Goal: Information Seeking & Learning: Learn about a topic

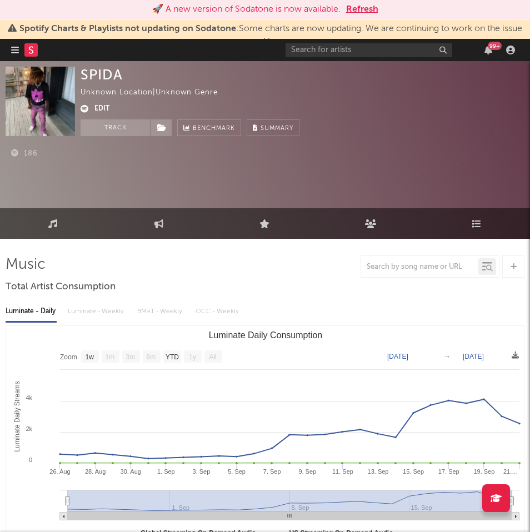
select select "1w"
click at [356, 44] on input "text" at bounding box center [368, 50] width 167 height 14
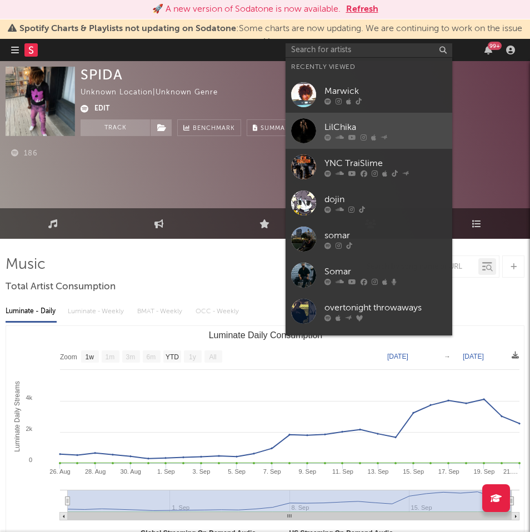
click at [349, 125] on div "LilChika" at bounding box center [385, 126] width 122 height 13
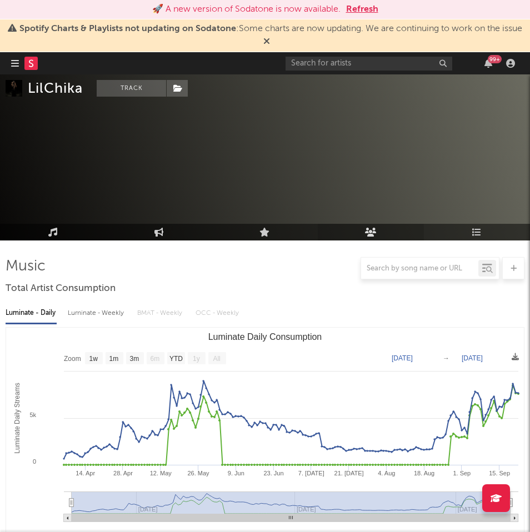
scroll to position [174, 0]
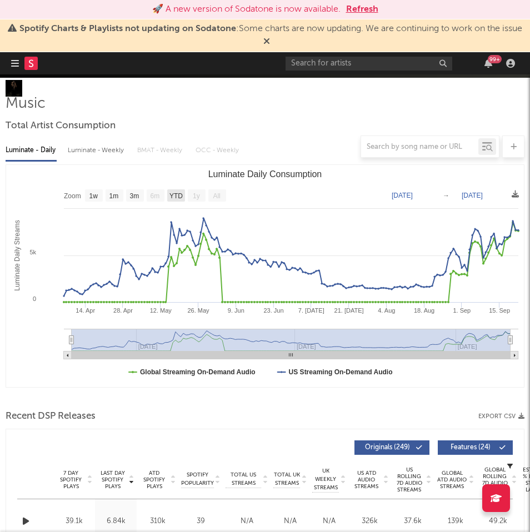
click at [177, 194] on text "YTD" at bounding box center [175, 196] width 13 height 8
select select "YTD"
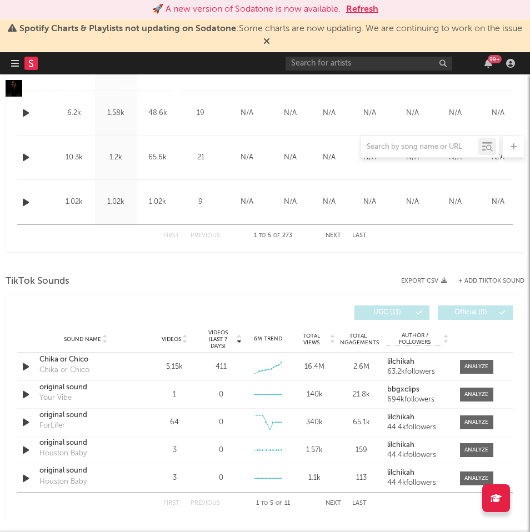
scroll to position [673, 0]
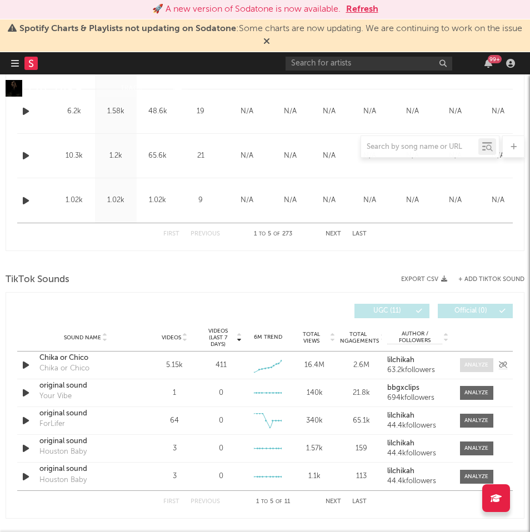
click at [484, 364] on div at bounding box center [476, 365] width 24 height 8
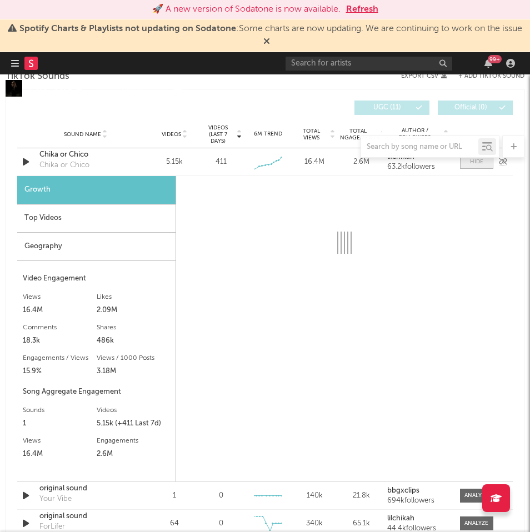
scroll to position [881, 0]
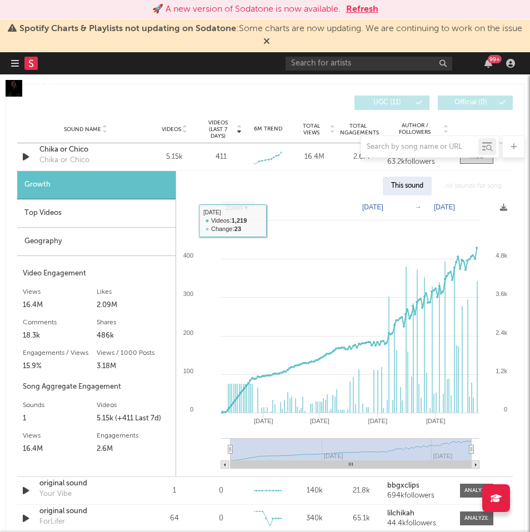
click at [74, 152] on div at bounding box center [265, 146] width 519 height 22
click at [64, 162] on div "Chika or Chico" at bounding box center [64, 160] width 50 height 11
click at [64, 148] on div at bounding box center [265, 146] width 519 height 22
click at [64, 146] on div at bounding box center [265, 146] width 519 height 22
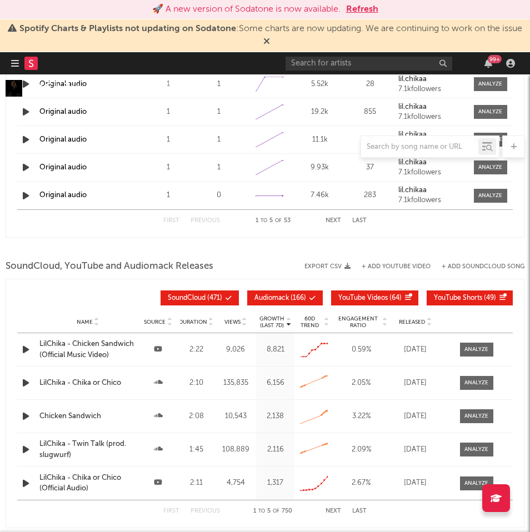
scroll to position [1592, 0]
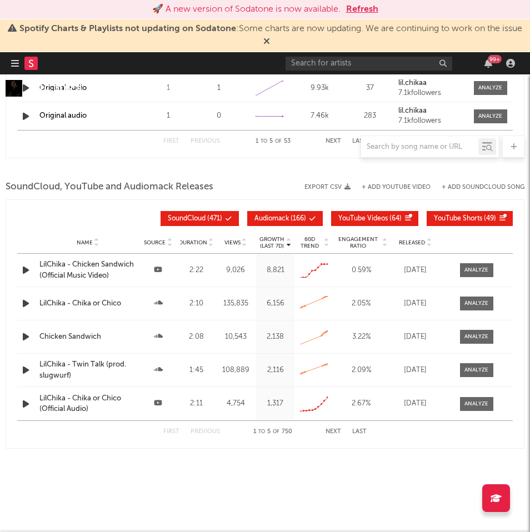
click at [11, 61] on icon "button" at bounding box center [15, 63] width 8 height 9
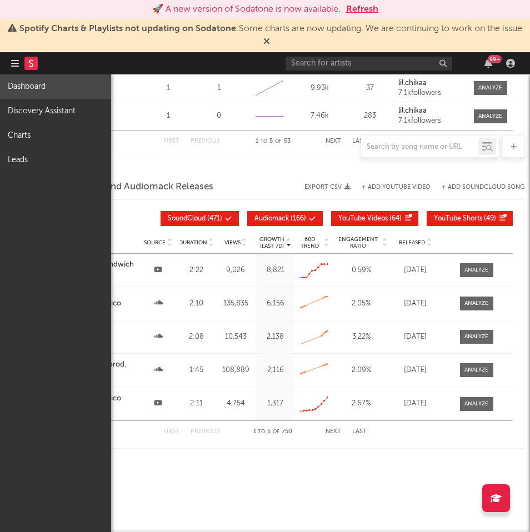
click at [38, 87] on link "Dashboard" at bounding box center [55, 86] width 111 height 24
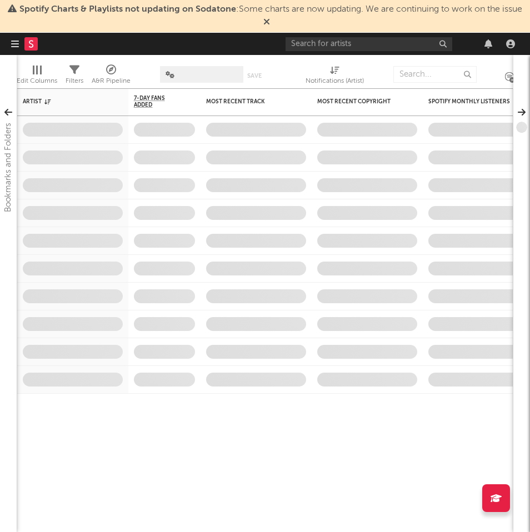
click at [20, 45] on div at bounding box center [30, 44] width 38 height 22
click at [16, 41] on icon "button" at bounding box center [15, 43] width 8 height 9
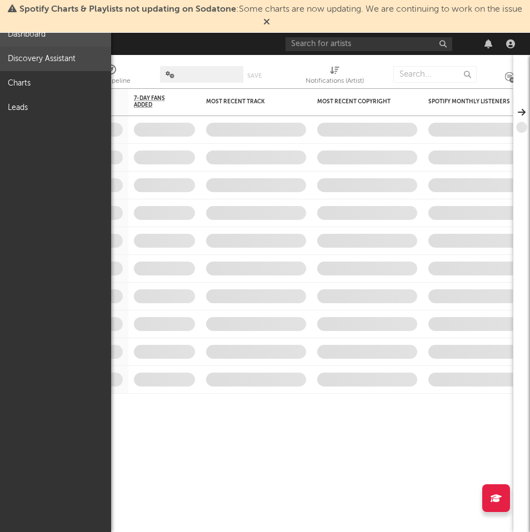
click at [56, 61] on link "Discovery Assistant" at bounding box center [55, 59] width 111 height 24
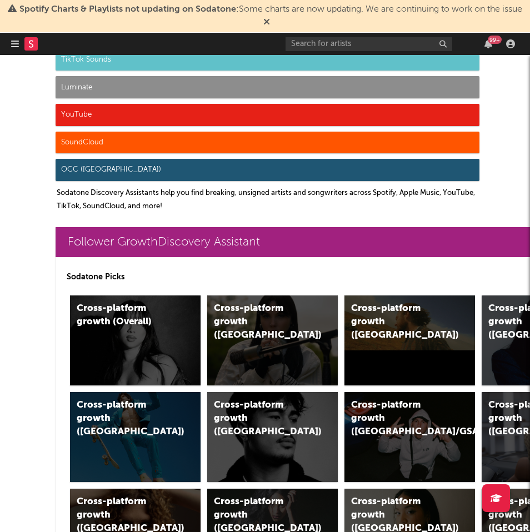
scroll to position [117, 0]
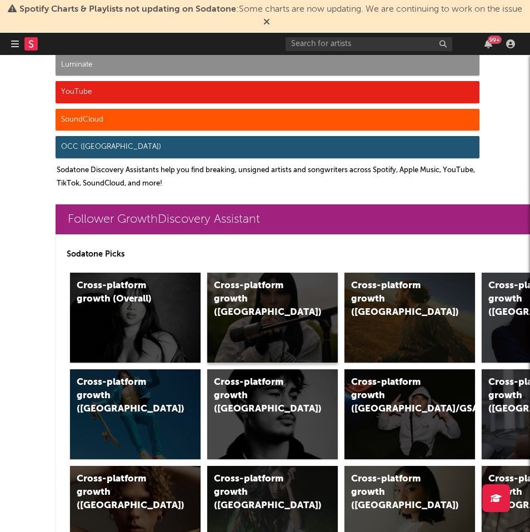
click at [253, 305] on div "Cross-platform growth (UK)" at bounding box center [272, 318] width 130 height 90
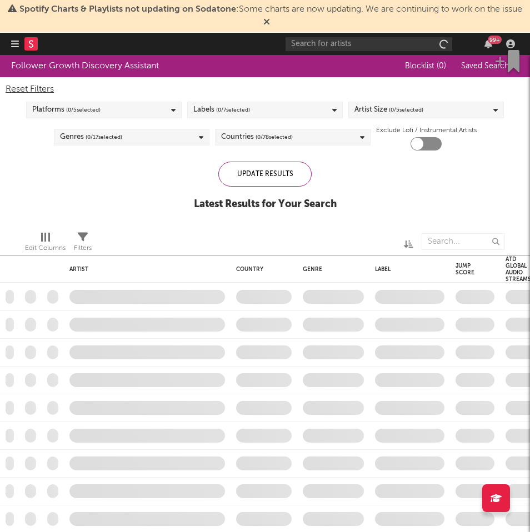
checkbox input "true"
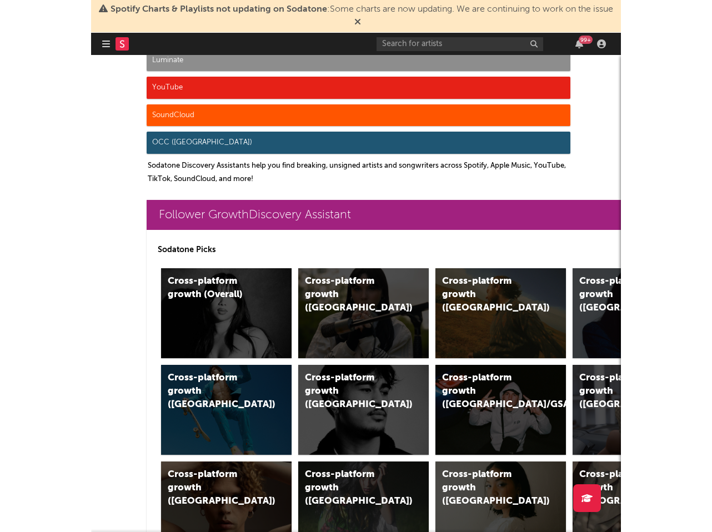
scroll to position [183, 0]
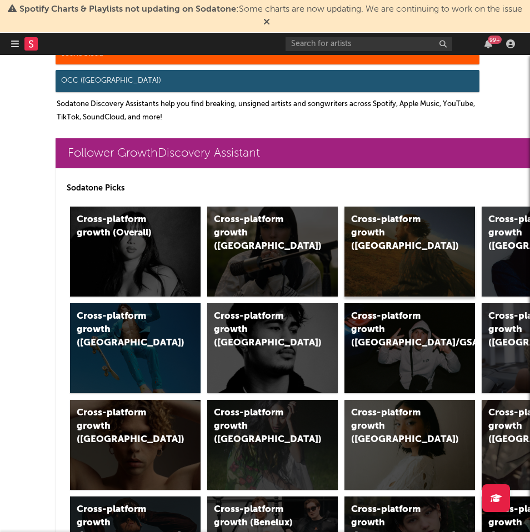
click at [406, 259] on div "Cross-platform growth (US)" at bounding box center [409, 252] width 130 height 90
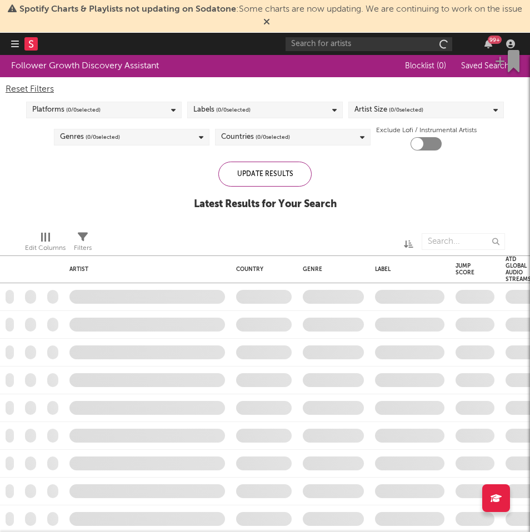
checkbox input "true"
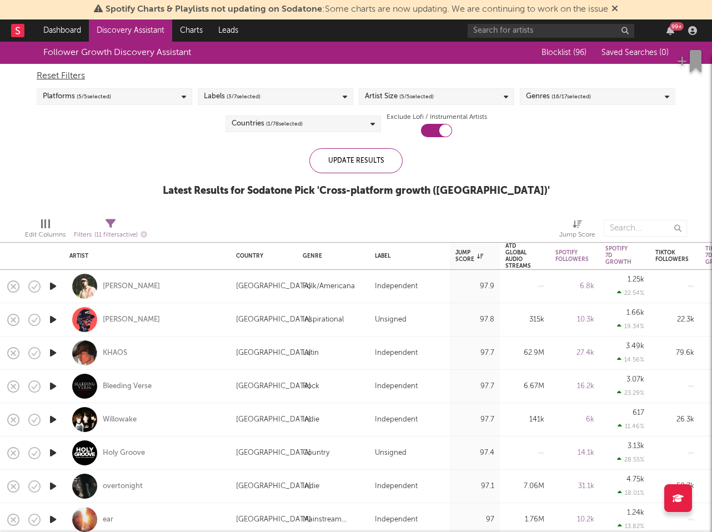
click at [529, 98] on span "( 16 / 17 selected)" at bounding box center [570, 96] width 39 height 13
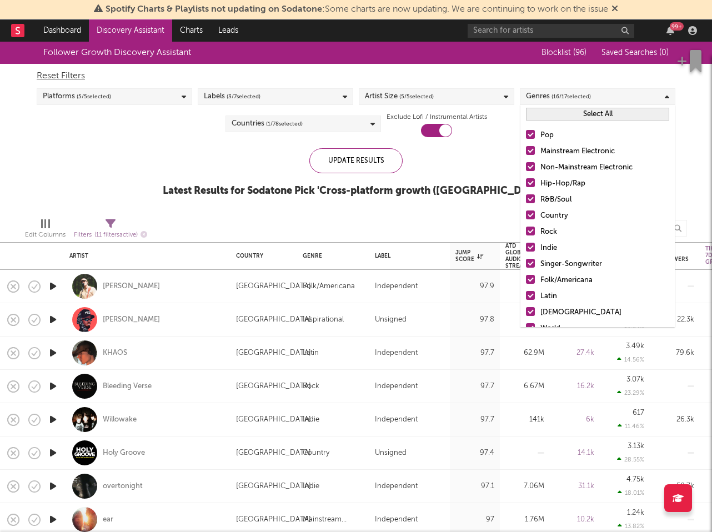
click at [529, 116] on button "Select All" at bounding box center [597, 114] width 143 height 13
click at [529, 116] on button "Deselect All" at bounding box center [597, 114] width 143 height 13
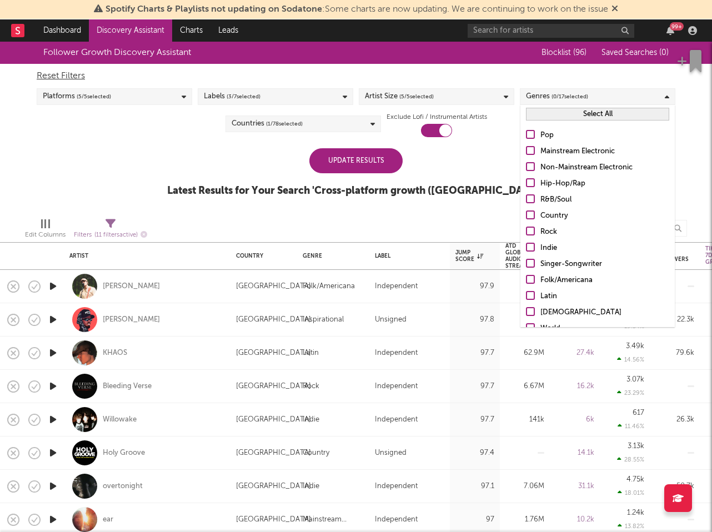
click at [528, 186] on div at bounding box center [530, 182] width 9 height 9
click at [526, 186] on input "Hip-Hop/Rap" at bounding box center [526, 183] width 0 height 13
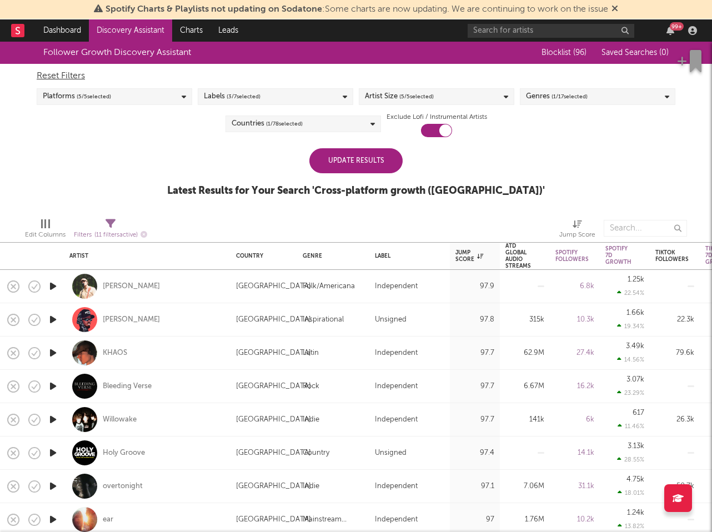
click at [382, 166] on div "Update Results" at bounding box center [355, 160] width 93 height 25
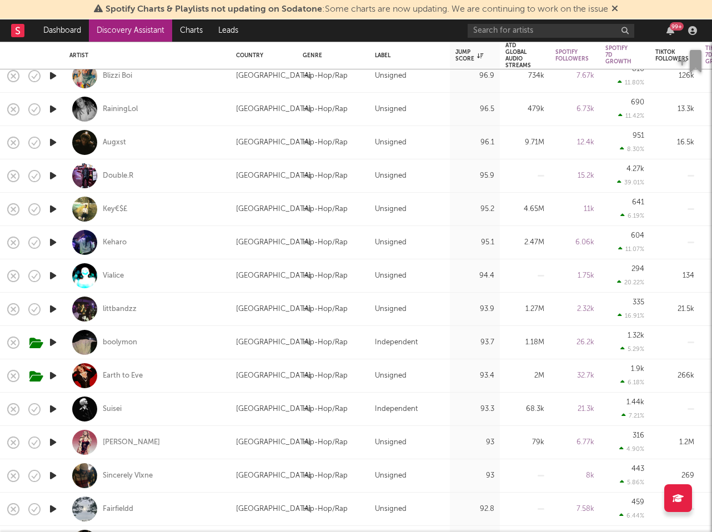
click at [52, 340] on icon "button" at bounding box center [53, 342] width 12 height 14
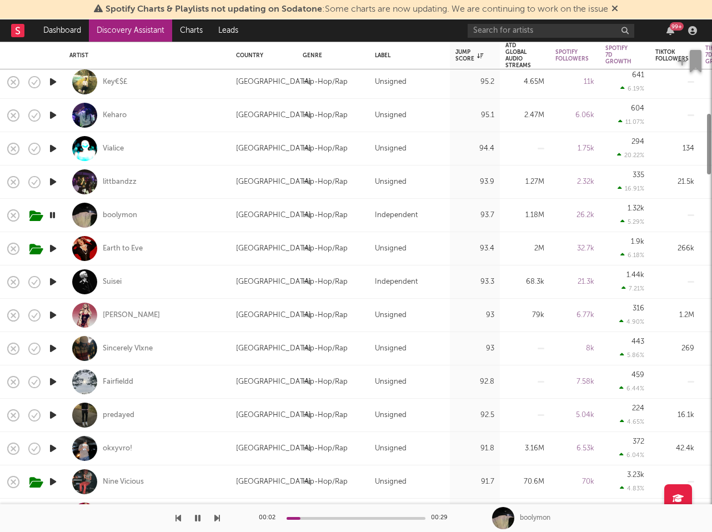
click at [55, 281] on icon "button" at bounding box center [53, 282] width 12 height 14
click at [113, 284] on div "Suisei" at bounding box center [112, 282] width 19 height 10
click at [62, 314] on div at bounding box center [53, 315] width 22 height 33
select select "1w"
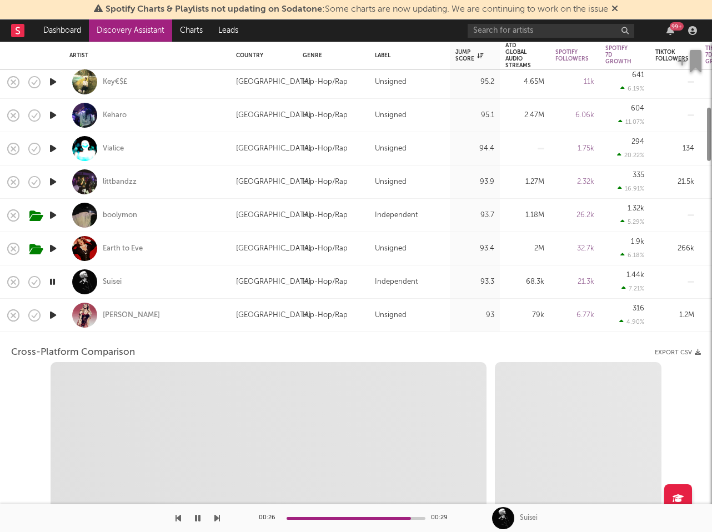
select select "1w"
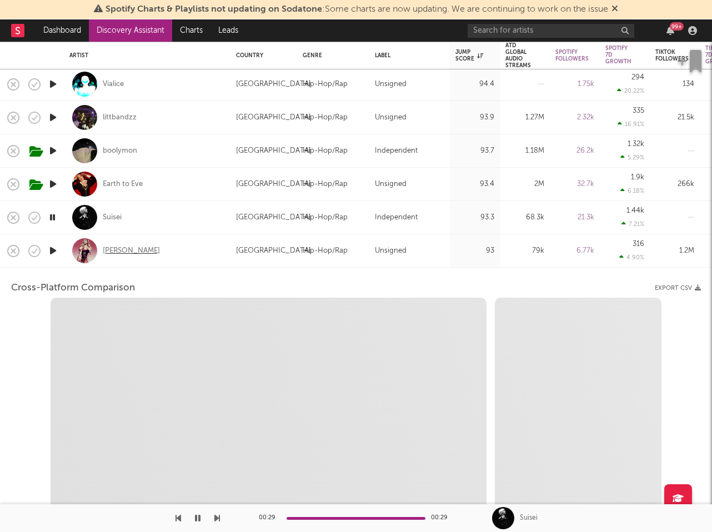
click at [132, 253] on div "Natalie Nunn" at bounding box center [131, 251] width 57 height 10
select select "1m"
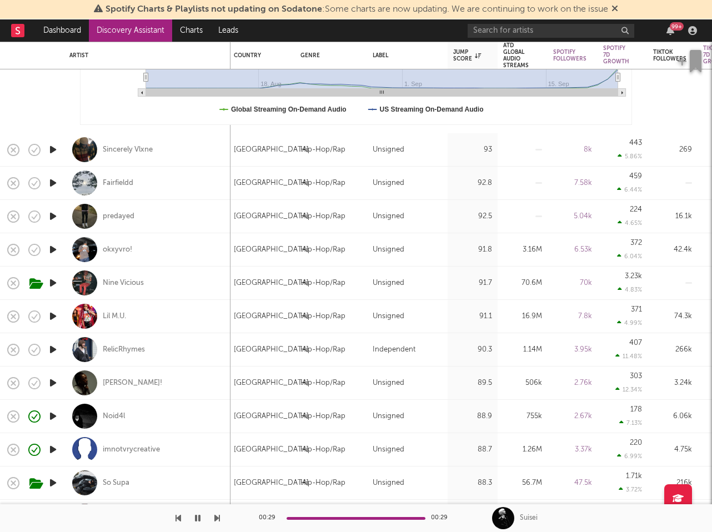
click at [58, 150] on icon "button" at bounding box center [53, 150] width 12 height 14
click at [52, 179] on icon "button" at bounding box center [53, 183] width 12 height 14
click at [52, 216] on icon "button" at bounding box center [53, 216] width 12 height 14
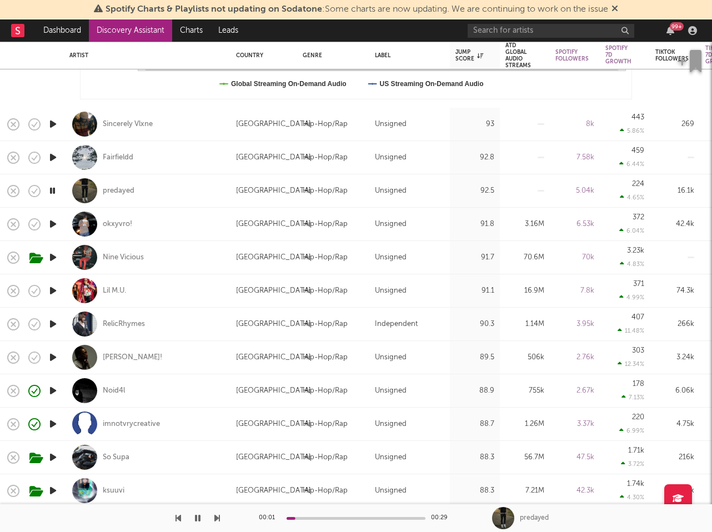
click at [53, 225] on icon "button" at bounding box center [53, 224] width 12 height 14
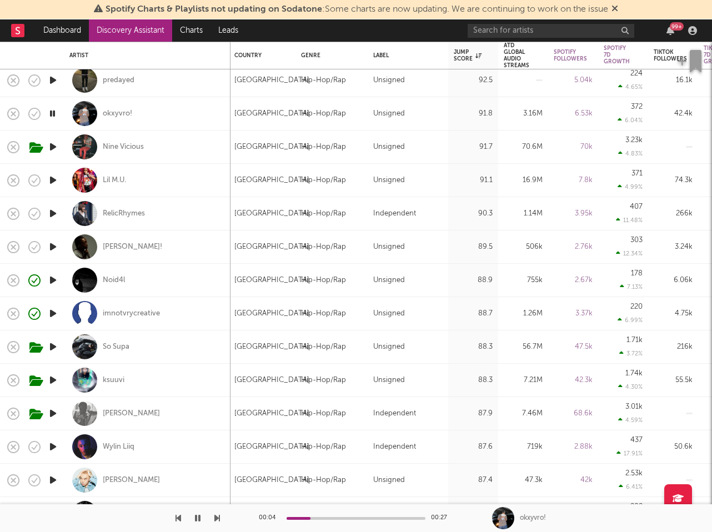
click at [54, 347] on icon "button" at bounding box center [53, 347] width 12 height 14
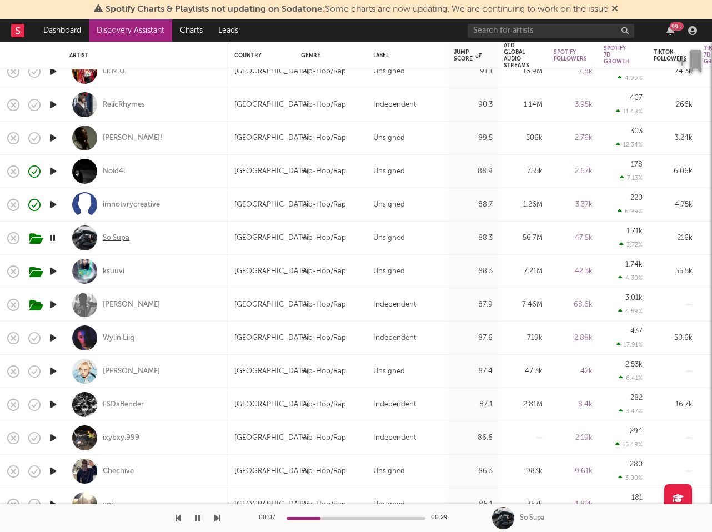
click at [127, 236] on div "So Supa" at bounding box center [116, 238] width 27 height 10
click at [52, 267] on icon "button" at bounding box center [53, 271] width 12 height 14
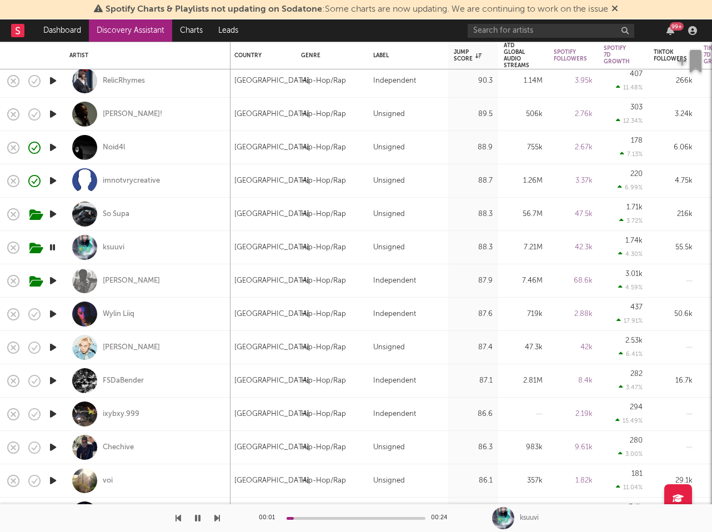
click at [52, 280] on icon "button" at bounding box center [53, 281] width 12 height 14
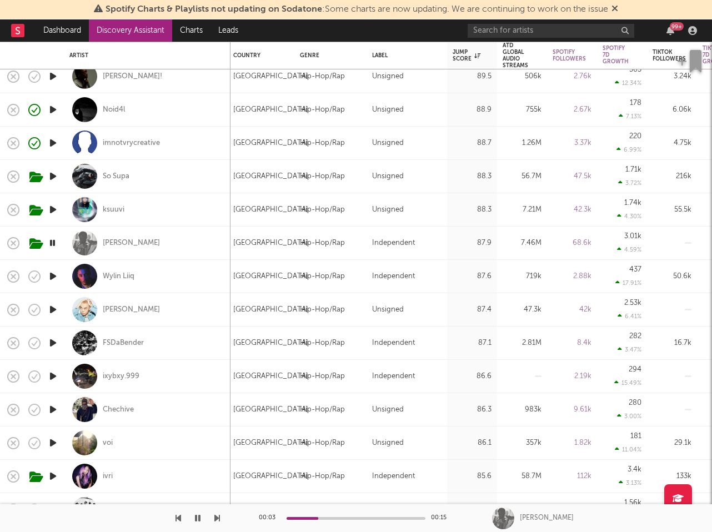
click at [55, 279] on icon "button" at bounding box center [53, 276] width 12 height 14
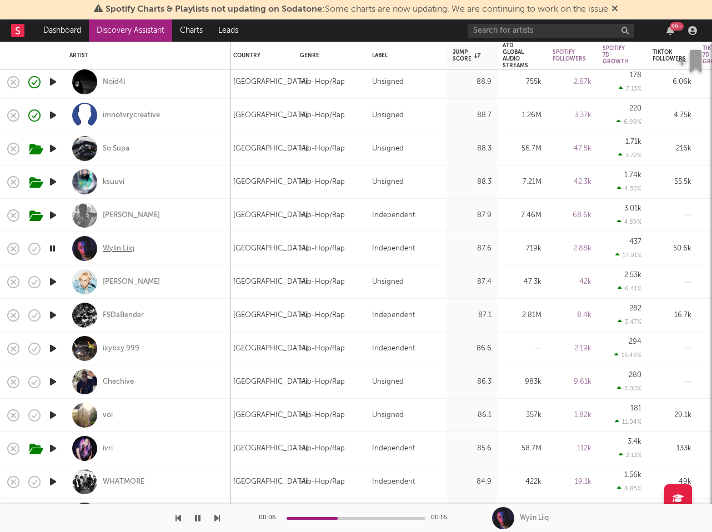
click at [112, 249] on div "Wylin Liiq" at bounding box center [119, 249] width 32 height 10
click at [35, 250] on icon "button" at bounding box center [35, 249] width 16 height 16
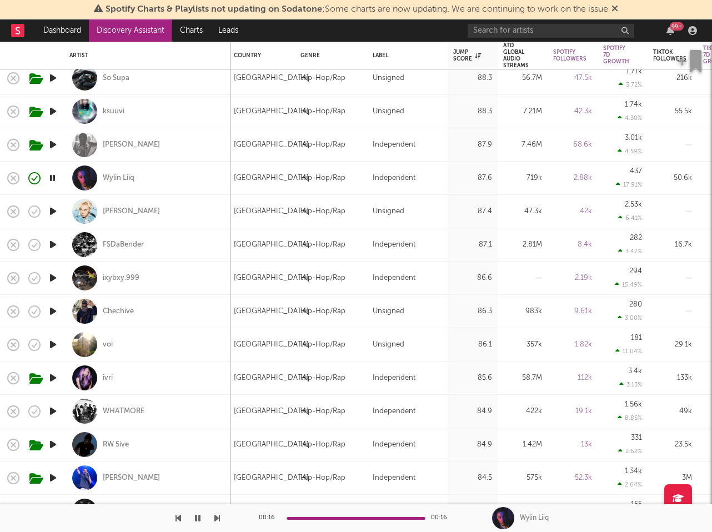
click at [53, 277] on icon "button" at bounding box center [53, 278] width 12 height 14
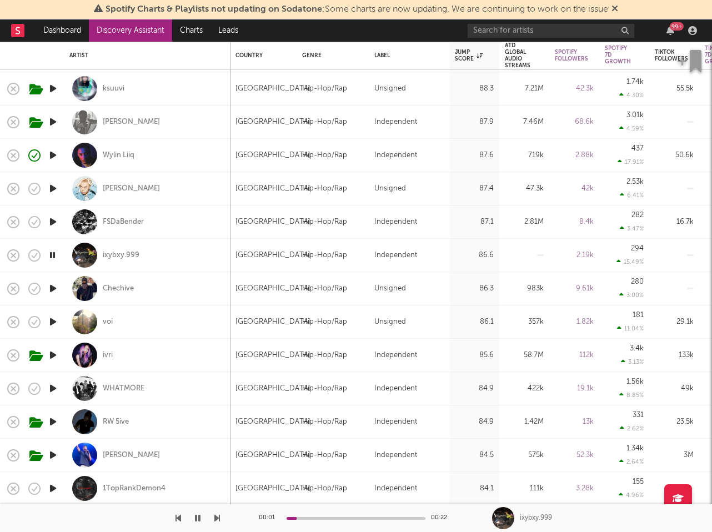
click at [51, 285] on icon "button" at bounding box center [53, 288] width 12 height 14
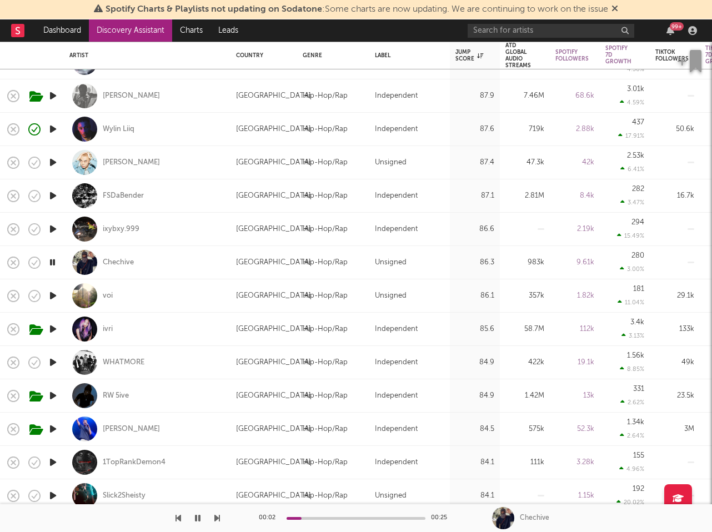
click at [51, 295] on icon "button" at bounding box center [53, 296] width 12 height 14
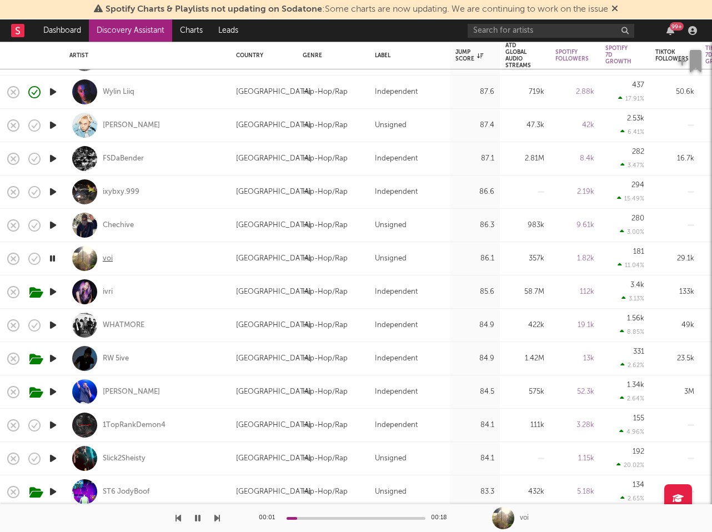
click at [109, 255] on div "voi" at bounding box center [108, 259] width 10 height 10
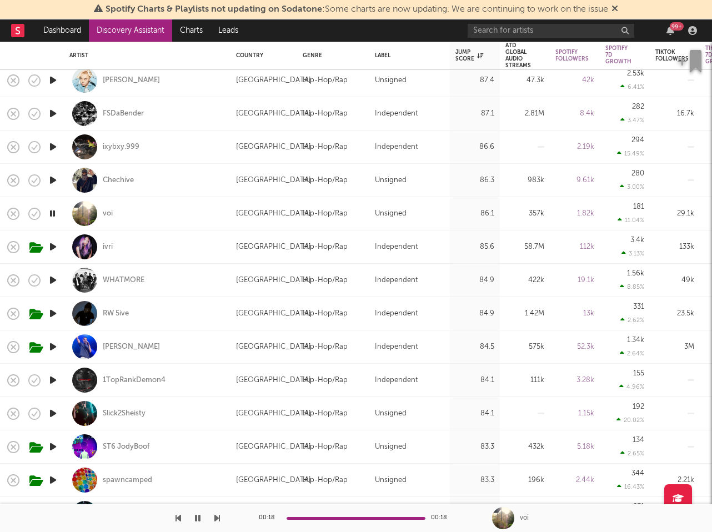
click at [54, 244] on icon "button" at bounding box center [53, 247] width 12 height 14
click at [110, 245] on div "ivri" at bounding box center [108, 247] width 10 height 10
click at [56, 276] on icon "button" at bounding box center [53, 280] width 12 height 14
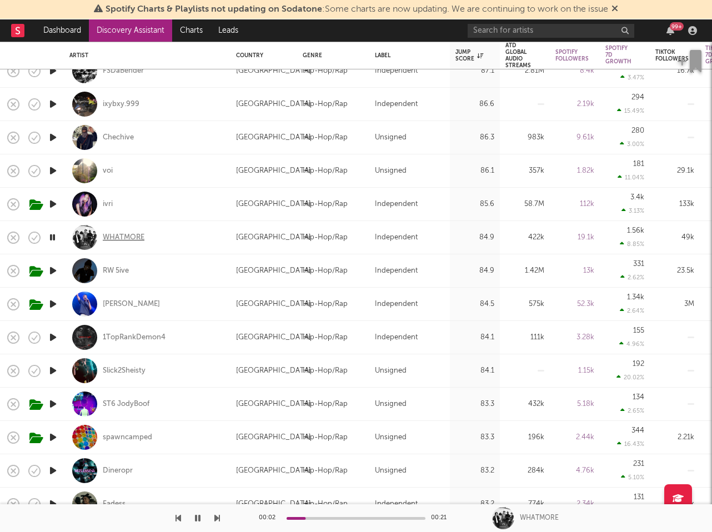
click at [137, 237] on div "WHATMORE" at bounding box center [124, 238] width 42 height 10
click at [54, 305] on icon "button" at bounding box center [53, 304] width 12 height 14
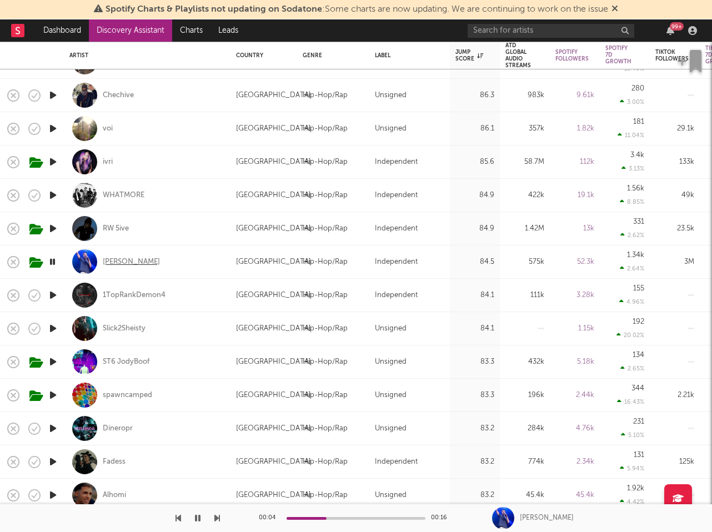
click at [138, 257] on div "Mike Malagies" at bounding box center [131, 262] width 57 height 10
click at [53, 291] on icon "button" at bounding box center [53, 295] width 12 height 14
click at [51, 329] on icon "button" at bounding box center [53, 328] width 12 height 14
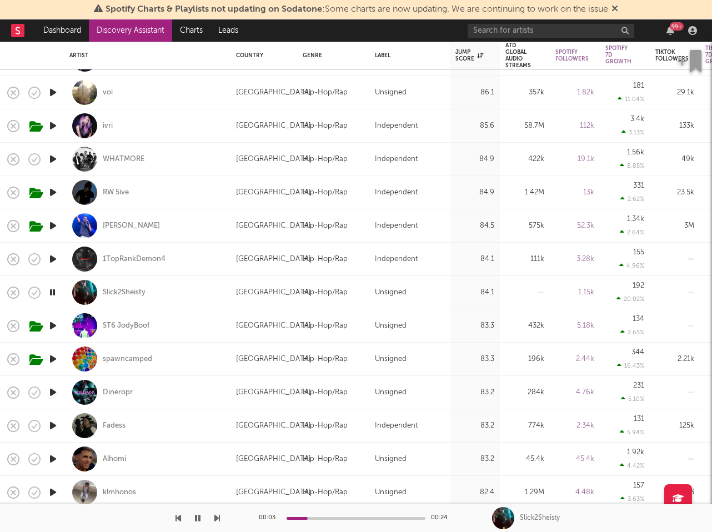
click at [51, 325] on icon "button" at bounding box center [53, 326] width 12 height 14
click at [51, 359] on icon "button" at bounding box center [53, 359] width 12 height 14
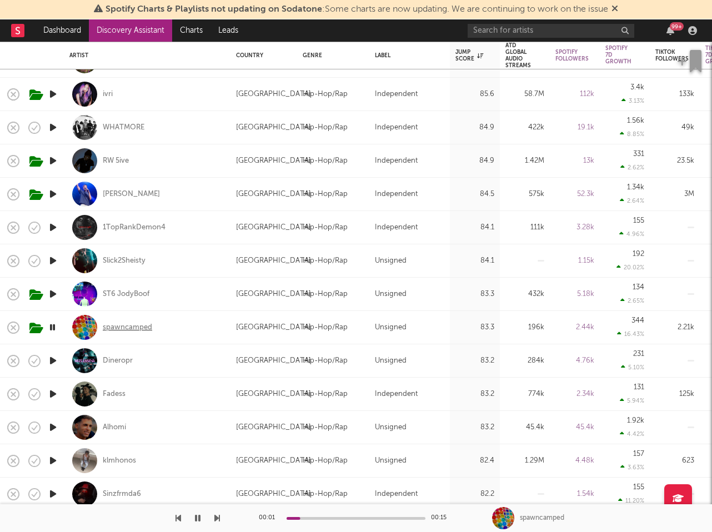
click at [136, 325] on div "spawncamped" at bounding box center [127, 328] width 49 height 10
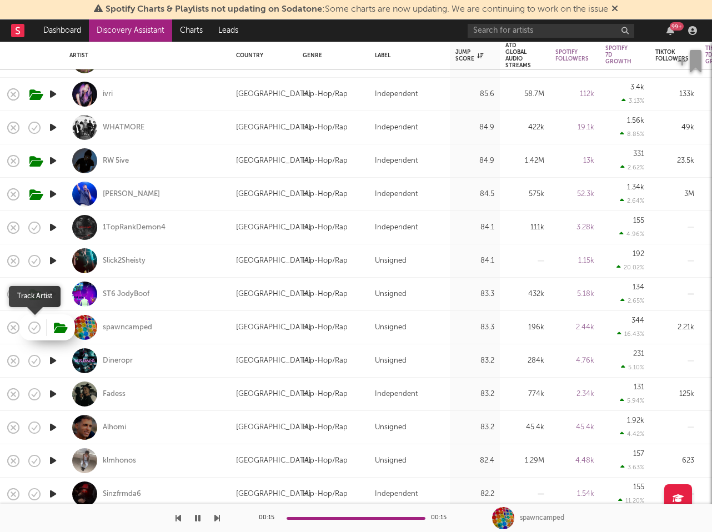
click at [34, 329] on icon "button" at bounding box center [35, 327] width 3 height 4
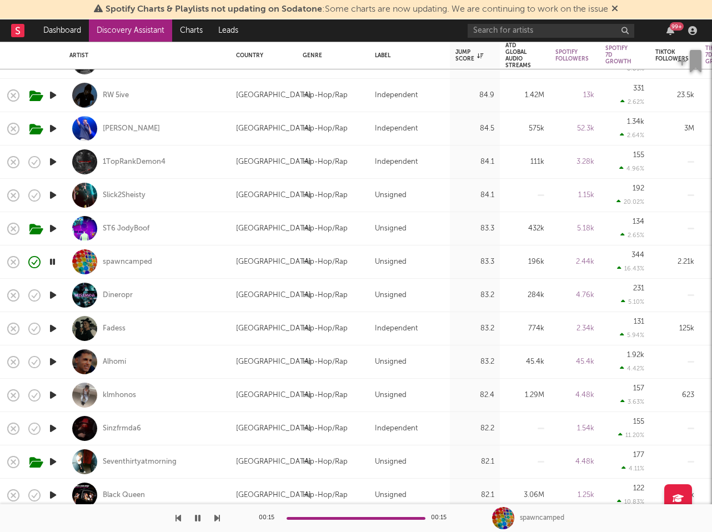
click at [54, 293] on icon "button" at bounding box center [53, 295] width 12 height 14
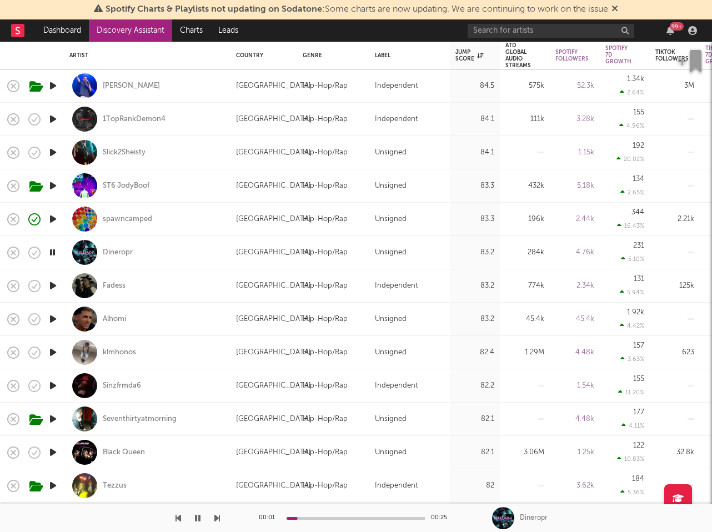
click at [52, 284] on icon "button" at bounding box center [53, 286] width 12 height 14
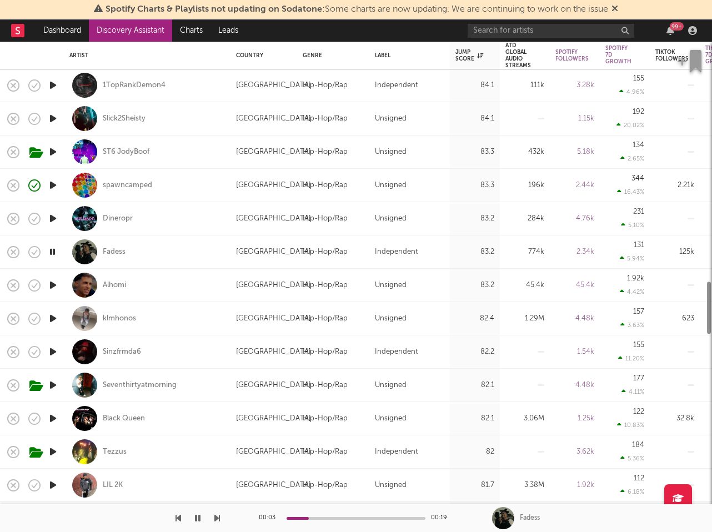
click at [51, 285] on icon "button" at bounding box center [53, 285] width 12 height 14
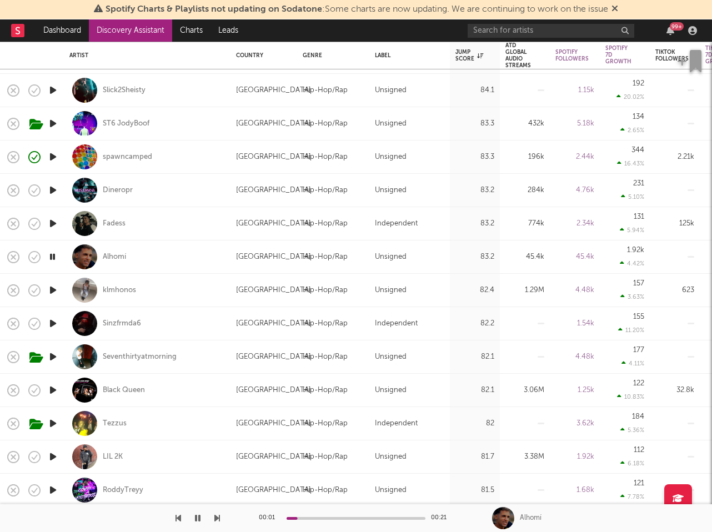
click at [49, 290] on icon "button" at bounding box center [53, 290] width 12 height 14
click at [126, 291] on div "klmhonos" at bounding box center [119, 290] width 33 height 10
click at [13, 293] on icon "button" at bounding box center [14, 291] width 16 height 16
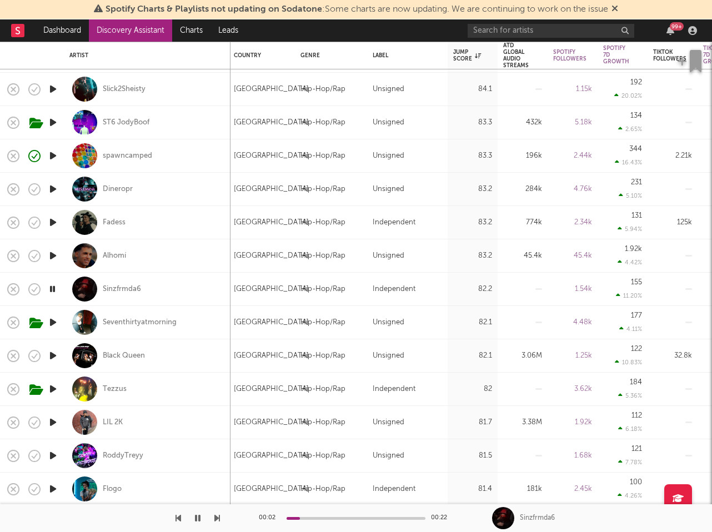
click at [53, 319] on icon "button" at bounding box center [53, 322] width 12 height 14
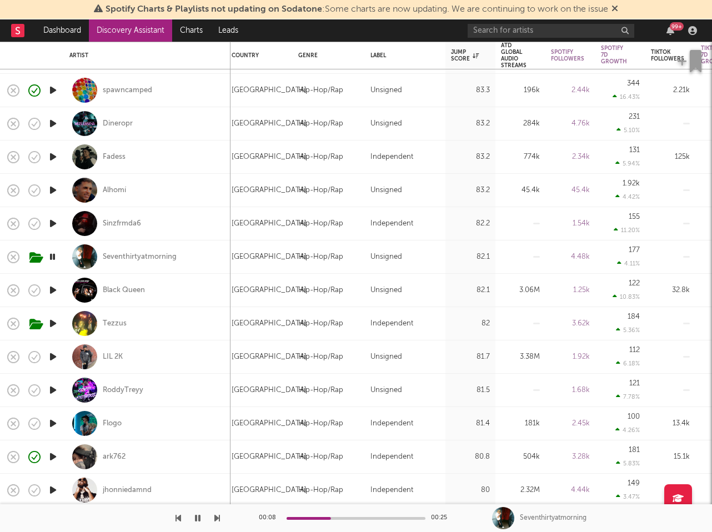
click at [49, 294] on icon "button" at bounding box center [53, 290] width 12 height 14
click at [53, 356] on icon "button" at bounding box center [53, 357] width 12 height 14
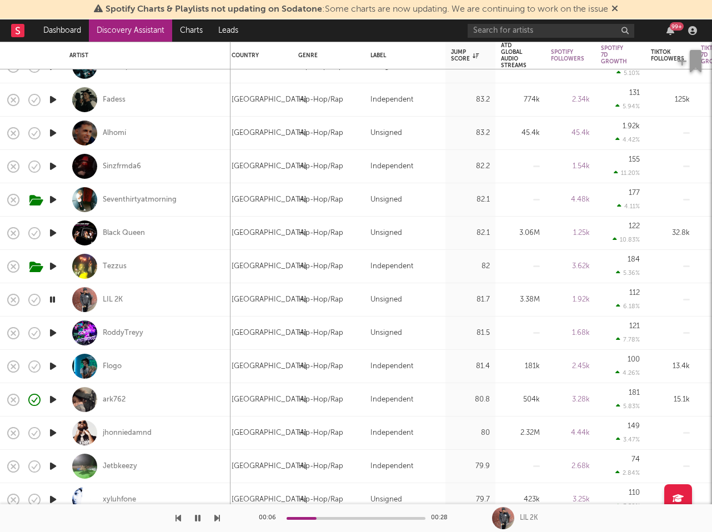
click at [53, 334] on icon "button" at bounding box center [53, 333] width 12 height 14
click at [53, 364] on icon "button" at bounding box center [53, 366] width 12 height 14
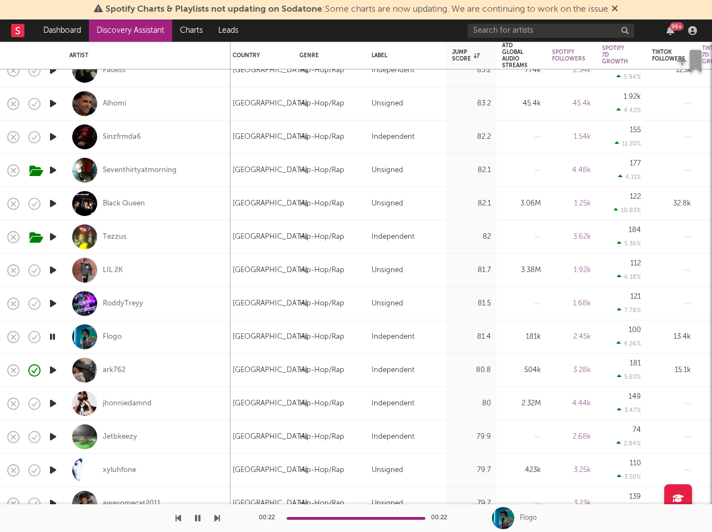
click at [53, 367] on icon "button" at bounding box center [53, 370] width 12 height 14
click at [53, 401] on icon "button" at bounding box center [53, 403] width 12 height 14
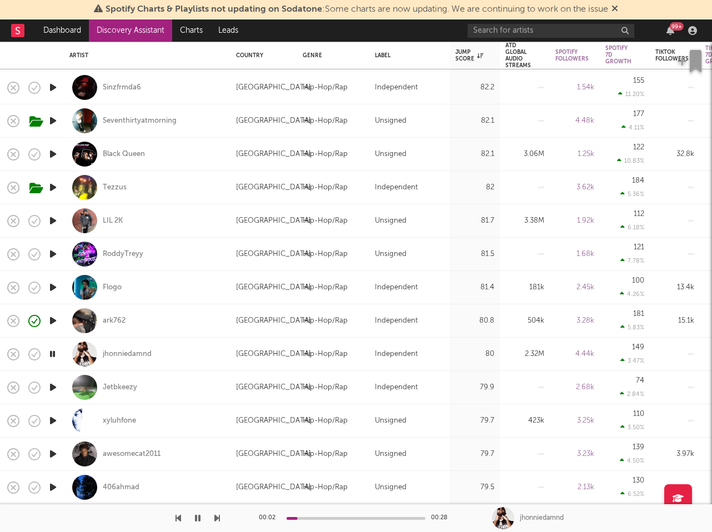
click at [52, 385] on icon "button" at bounding box center [53, 387] width 12 height 14
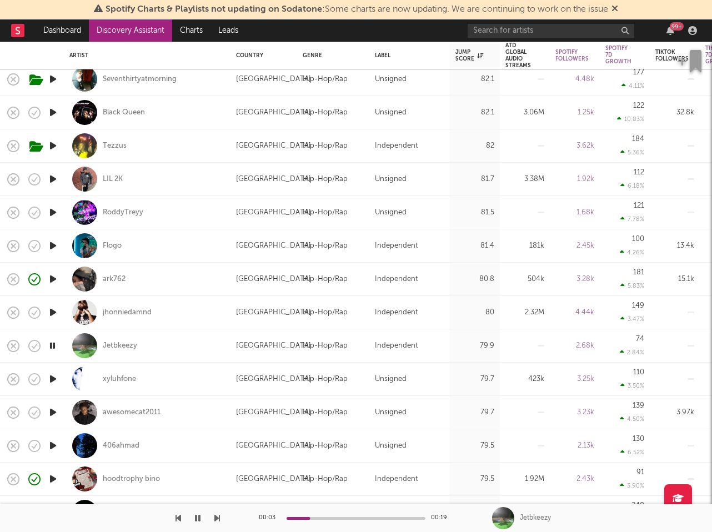
click at [55, 379] on icon "button" at bounding box center [53, 379] width 12 height 14
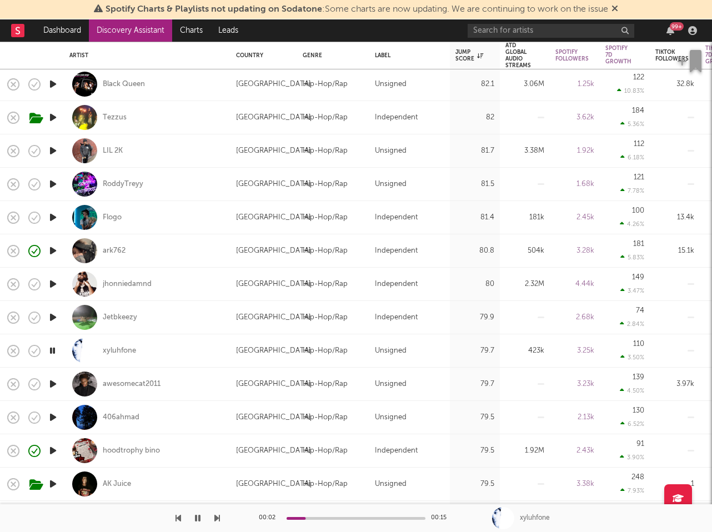
click at [53, 386] on icon "button" at bounding box center [53, 384] width 12 height 14
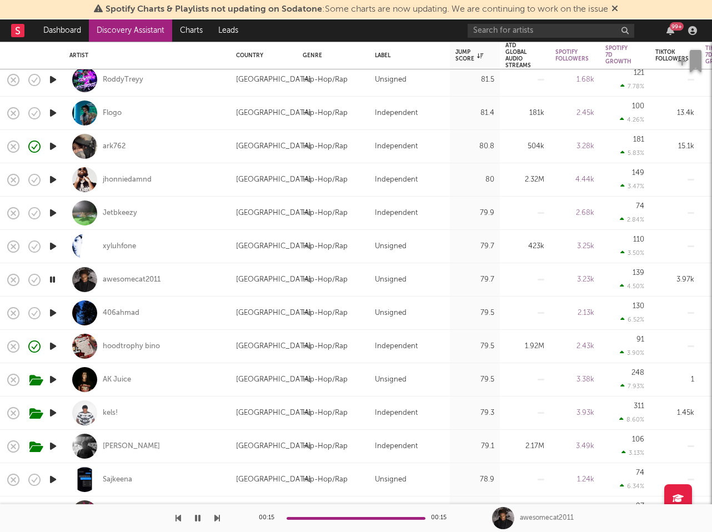
click at [56, 310] on icon "button" at bounding box center [53, 313] width 12 height 14
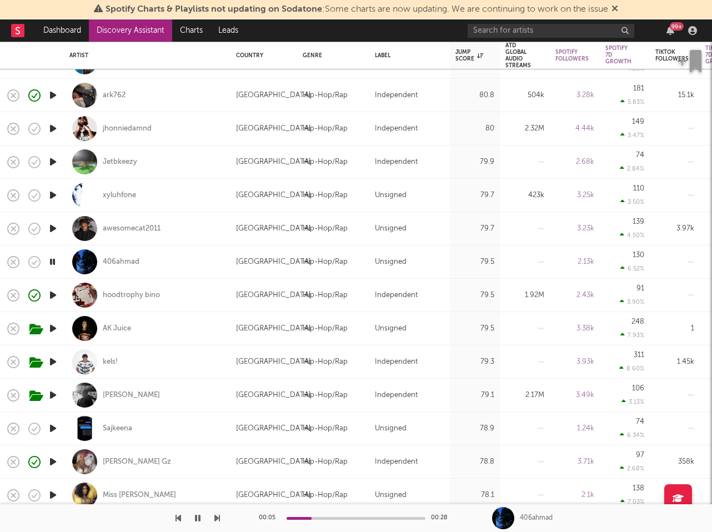
click at [53, 293] on icon "button" at bounding box center [53, 295] width 12 height 14
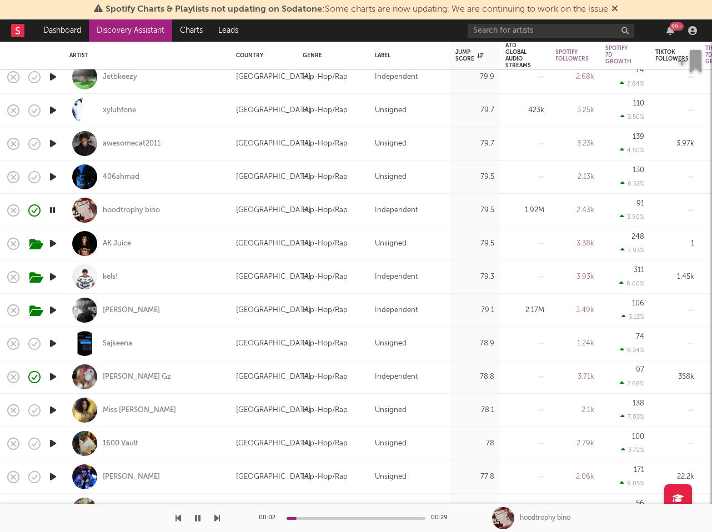
click at [176, 314] on div "Lil Kliff" at bounding box center [146, 310] width 155 height 33
select select "1w"
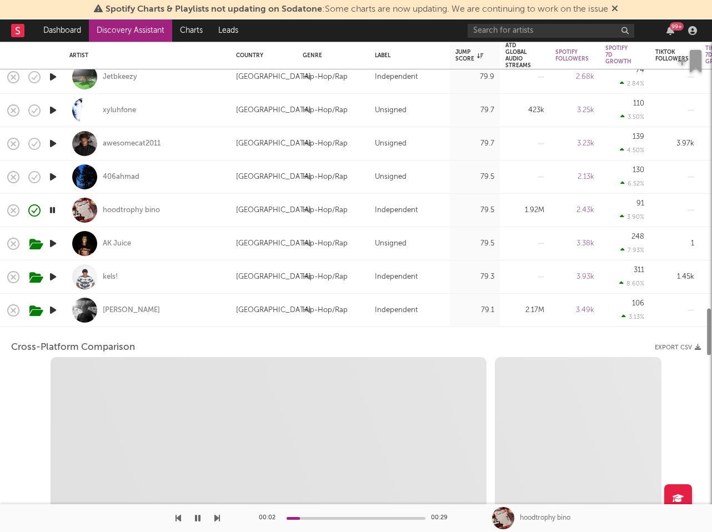
select select "6m"
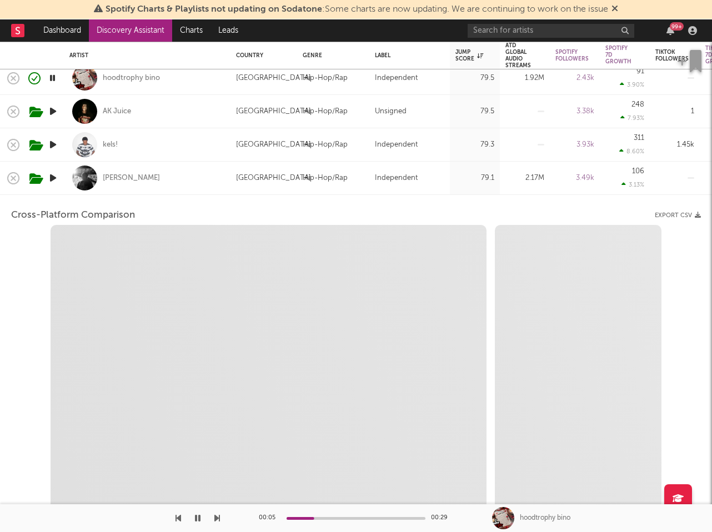
select select "1m"
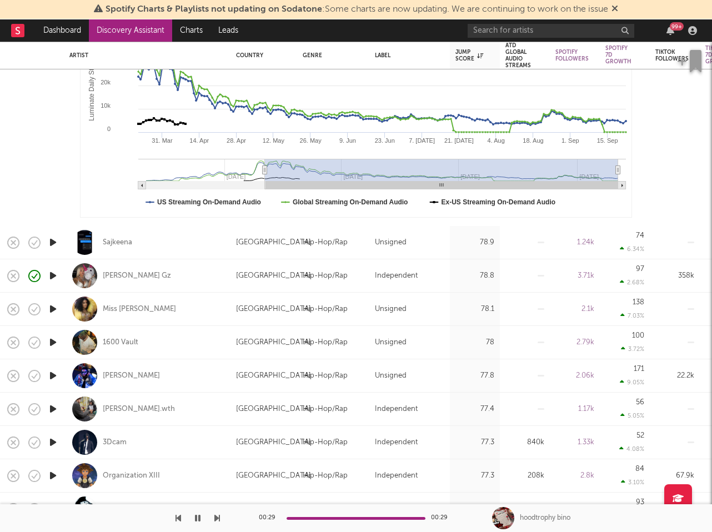
click at [54, 241] on icon "button" at bounding box center [53, 242] width 12 height 14
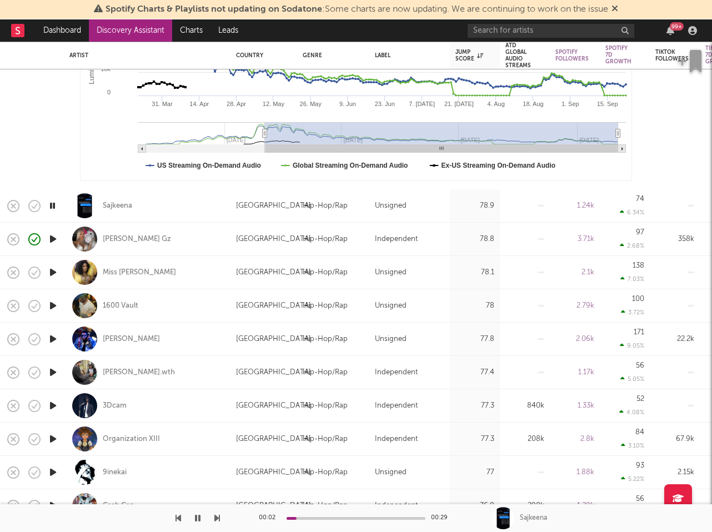
click at [51, 273] on icon "button" at bounding box center [53, 272] width 12 height 14
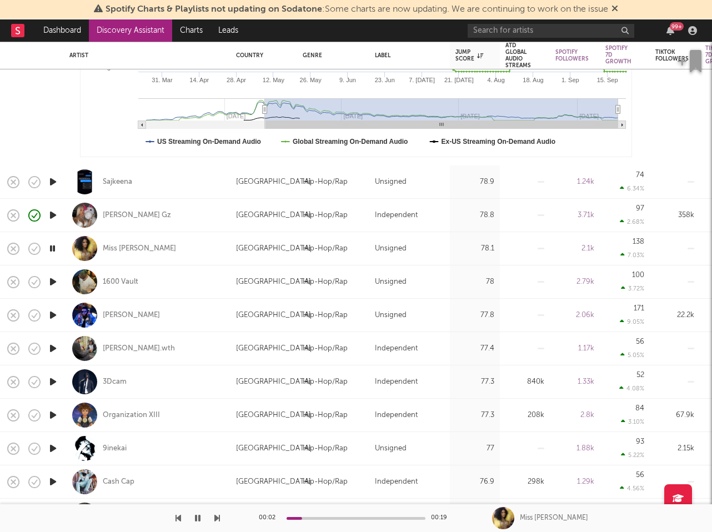
click at [52, 282] on icon "button" at bounding box center [53, 282] width 12 height 14
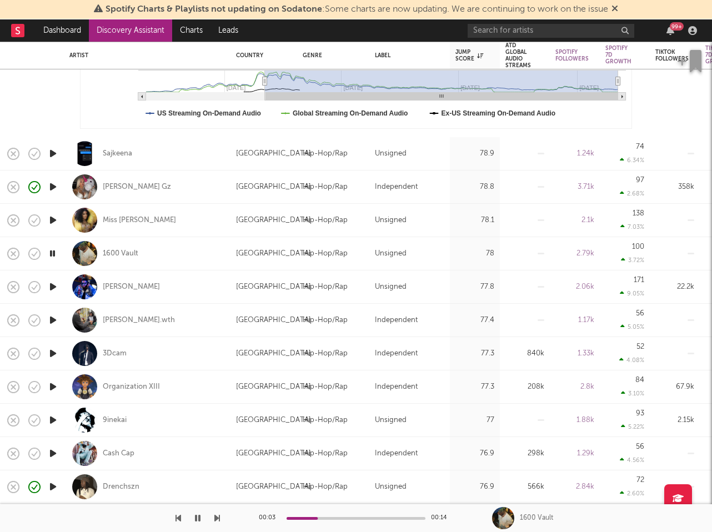
click at [53, 285] on icon "button" at bounding box center [53, 287] width 12 height 14
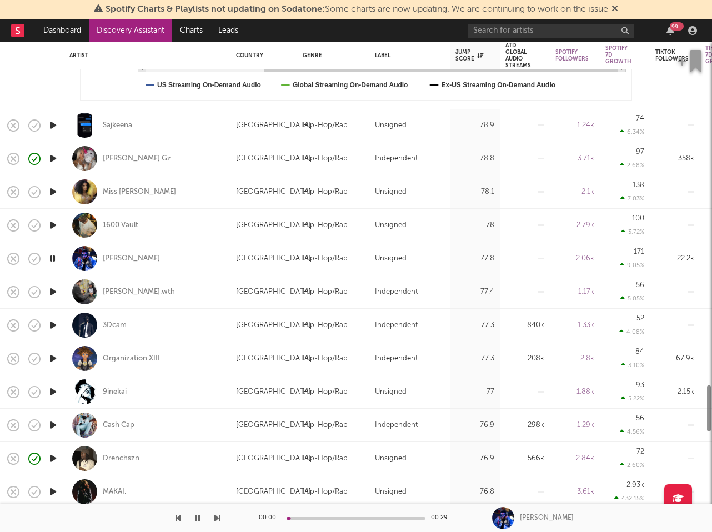
click at [53, 290] on icon "button" at bounding box center [53, 292] width 12 height 14
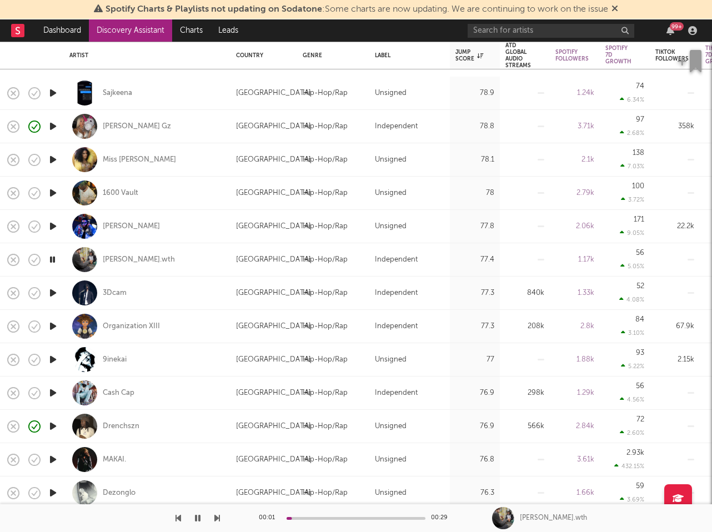
click at [52, 293] on icon "button" at bounding box center [53, 293] width 12 height 14
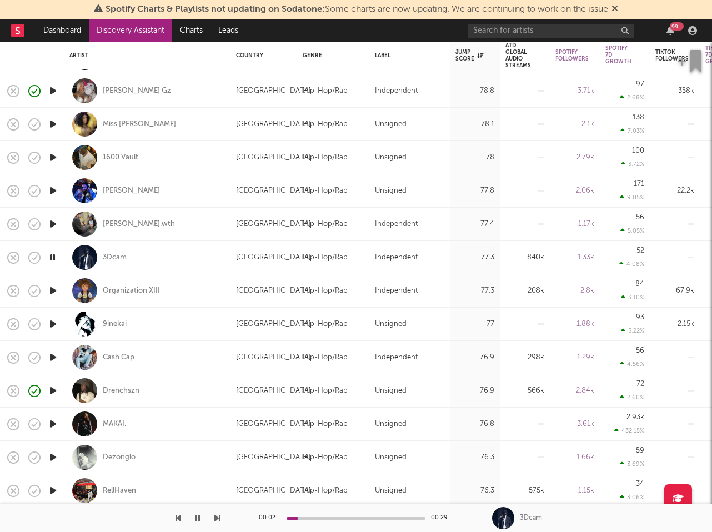
click at [54, 255] on icon "button" at bounding box center [52, 257] width 11 height 14
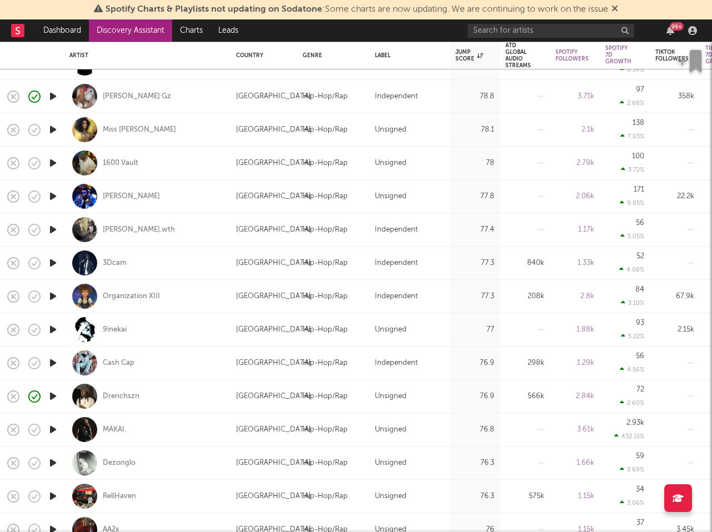
click at [56, 130] on icon "button" at bounding box center [53, 130] width 12 height 14
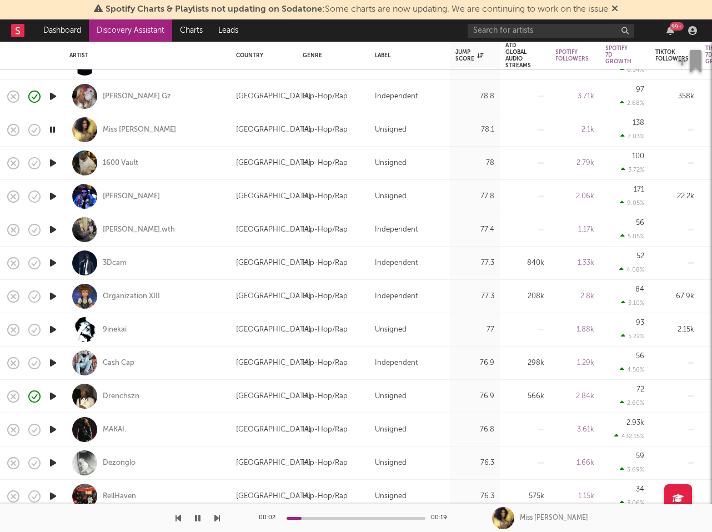
click at [52, 164] on icon "button" at bounding box center [53, 163] width 12 height 14
click at [53, 195] on icon "button" at bounding box center [53, 196] width 12 height 14
click at [54, 231] on icon "button" at bounding box center [53, 230] width 12 height 14
click at [53, 260] on icon "button" at bounding box center [53, 263] width 12 height 14
click at [55, 292] on icon "button" at bounding box center [53, 296] width 12 height 14
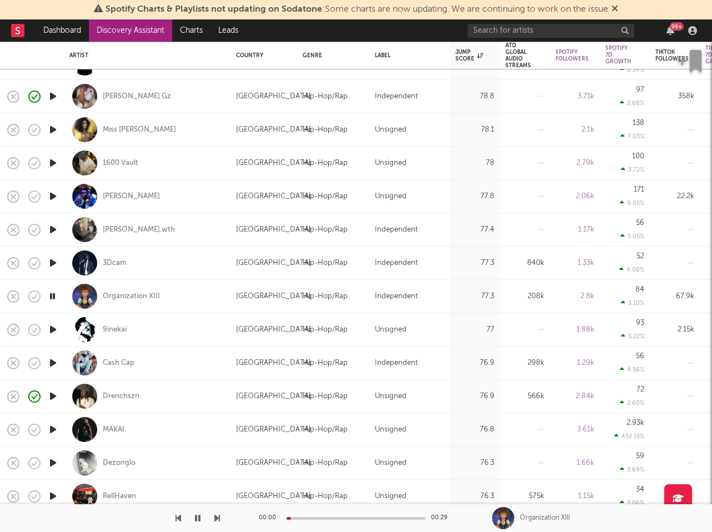
click at [55, 292] on icon "button" at bounding box center [52, 296] width 11 height 14
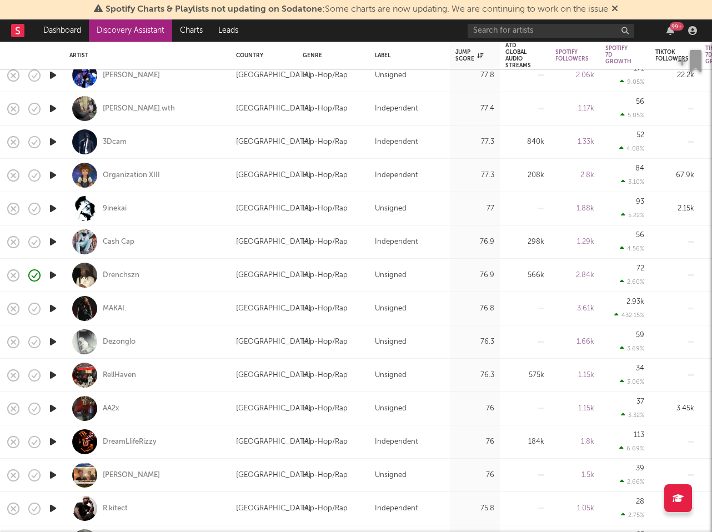
click at [51, 307] on icon "button" at bounding box center [53, 308] width 12 height 14
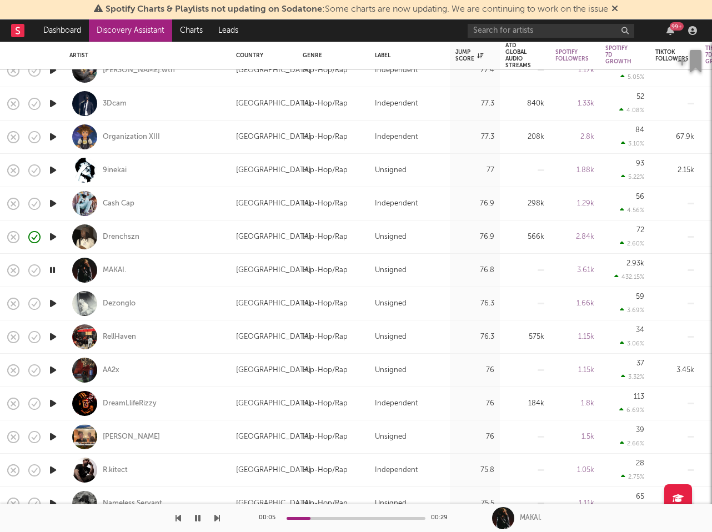
click at [48, 169] on icon "button" at bounding box center [53, 170] width 12 height 14
click at [54, 202] on icon "button" at bounding box center [53, 204] width 12 height 14
click at [52, 372] on icon "button" at bounding box center [53, 370] width 12 height 14
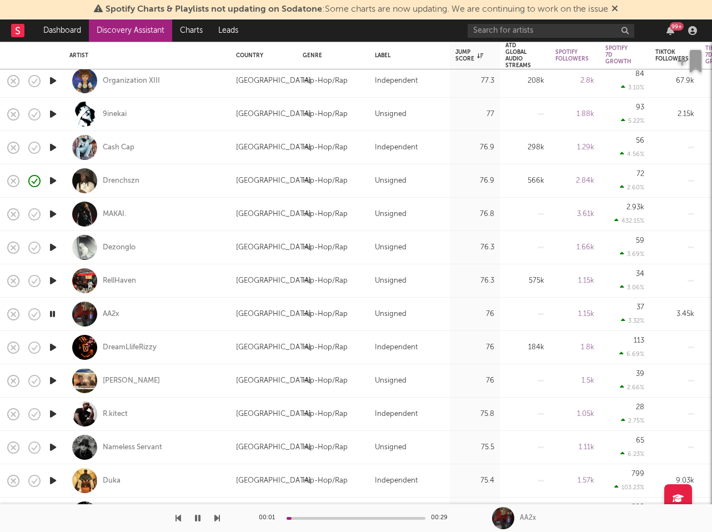
click at [53, 351] on icon "button" at bounding box center [53, 347] width 12 height 14
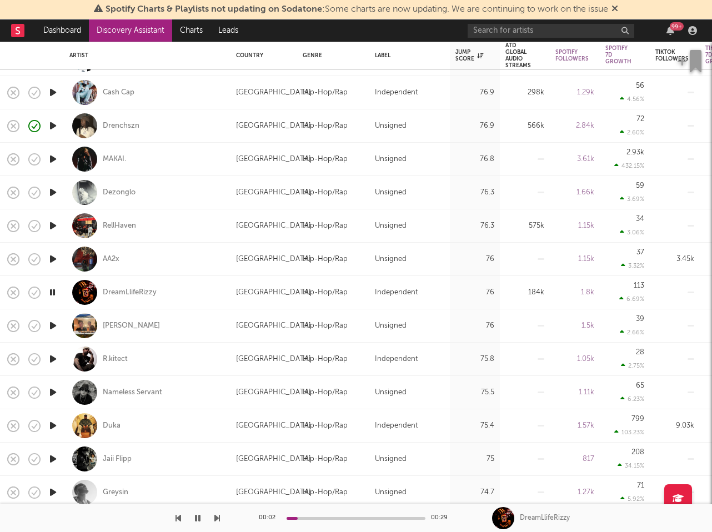
click at [56, 323] on icon "button" at bounding box center [53, 326] width 12 height 14
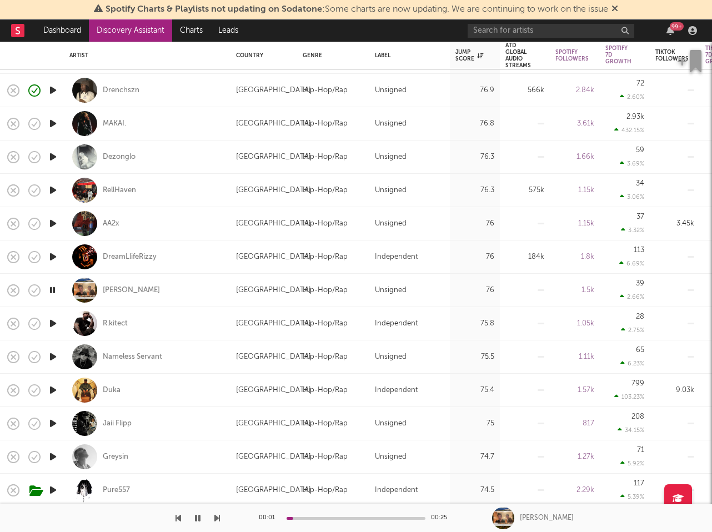
click at [55, 323] on icon "button" at bounding box center [53, 323] width 12 height 14
click at [54, 356] on icon "button" at bounding box center [53, 357] width 12 height 14
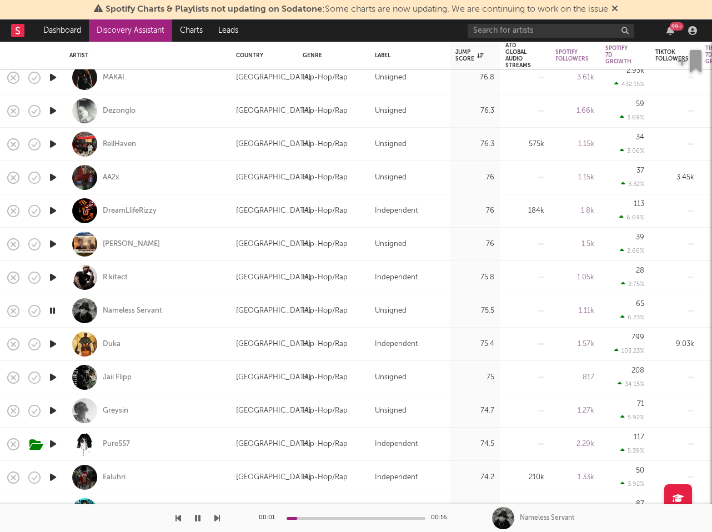
click at [53, 345] on icon "button" at bounding box center [53, 344] width 12 height 14
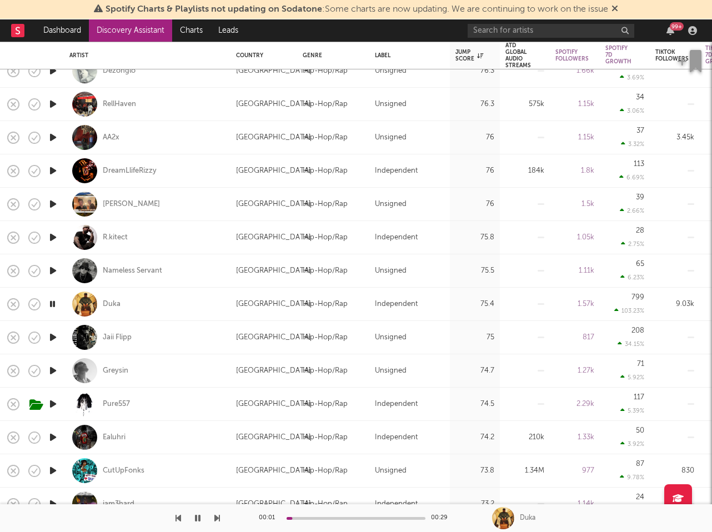
click at [52, 331] on icon "button" at bounding box center [53, 337] width 12 height 14
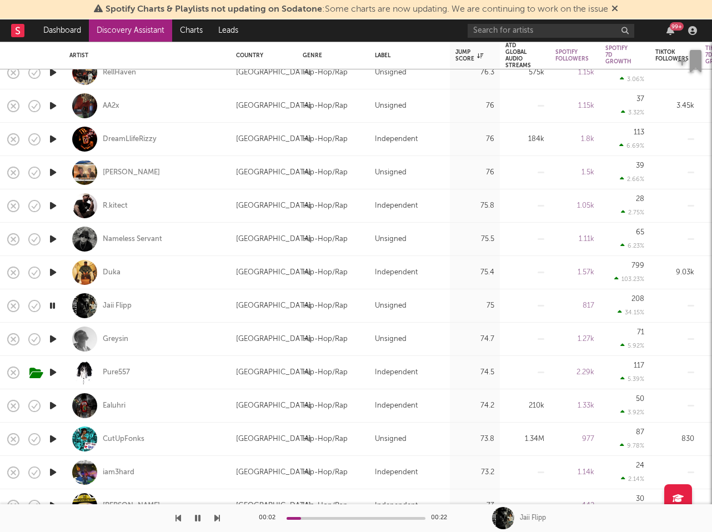
click at [53, 339] on icon "button" at bounding box center [53, 339] width 12 height 14
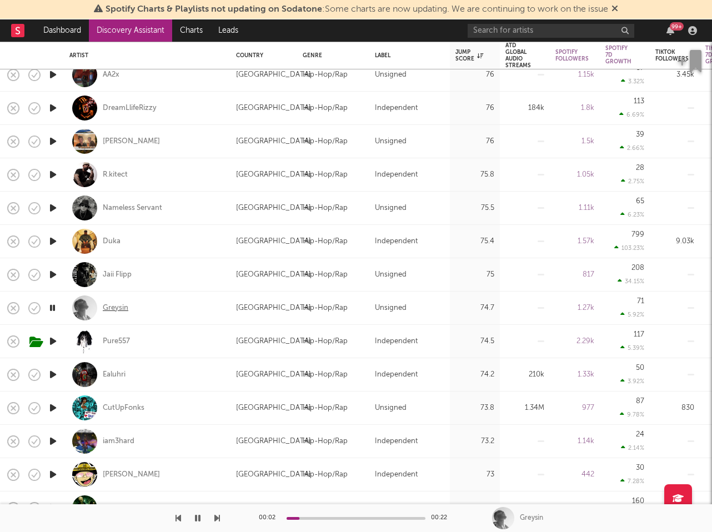
click at [112, 308] on div "Greysin" at bounding box center [116, 308] width 26 height 10
click at [53, 345] on icon "button" at bounding box center [53, 341] width 12 height 14
click at [121, 342] on div "Pure557" at bounding box center [116, 341] width 27 height 10
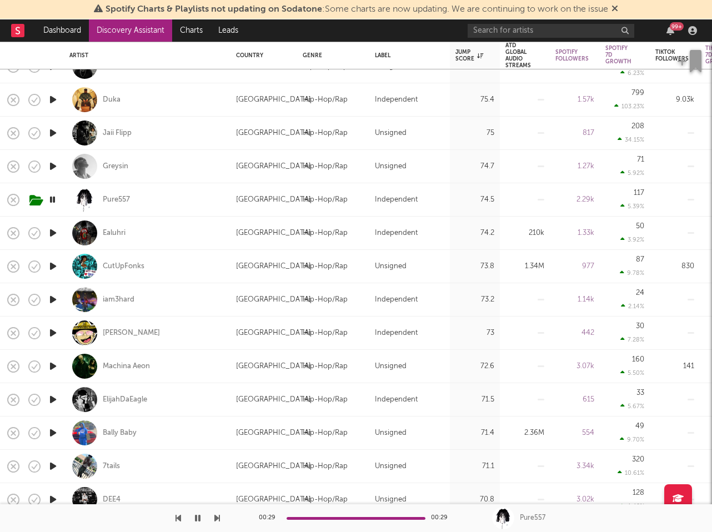
click at [53, 232] on icon "button" at bounding box center [53, 233] width 12 height 14
click at [53, 232] on icon "button" at bounding box center [52, 233] width 11 height 14
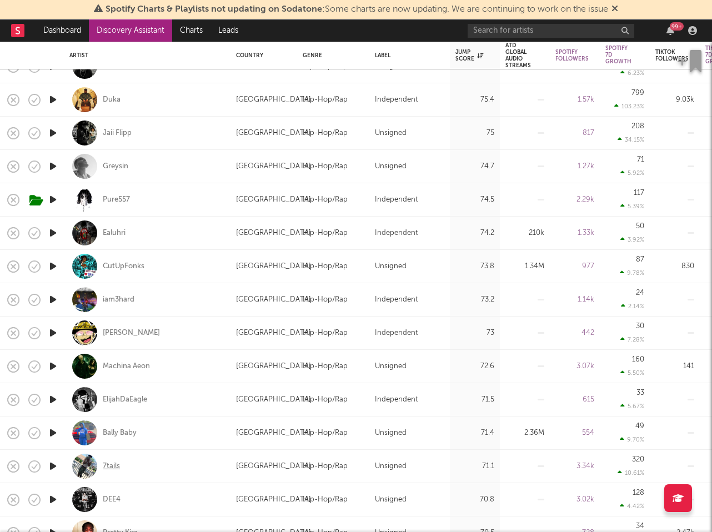
click at [114, 465] on div "7tails" at bounding box center [111, 466] width 17 height 10
click at [53, 98] on icon "button" at bounding box center [53, 100] width 12 height 14
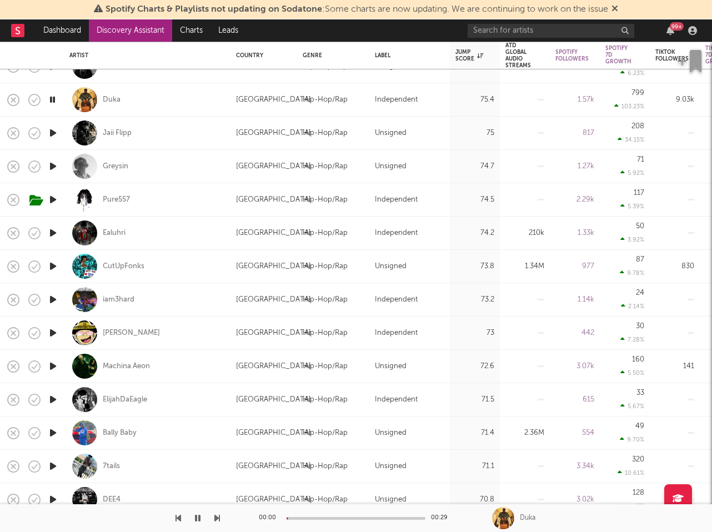
click at [53, 98] on icon "button" at bounding box center [52, 100] width 11 height 14
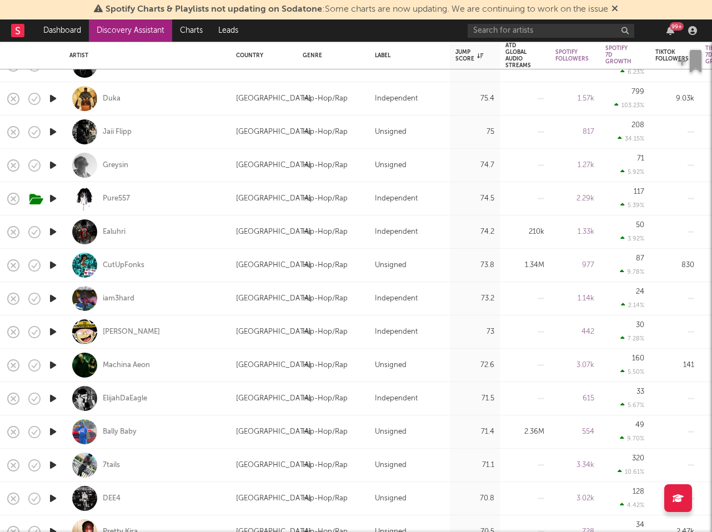
click at [54, 232] on icon "button" at bounding box center [53, 232] width 12 height 14
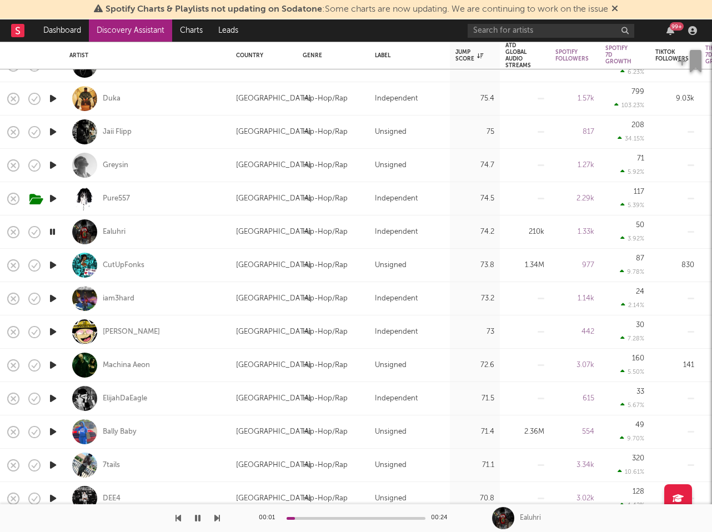
click at [52, 264] on icon "button" at bounding box center [53, 265] width 12 height 14
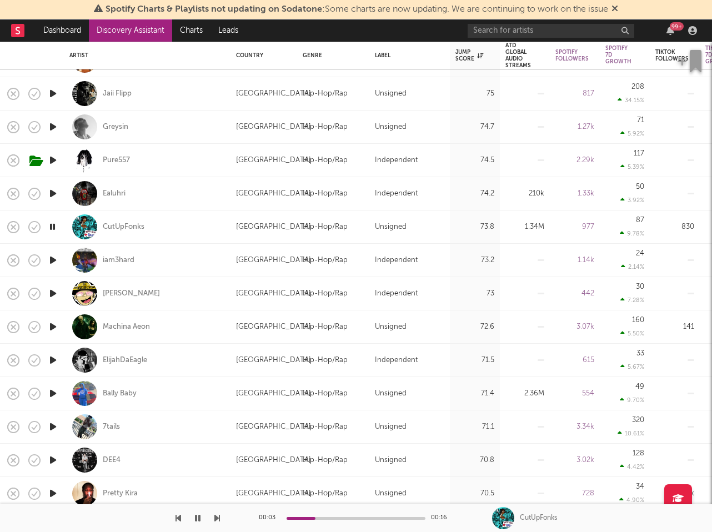
click at [52, 258] on icon "button" at bounding box center [53, 260] width 12 height 14
click at [53, 293] on icon "button" at bounding box center [53, 293] width 12 height 14
click at [53, 324] on icon "button" at bounding box center [53, 327] width 12 height 14
click at [55, 362] on icon "button" at bounding box center [53, 360] width 12 height 14
click at [54, 336] on div at bounding box center [53, 326] width 22 height 33
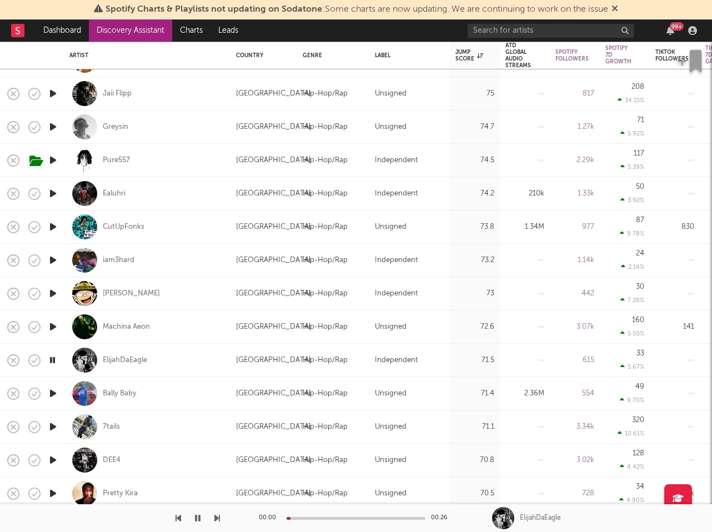
select select "1w"
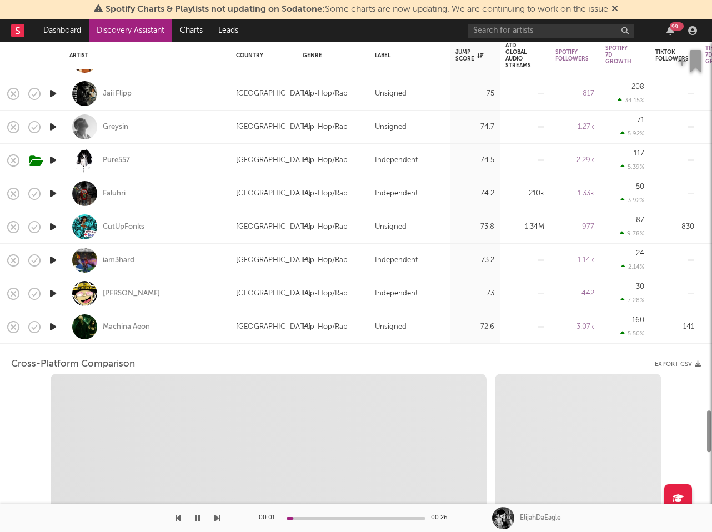
click at [54, 331] on icon "button" at bounding box center [53, 327] width 12 height 14
select select "6m"
click at [142, 330] on div "Machina Aeon" at bounding box center [126, 327] width 47 height 10
select select "1m"
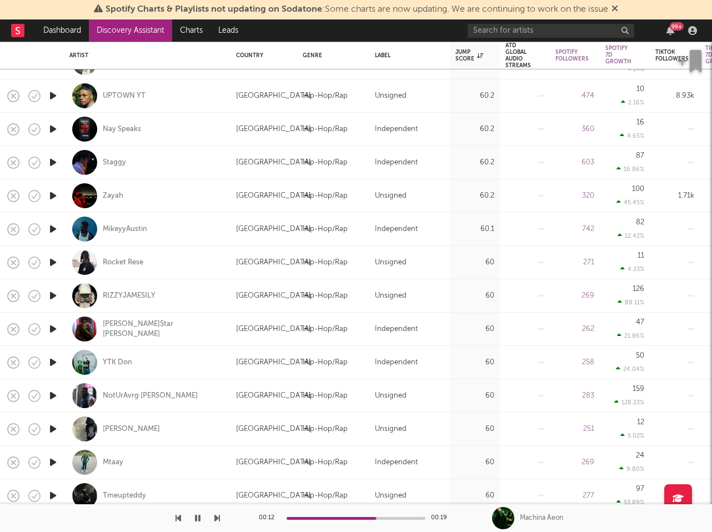
click at [52, 168] on icon "button" at bounding box center [53, 162] width 12 height 14
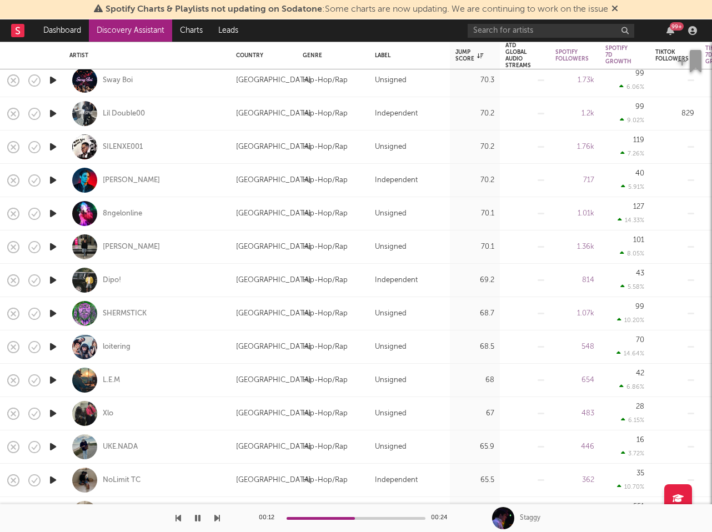
click at [52, 348] on icon "button" at bounding box center [53, 347] width 12 height 14
click at [120, 346] on div "loitering" at bounding box center [117, 347] width 28 height 10
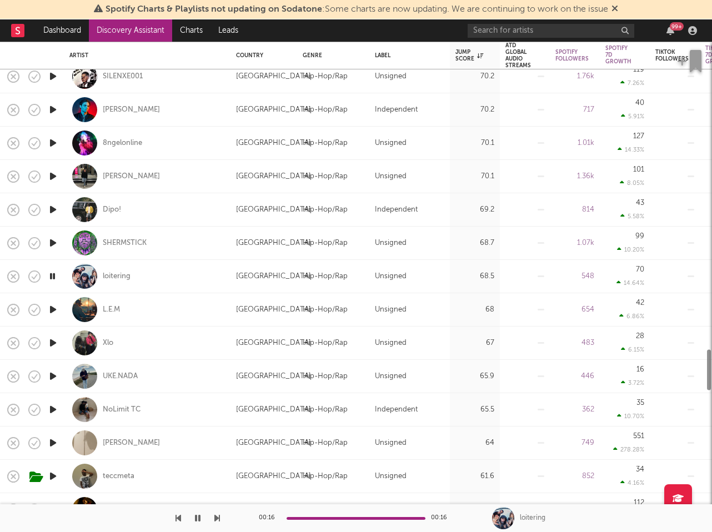
click at [52, 308] on icon "button" at bounding box center [53, 310] width 12 height 14
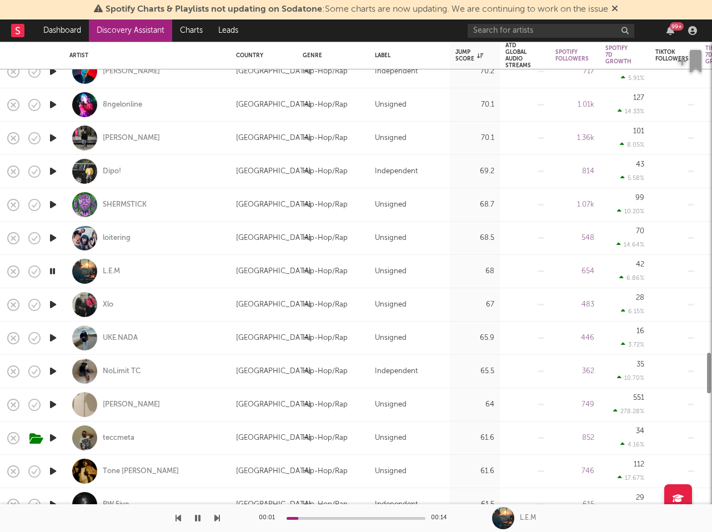
click at [52, 305] on icon "button" at bounding box center [53, 305] width 12 height 14
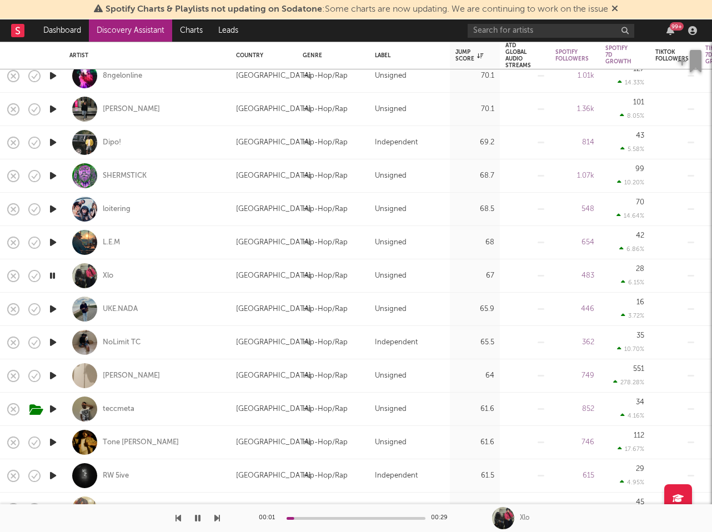
click at [53, 307] on icon "button" at bounding box center [53, 309] width 12 height 14
click at [54, 337] on icon "button" at bounding box center [53, 342] width 12 height 14
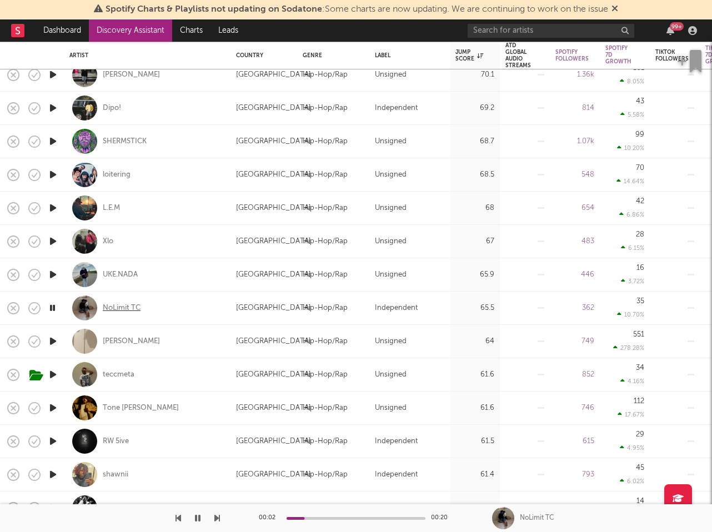
click at [134, 311] on div "NoLimit TC" at bounding box center [122, 308] width 38 height 10
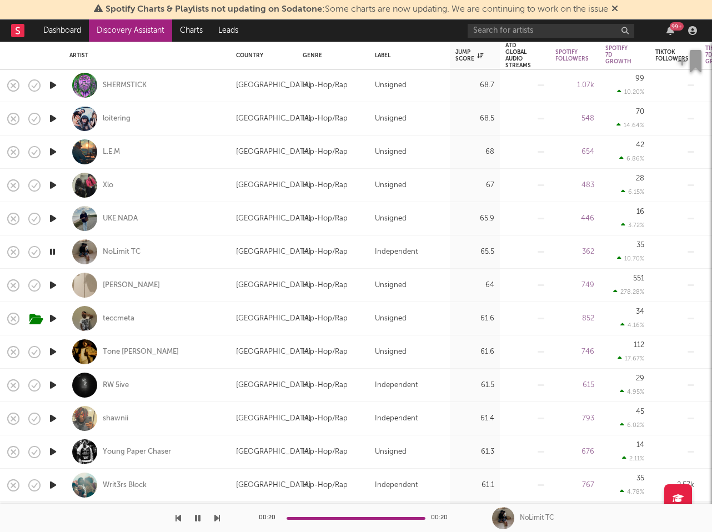
click at [52, 286] on icon "button" at bounding box center [53, 285] width 12 height 14
click at [120, 320] on div "teccmeta" at bounding box center [119, 319] width 32 height 10
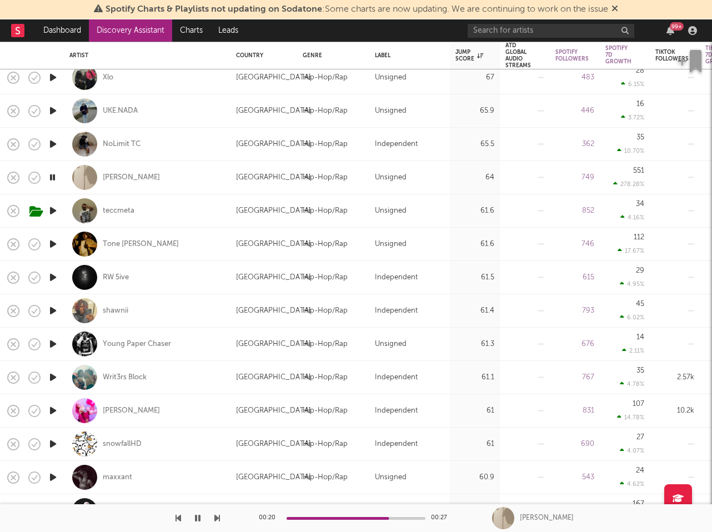
click at [51, 247] on icon "button" at bounding box center [53, 244] width 12 height 14
click at [53, 311] on icon "button" at bounding box center [53, 311] width 12 height 14
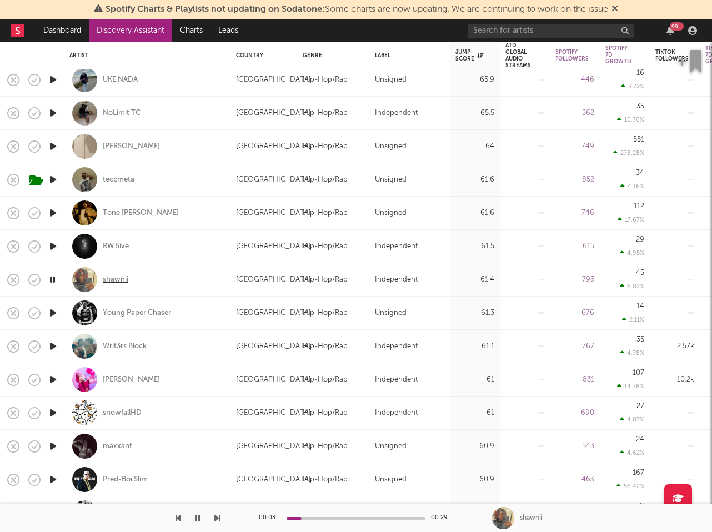
click at [110, 278] on div "shawnii" at bounding box center [116, 280] width 26 height 10
click at [48, 313] on icon "button" at bounding box center [53, 313] width 12 height 14
click at [52, 340] on icon "button" at bounding box center [53, 346] width 12 height 14
click at [56, 212] on icon "button" at bounding box center [53, 213] width 12 height 14
click at [54, 245] on icon "button" at bounding box center [53, 246] width 12 height 14
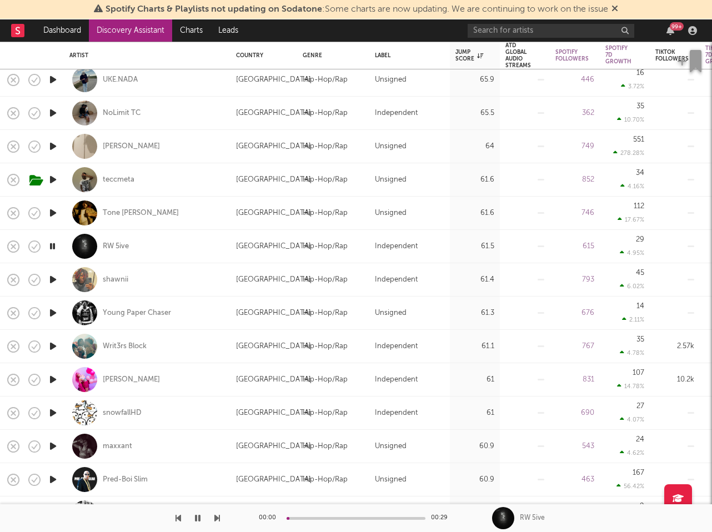
click at [57, 314] on icon "button" at bounding box center [53, 313] width 12 height 14
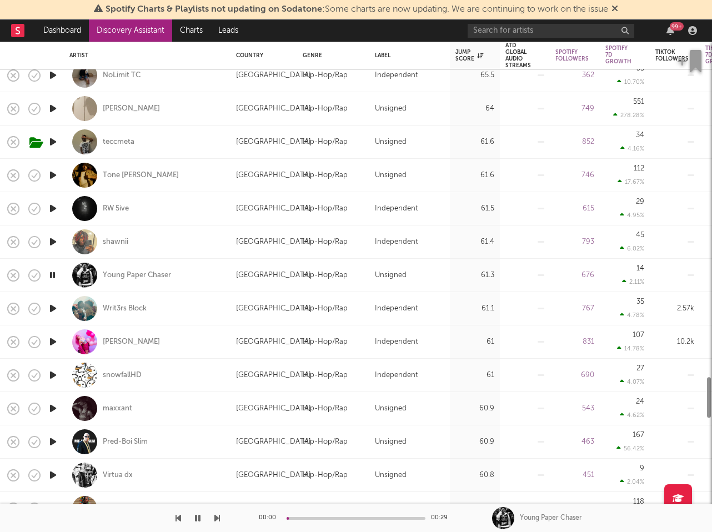
click at [57, 309] on icon "button" at bounding box center [53, 308] width 12 height 14
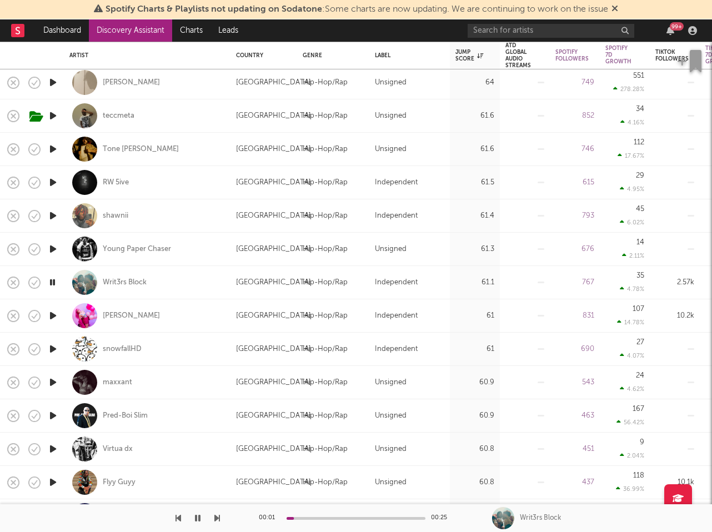
click at [54, 313] on icon "button" at bounding box center [53, 316] width 12 height 14
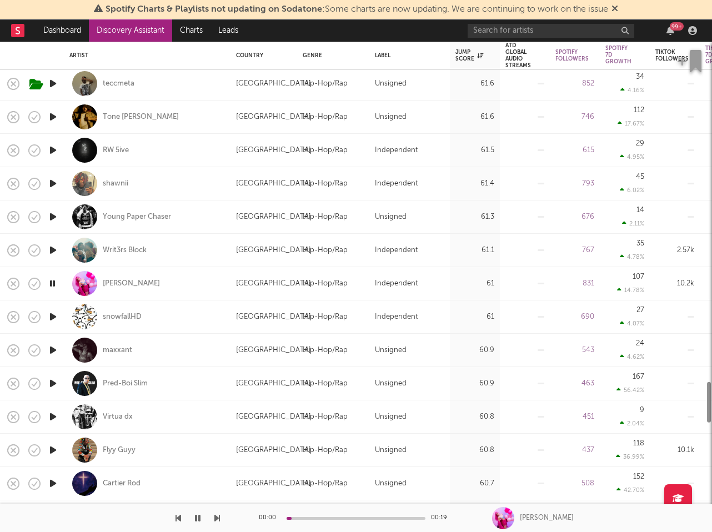
click at [53, 318] on icon "button" at bounding box center [53, 317] width 12 height 14
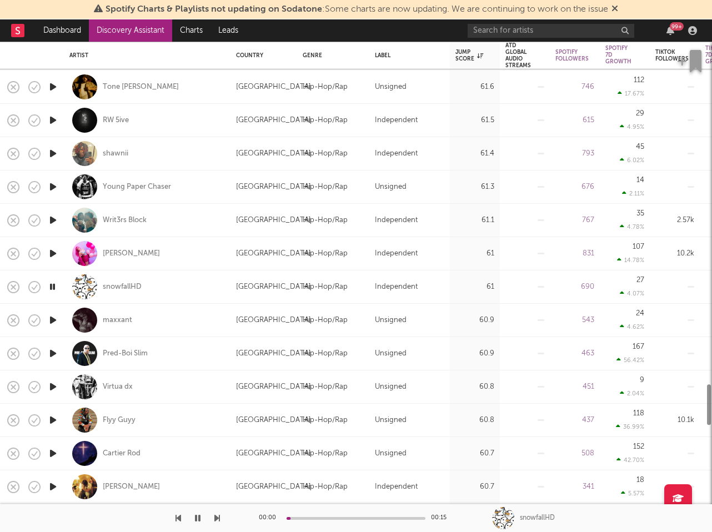
click at [52, 318] on icon "button" at bounding box center [53, 320] width 12 height 14
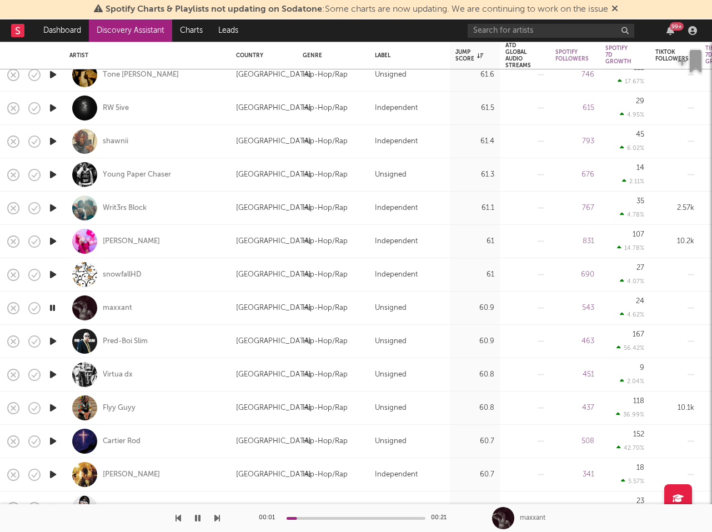
click at [49, 341] on icon "button" at bounding box center [53, 341] width 12 height 14
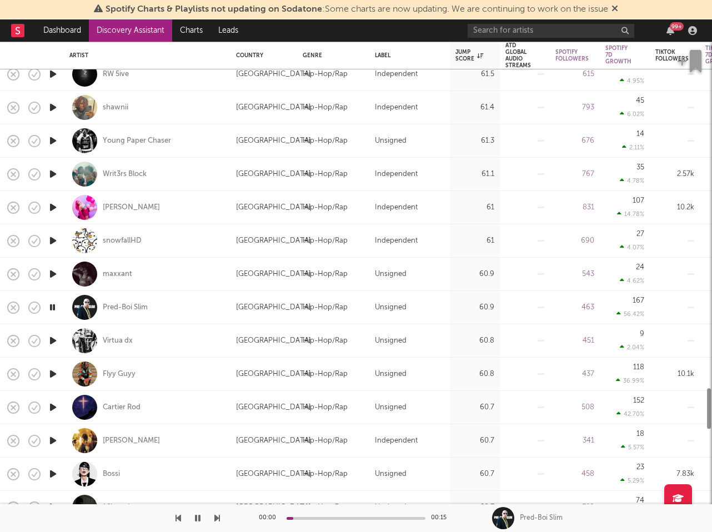
click at [53, 342] on icon "button" at bounding box center [53, 341] width 12 height 14
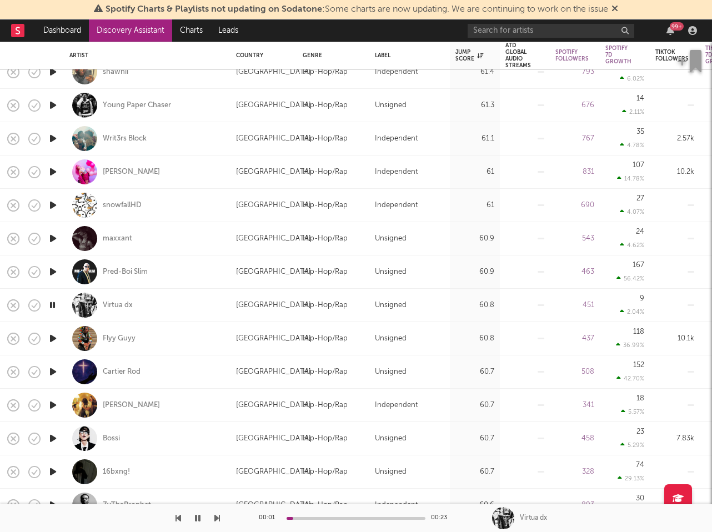
click at [53, 339] on icon "button" at bounding box center [53, 338] width 12 height 14
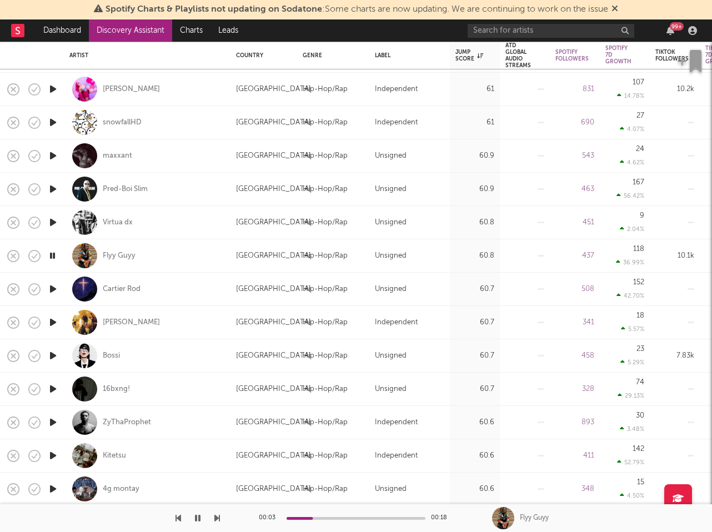
click at [52, 286] on icon "button" at bounding box center [53, 289] width 12 height 14
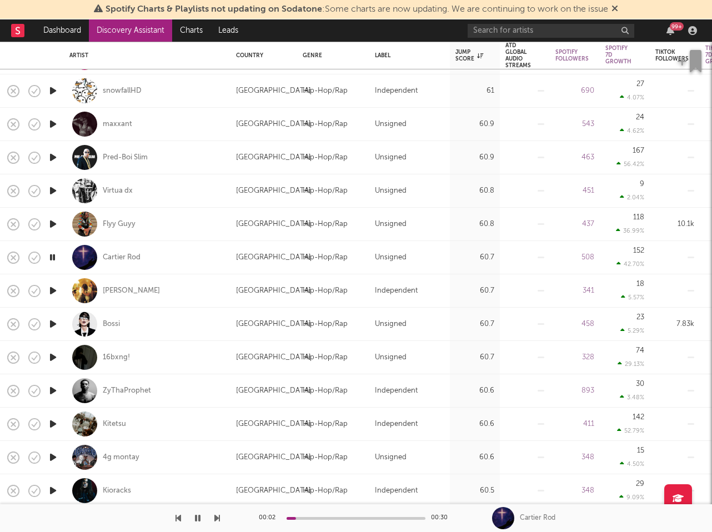
click at [52, 292] on icon "button" at bounding box center [53, 291] width 12 height 14
click at [53, 288] on icon "button" at bounding box center [52, 291] width 11 height 14
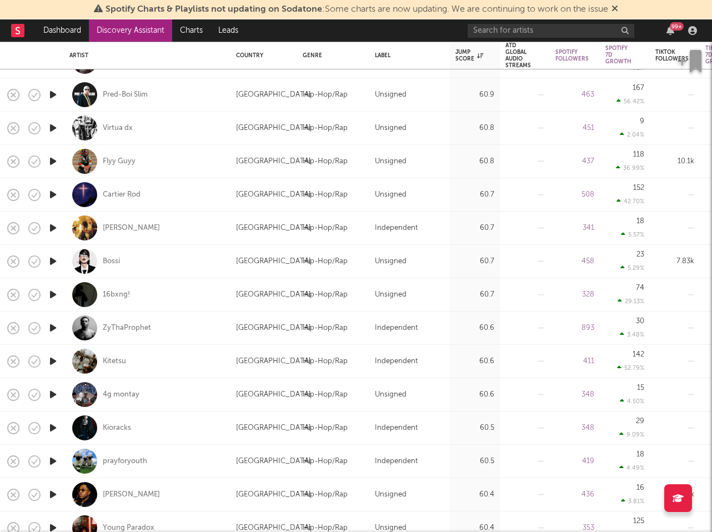
click at [53, 325] on icon "button" at bounding box center [53, 328] width 12 height 14
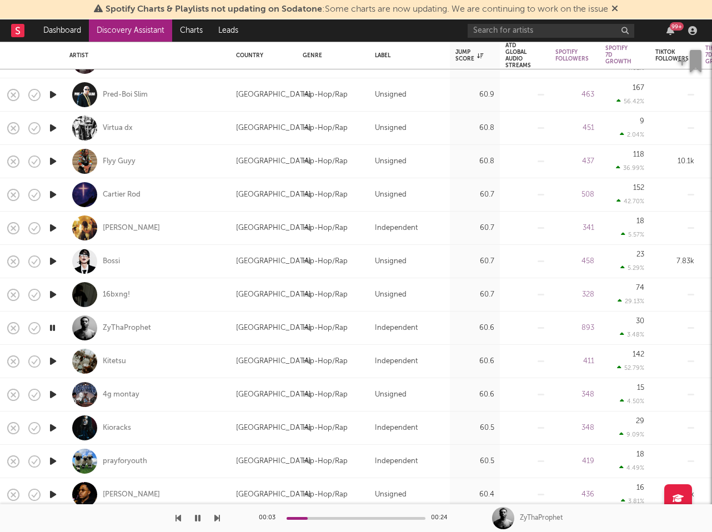
click at [53, 327] on icon "button" at bounding box center [52, 328] width 11 height 14
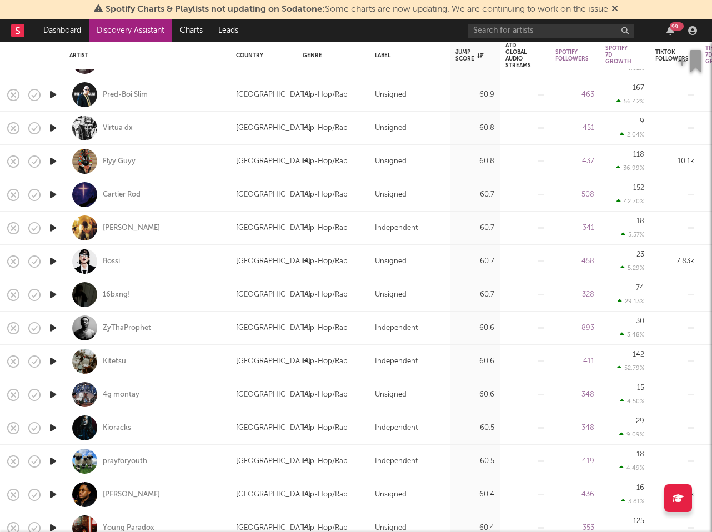
click at [54, 228] on icon "button" at bounding box center [53, 228] width 12 height 14
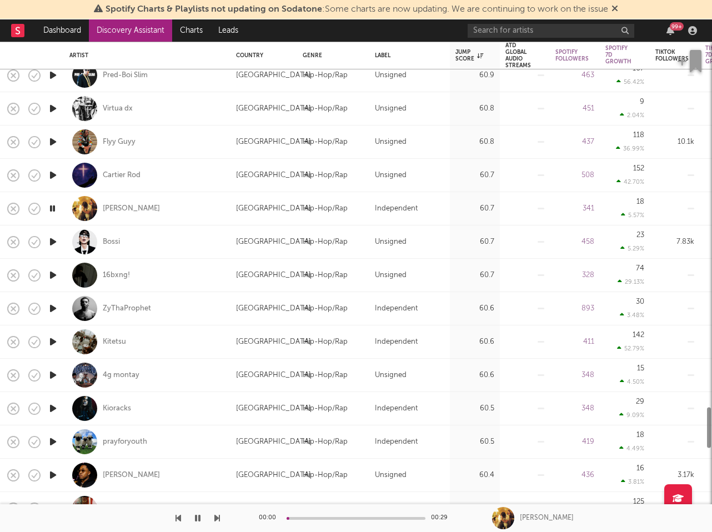
click at [51, 241] on icon "button" at bounding box center [53, 242] width 12 height 14
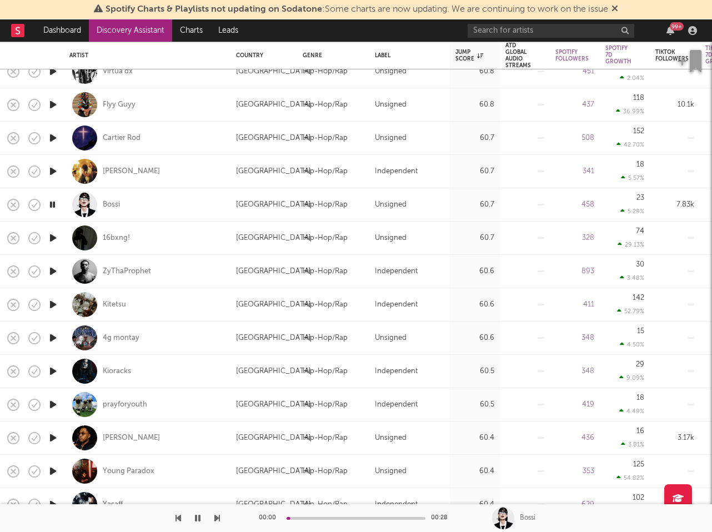
click at [53, 301] on icon "button" at bounding box center [53, 305] width 12 height 14
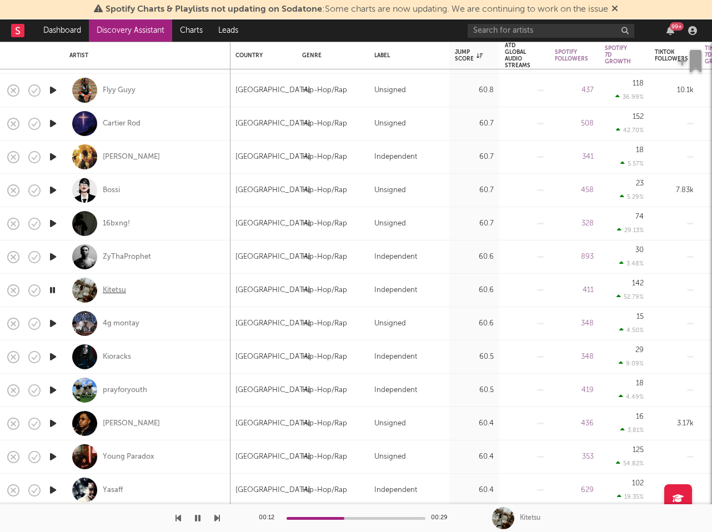
click at [115, 290] on div "Kitetsu" at bounding box center [114, 290] width 23 height 10
click at [55, 319] on icon "button" at bounding box center [53, 323] width 12 height 14
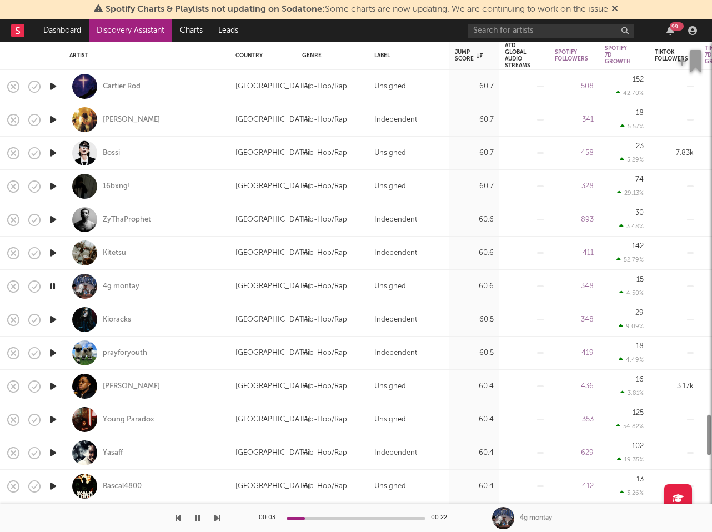
click at [53, 321] on icon "button" at bounding box center [53, 320] width 12 height 14
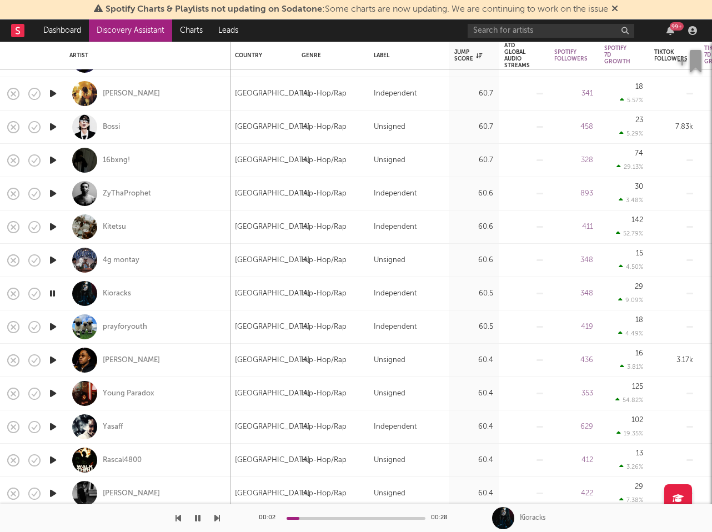
click at [53, 327] on icon "button" at bounding box center [53, 327] width 12 height 14
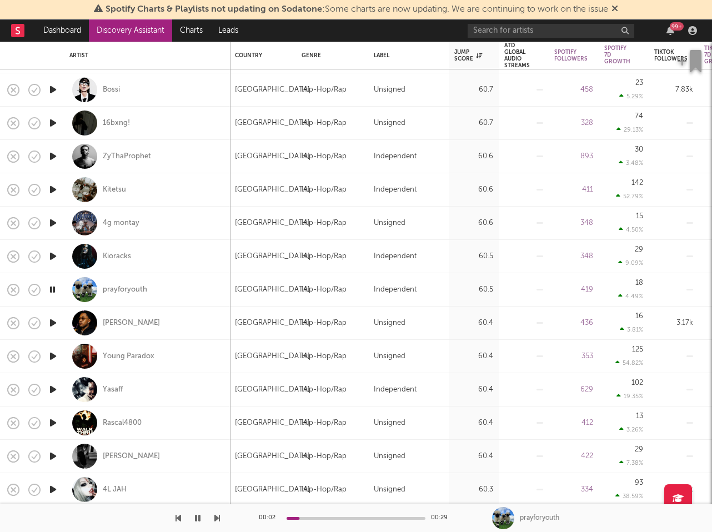
click at [53, 327] on icon "button" at bounding box center [53, 323] width 12 height 14
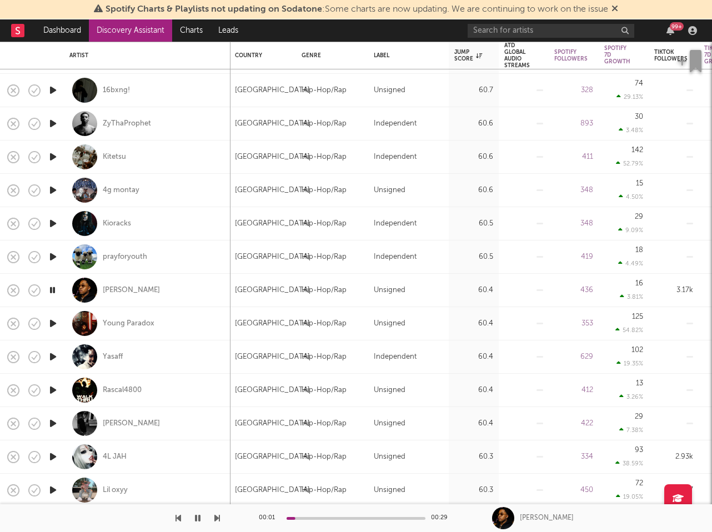
click at [54, 327] on icon "button" at bounding box center [53, 323] width 12 height 14
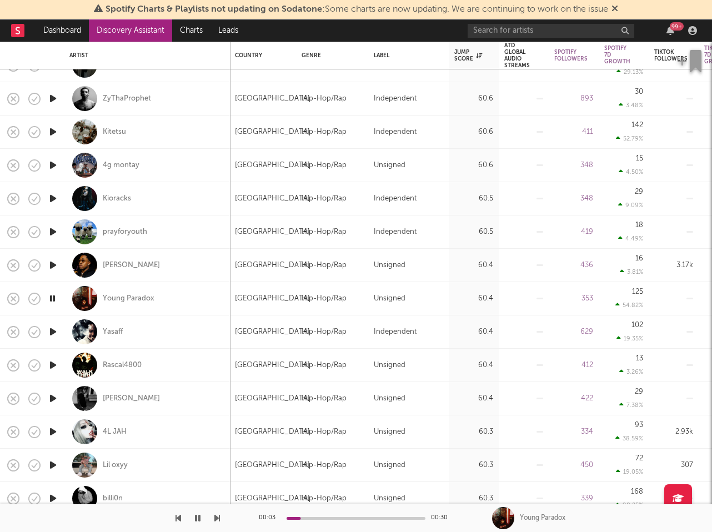
click at [53, 337] on icon "button" at bounding box center [53, 332] width 12 height 14
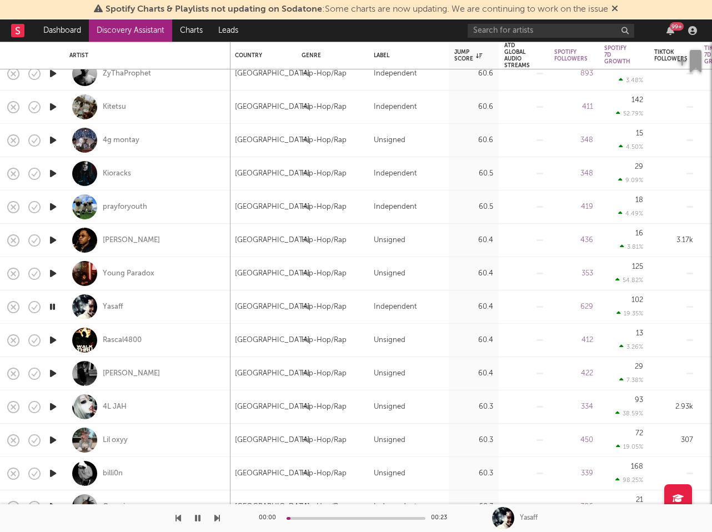
click at [53, 342] on icon "button" at bounding box center [53, 340] width 12 height 14
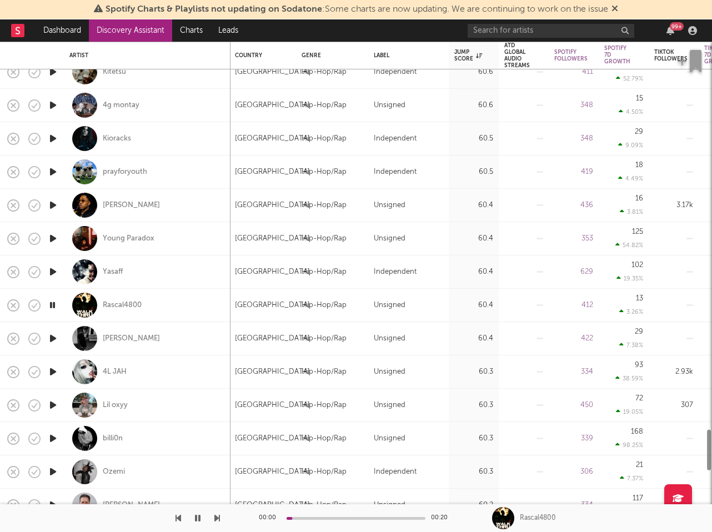
click at [52, 338] on icon "button" at bounding box center [53, 338] width 12 height 14
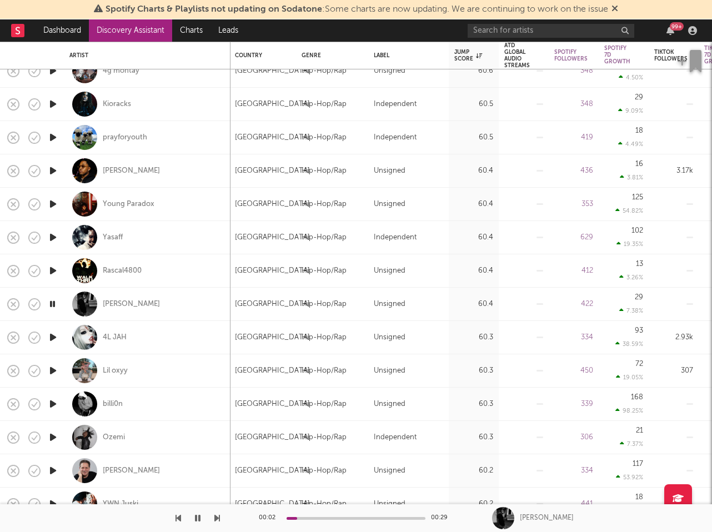
click at [52, 339] on icon "button" at bounding box center [53, 337] width 12 height 14
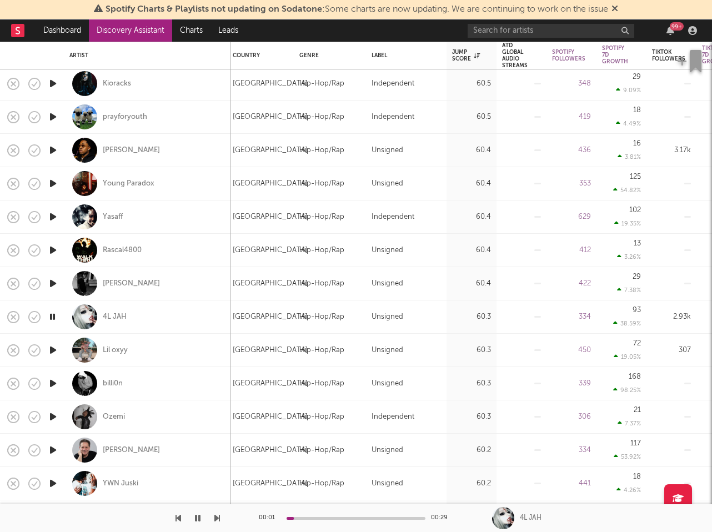
click at [53, 349] on icon "button" at bounding box center [53, 350] width 12 height 14
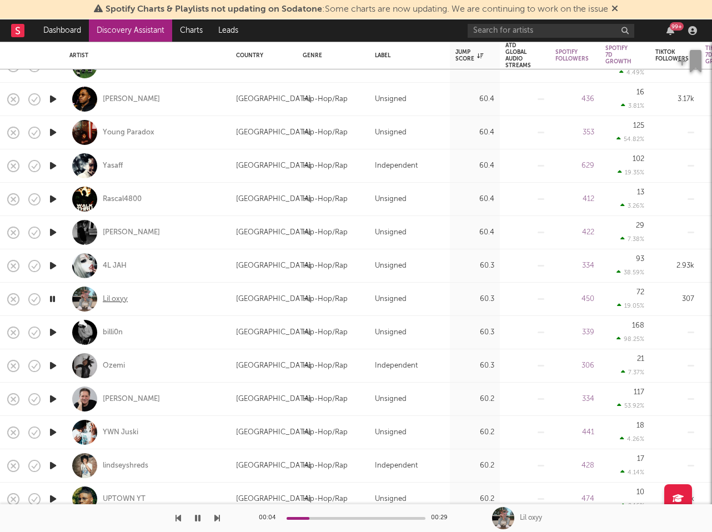
click at [114, 299] on div "Lil oxyy" at bounding box center [115, 299] width 25 height 10
click at [51, 333] on icon "button" at bounding box center [53, 332] width 12 height 14
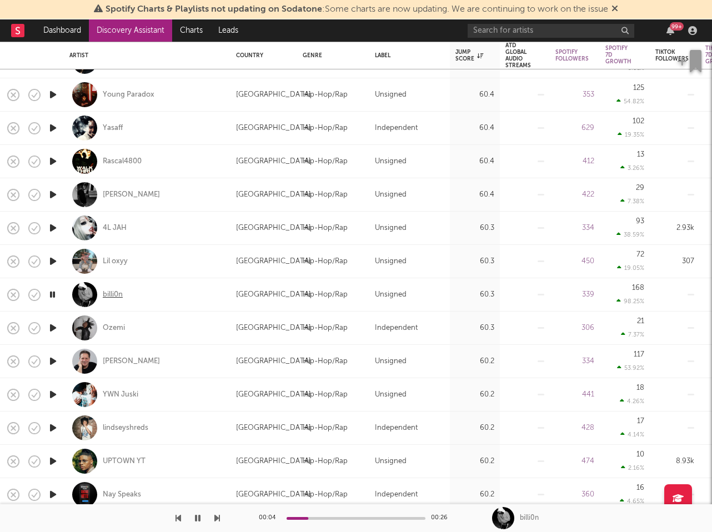
click at [120, 294] on div "billi0n" at bounding box center [113, 295] width 20 height 10
click at [53, 325] on icon "button" at bounding box center [53, 328] width 12 height 14
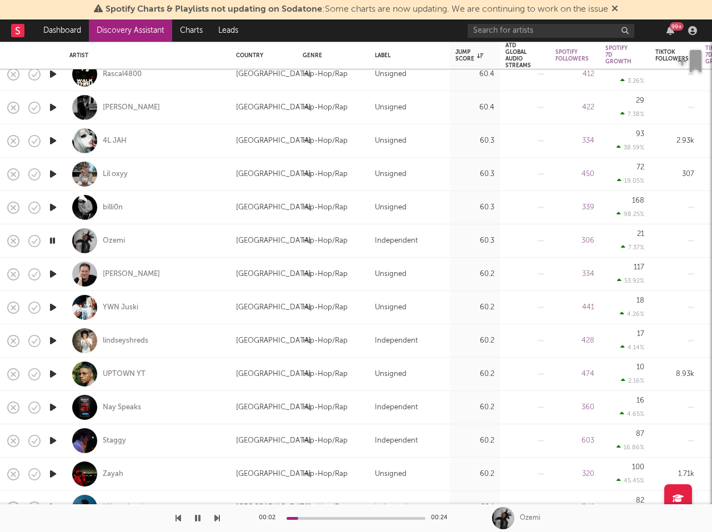
click at [50, 271] on icon "button" at bounding box center [53, 274] width 12 height 14
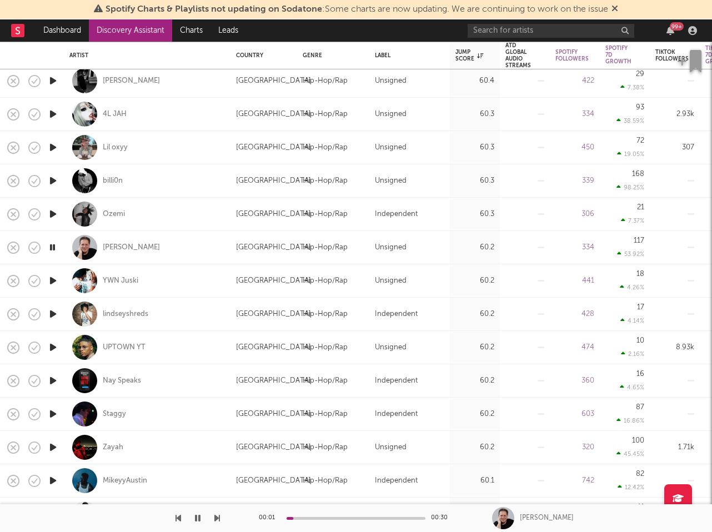
click at [52, 279] on icon "button" at bounding box center [53, 281] width 12 height 14
click at [124, 281] on div "YWN Juski" at bounding box center [121, 281] width 36 height 10
click at [54, 315] on icon "button" at bounding box center [53, 314] width 12 height 14
click at [52, 346] on icon "button" at bounding box center [53, 347] width 12 height 14
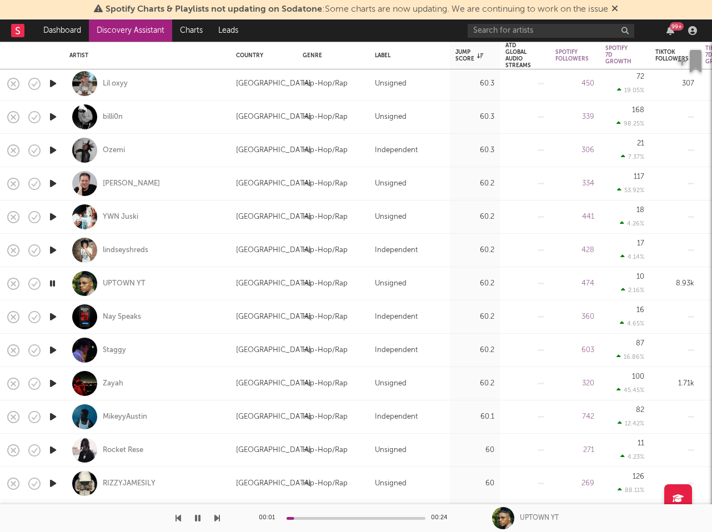
click at [197, 520] on icon "button" at bounding box center [198, 518] width 6 height 9
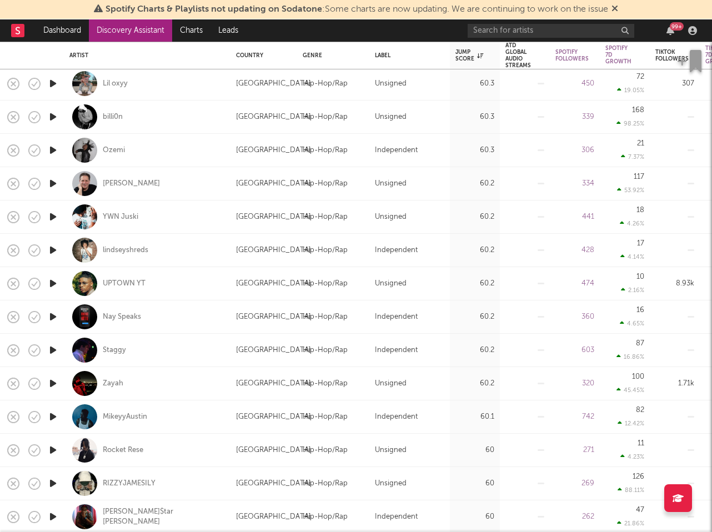
click at [54, 279] on icon "button" at bounding box center [53, 283] width 12 height 14
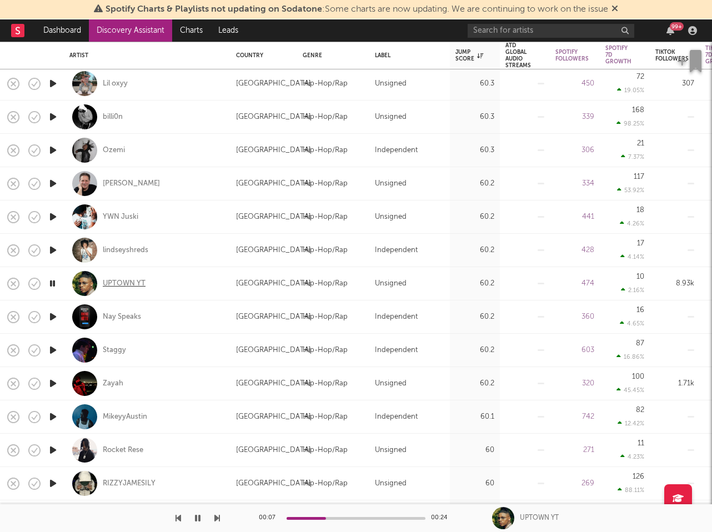
click at [135, 284] on div "UPTOWN YT" at bounding box center [124, 284] width 43 height 10
click at [53, 314] on icon "button" at bounding box center [53, 317] width 12 height 14
click at [52, 351] on icon "button" at bounding box center [53, 350] width 12 height 14
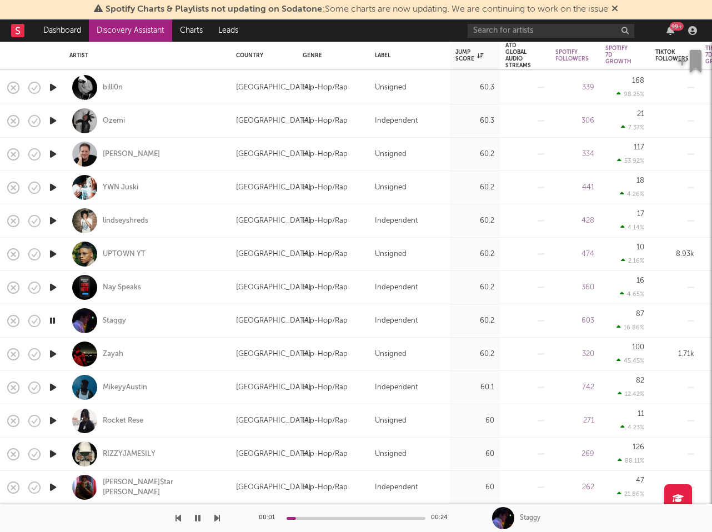
click at [52, 353] on icon "button" at bounding box center [53, 354] width 12 height 14
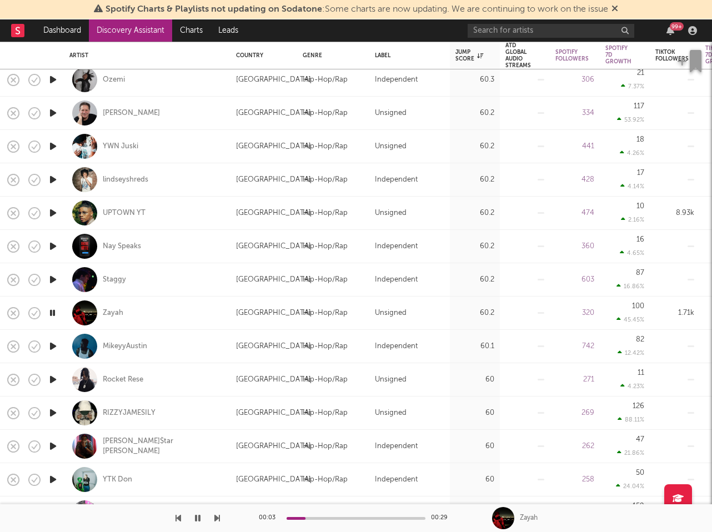
click at [52, 346] on icon "button" at bounding box center [53, 346] width 12 height 14
click at [54, 380] on icon "button" at bounding box center [53, 380] width 12 height 14
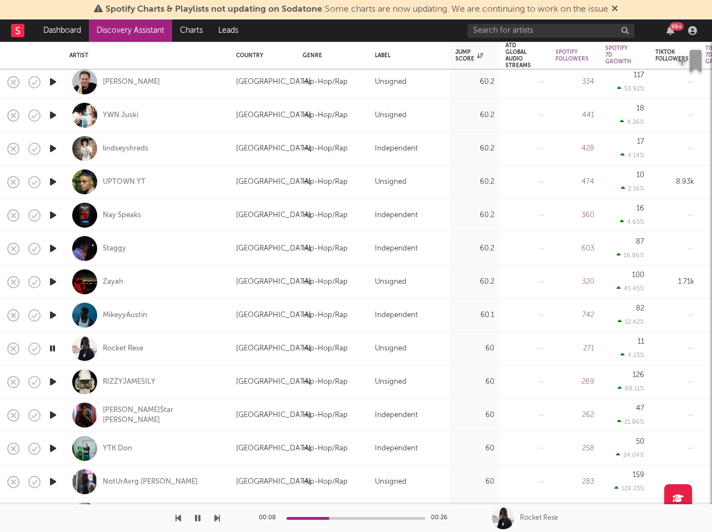
click at [52, 382] on icon "button" at bounding box center [53, 382] width 12 height 14
click at [54, 386] on icon "button" at bounding box center [61, 382] width 14 height 12
click at [57, 412] on icon "button" at bounding box center [53, 415] width 12 height 14
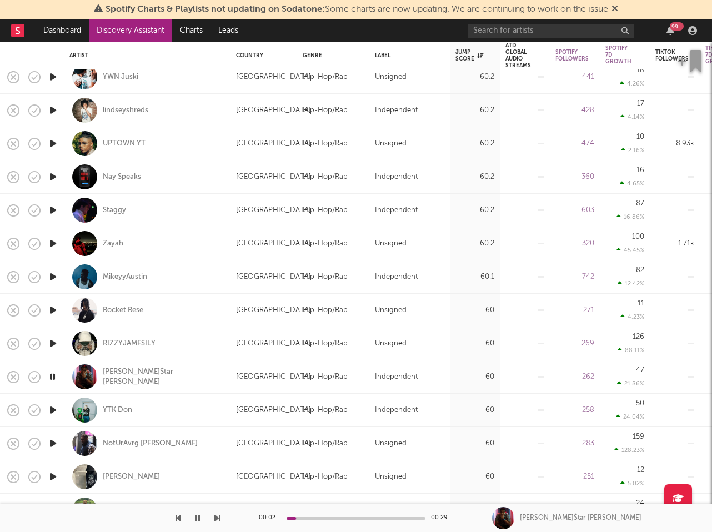
click at [53, 405] on icon "button" at bounding box center [53, 410] width 12 height 14
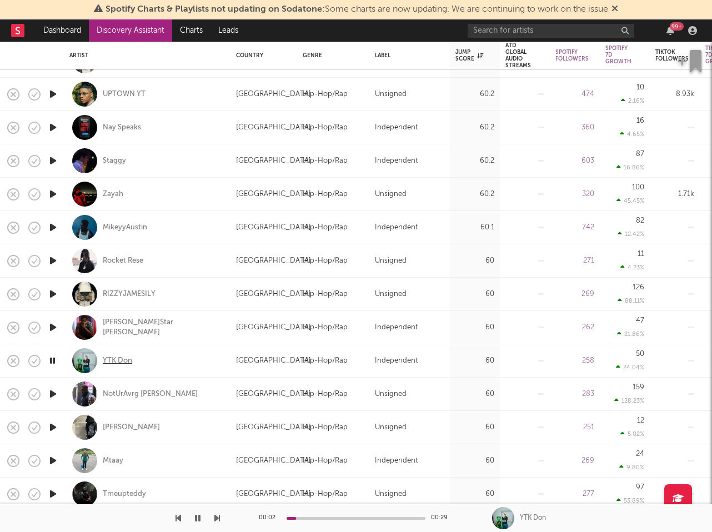
click at [117, 360] on div "YTK Don" at bounding box center [117, 361] width 29 height 10
click at [55, 392] on icon "button" at bounding box center [53, 394] width 12 height 14
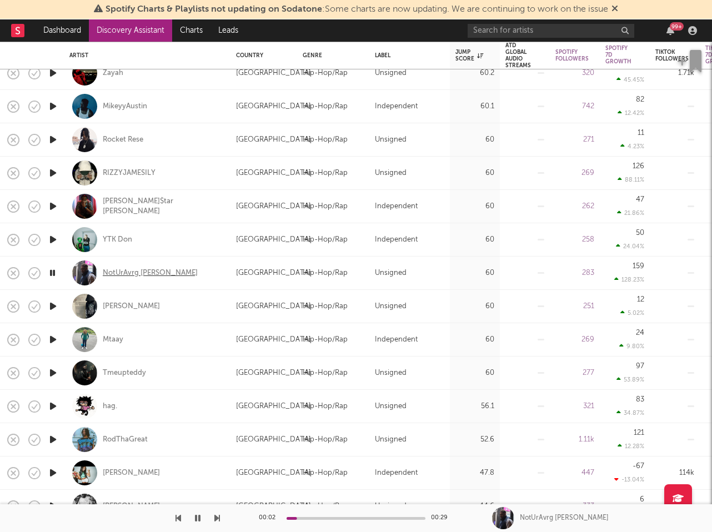
click at [140, 271] on div "NotUrAvrg Joe" at bounding box center [150, 273] width 95 height 10
click at [57, 303] on icon "button" at bounding box center [53, 306] width 12 height 14
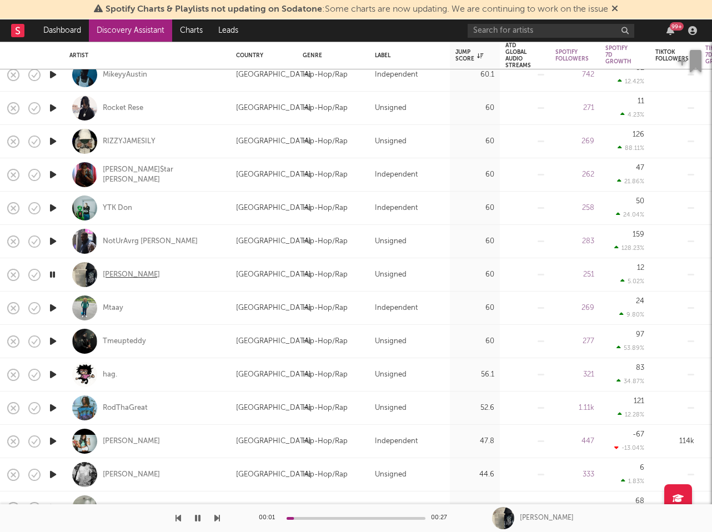
click at [119, 275] on div "Yung Wardy" at bounding box center [131, 275] width 57 height 10
click at [53, 304] on icon "button" at bounding box center [53, 308] width 12 height 14
click at [55, 341] on icon "button" at bounding box center [53, 341] width 12 height 14
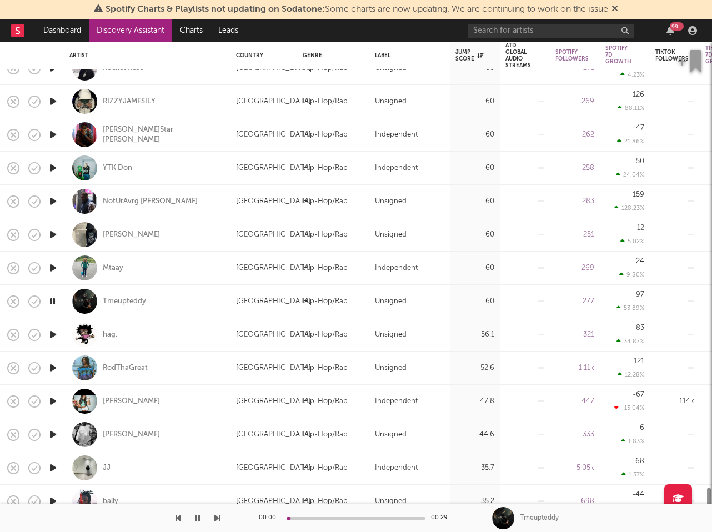
click at [52, 335] on icon "button" at bounding box center [53, 335] width 12 height 14
click at [51, 364] on icon "button" at bounding box center [53, 368] width 12 height 14
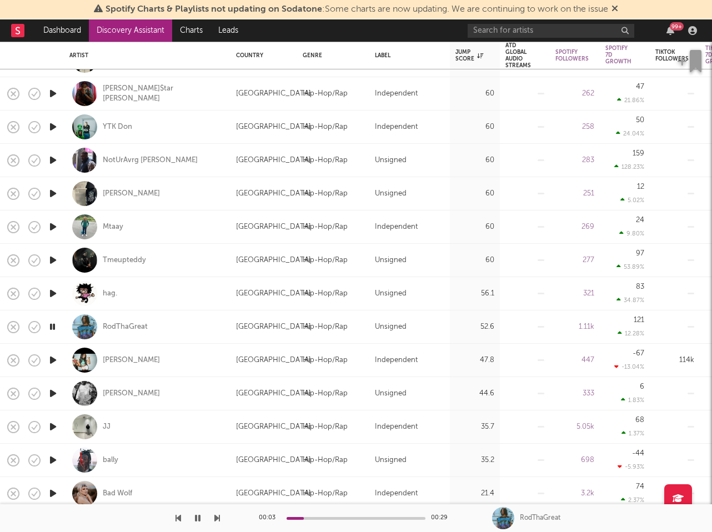
click at [52, 360] on icon "button" at bounding box center [53, 360] width 12 height 14
click at [52, 393] on icon "button" at bounding box center [53, 393] width 12 height 14
click at [52, 393] on icon "button" at bounding box center [52, 393] width 11 height 14
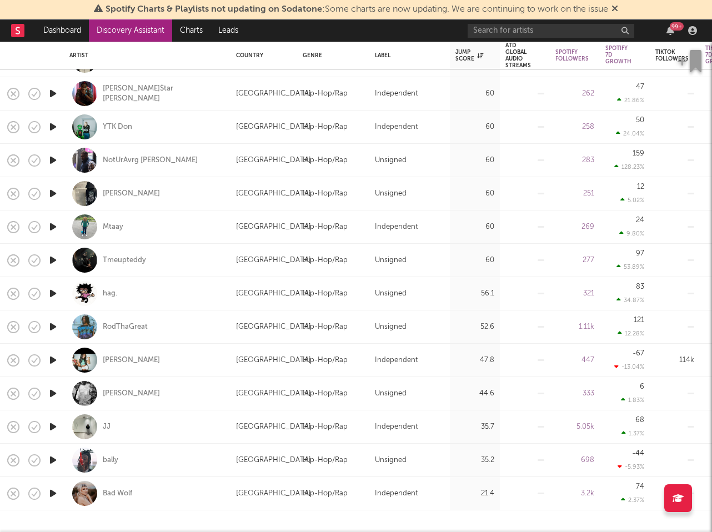
click at [53, 425] on icon "button" at bounding box center [53, 427] width 12 height 14
click at [198, 517] on icon "button" at bounding box center [198, 518] width 6 height 9
click at [52, 328] on icon "button" at bounding box center [53, 327] width 12 height 14
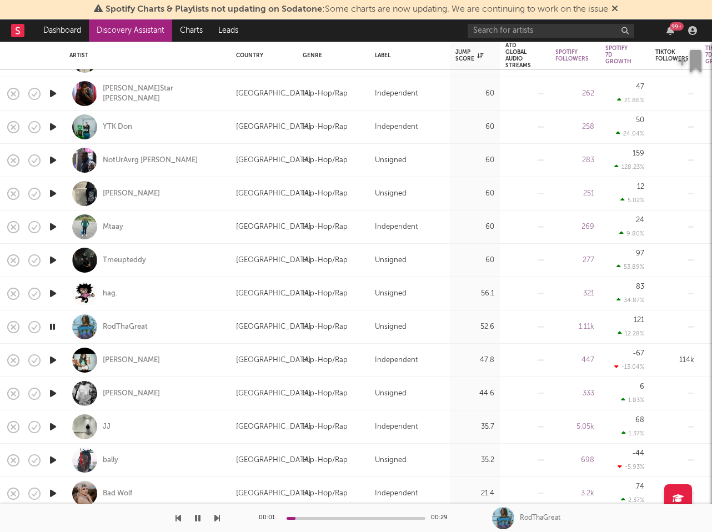
click at [52, 394] on icon "button" at bounding box center [53, 393] width 12 height 14
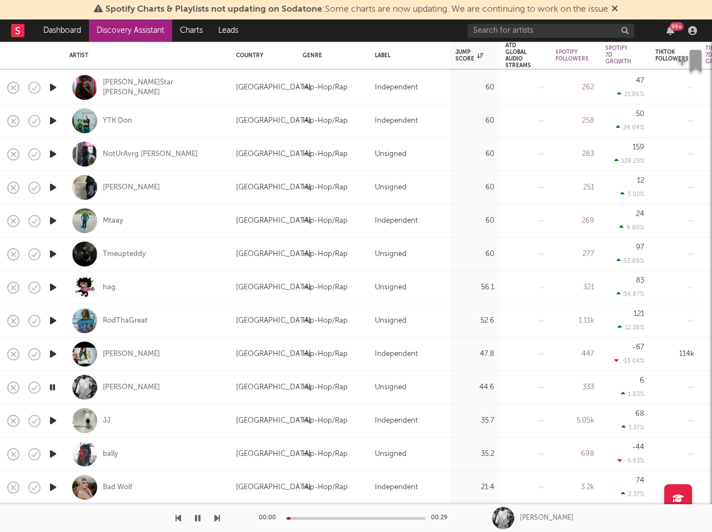
click at [54, 424] on icon "button" at bounding box center [53, 421] width 12 height 14
click at [52, 454] on icon "button" at bounding box center [53, 454] width 12 height 14
click at [54, 488] on icon "button" at bounding box center [53, 487] width 12 height 14
click at [130, 41] on link "Discovery Assistant" at bounding box center [130, 30] width 83 height 22
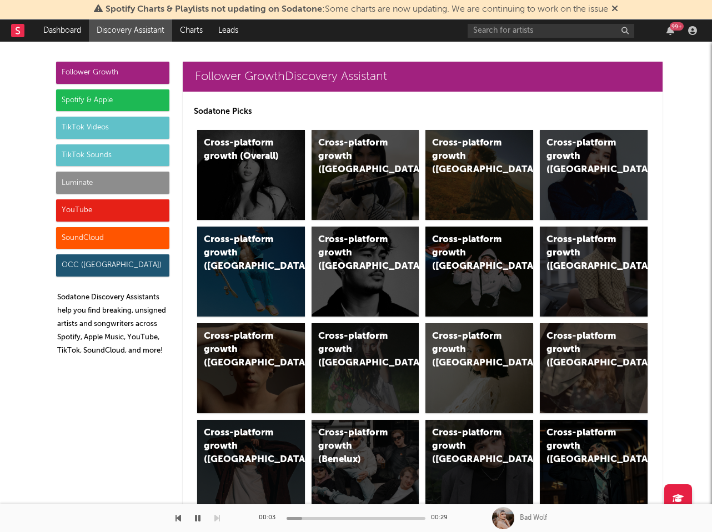
click at [125, 154] on div "TikTok Sounds" at bounding box center [112, 155] width 113 height 22
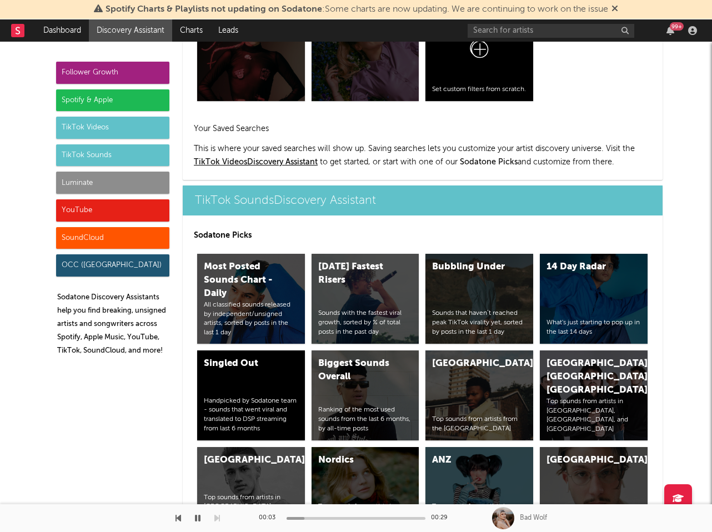
scroll to position [3896, 0]
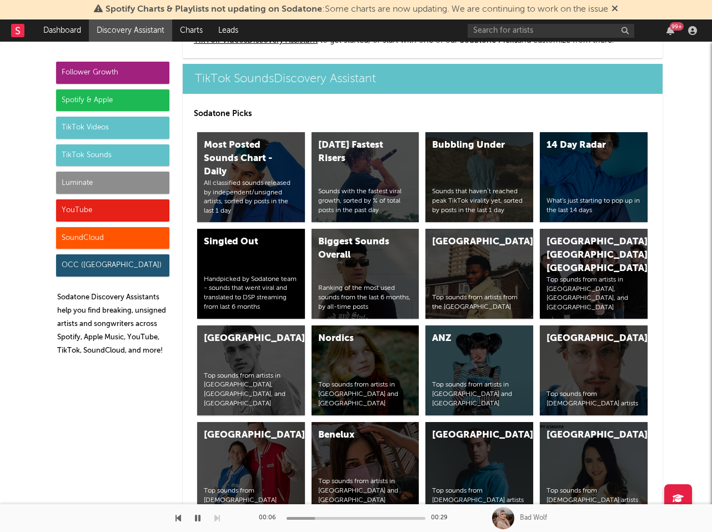
click at [202, 518] on button "button" at bounding box center [197, 518] width 11 height 28
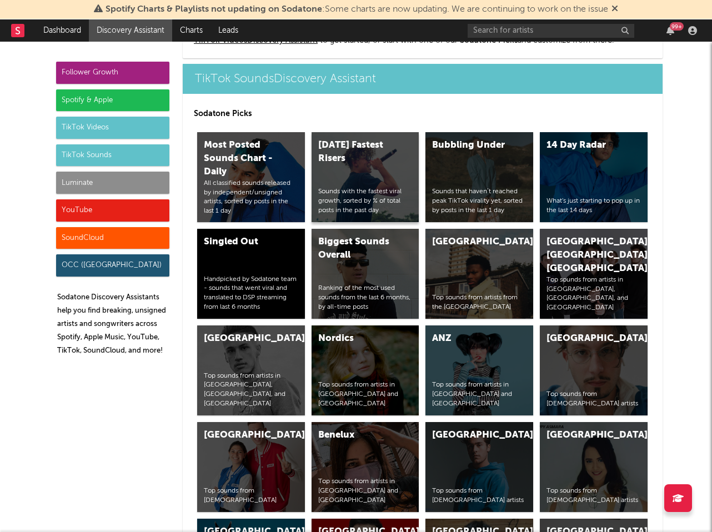
click at [394, 158] on div "Today's Fastest Risers Sounds with the fastest viral growth, sorted by % of tot…" at bounding box center [365, 177] width 108 height 90
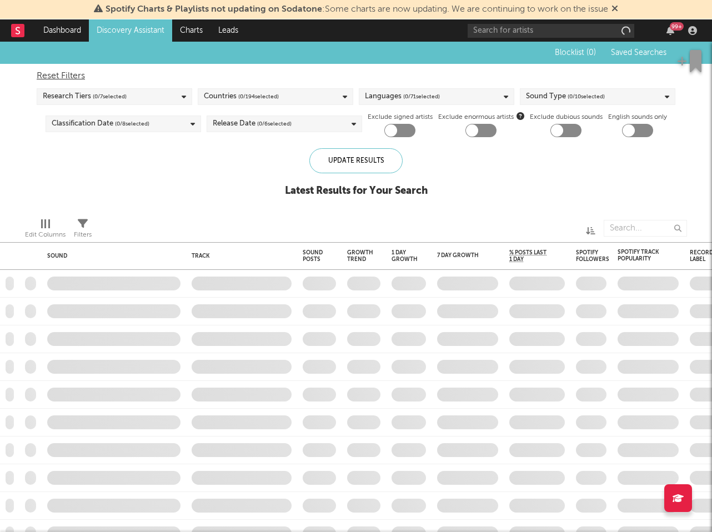
checkbox input "true"
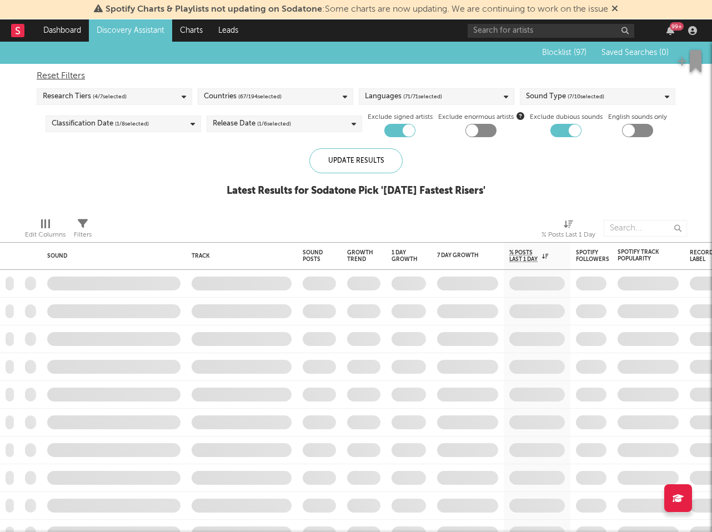
click at [529, 94] on div "Sound Type ( 7 / 10 selected)" at bounding box center [565, 96] width 78 height 13
click at [377, 81] on div "Reset Filters" at bounding box center [356, 75] width 638 height 13
checkbox input "false"
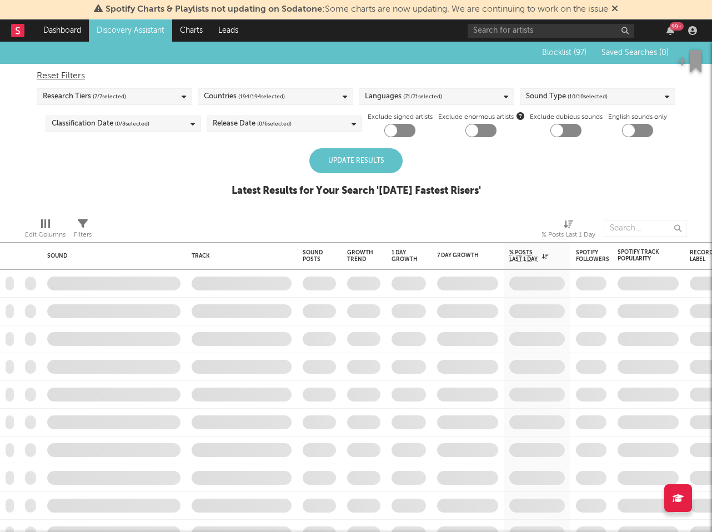
click at [361, 160] on div "Update Results" at bounding box center [355, 160] width 93 height 25
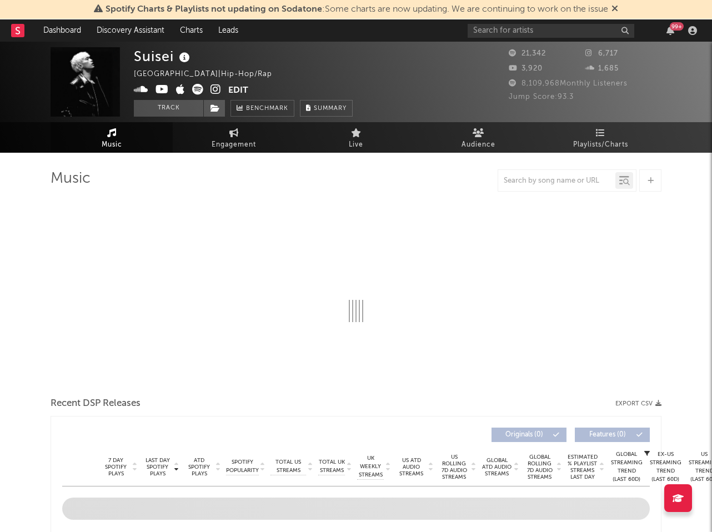
select select "6m"
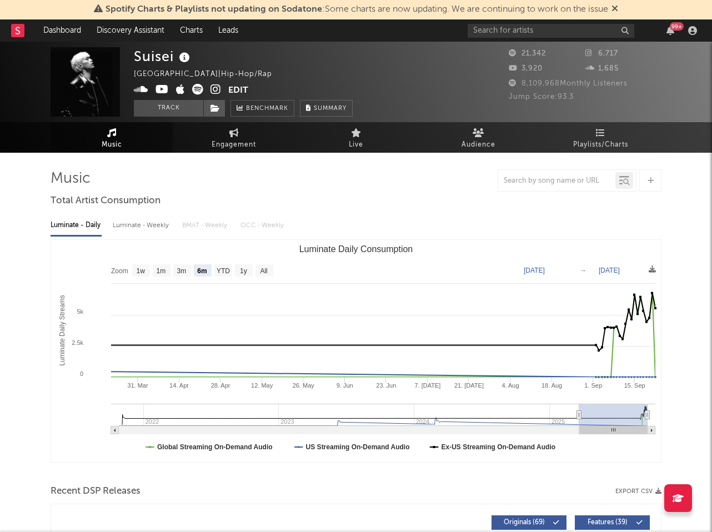
click at [218, 89] on icon at bounding box center [215, 89] width 11 height 11
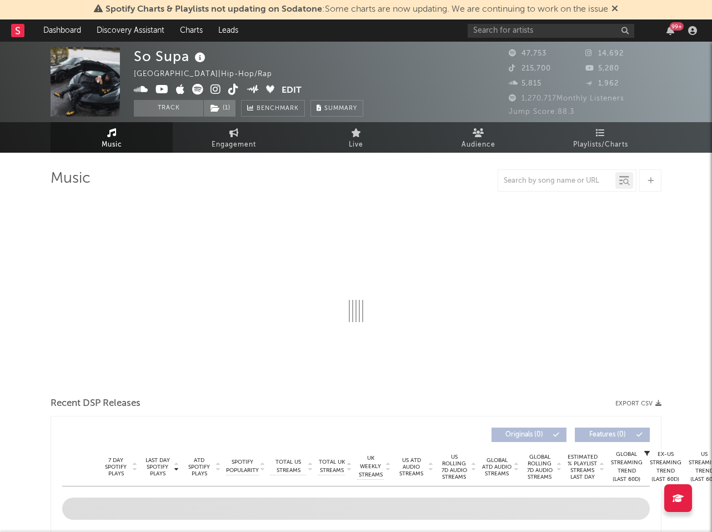
select select "6m"
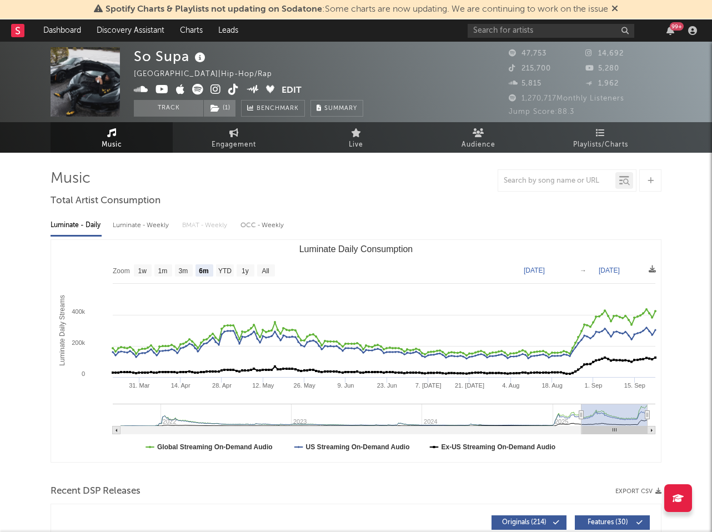
click at [197, 85] on icon at bounding box center [197, 89] width 11 height 11
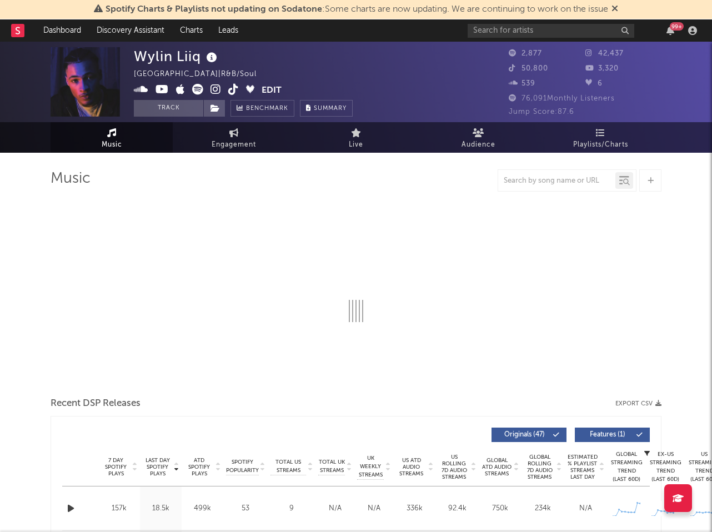
select select "1w"
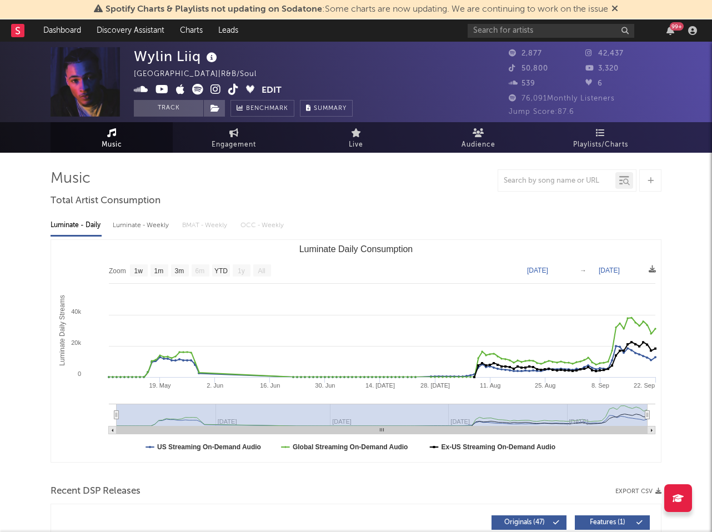
click at [214, 92] on icon at bounding box center [215, 89] width 11 height 11
click at [196, 88] on icon at bounding box center [197, 89] width 11 height 11
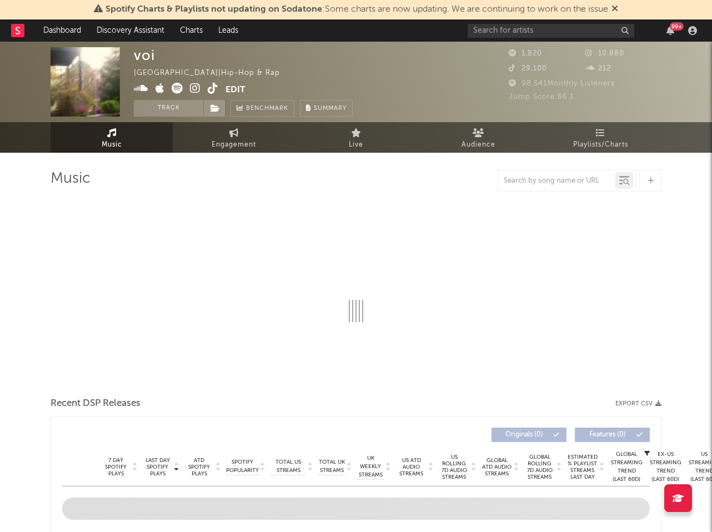
select select "1w"
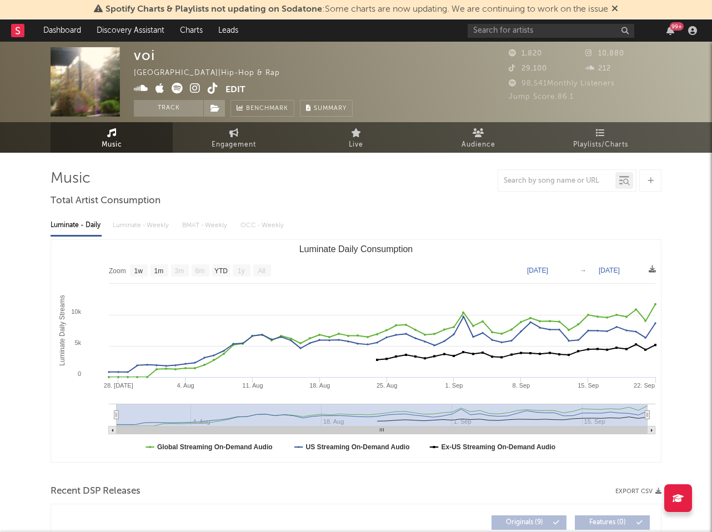
click at [195, 87] on icon at bounding box center [195, 88] width 11 height 11
click at [183, 105] on button "Track" at bounding box center [168, 108] width 69 height 17
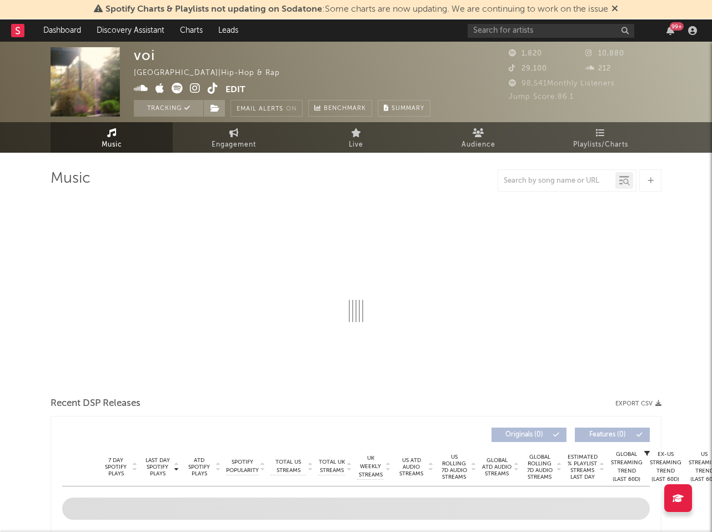
select select "1w"
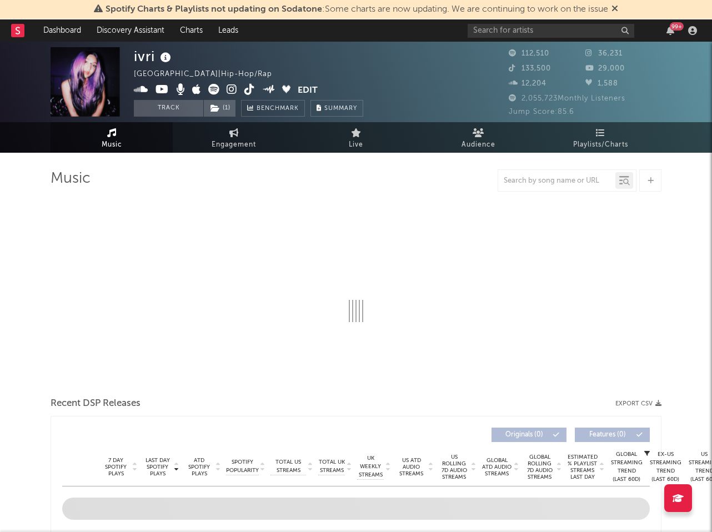
select select "6m"
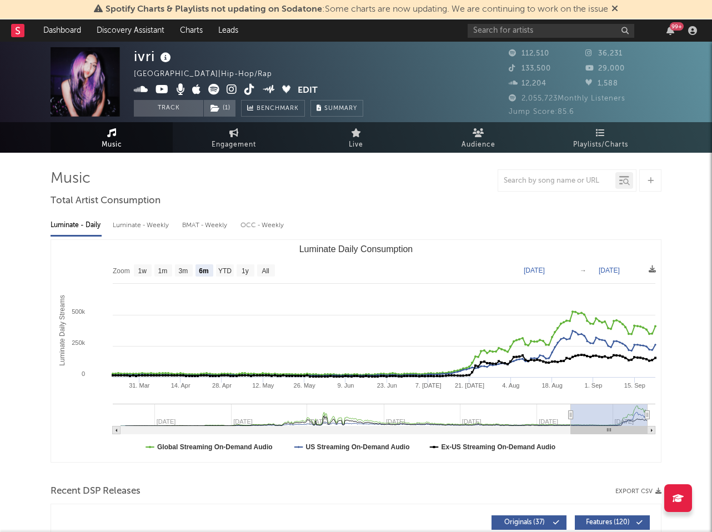
click at [213, 88] on icon at bounding box center [213, 89] width 11 height 11
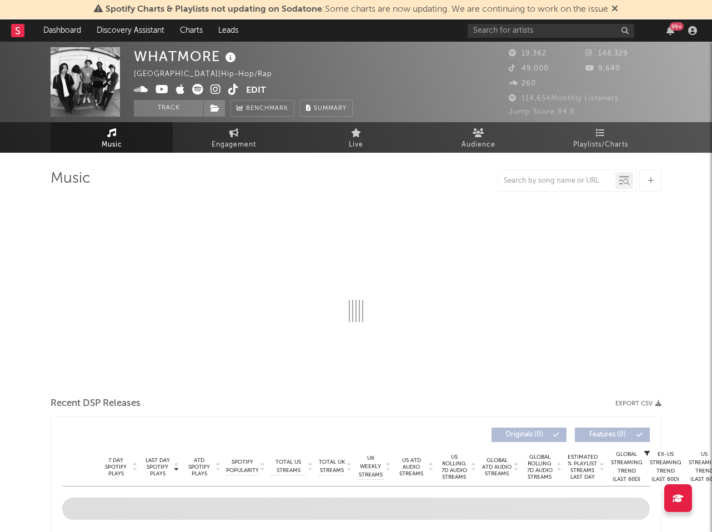
select select "1w"
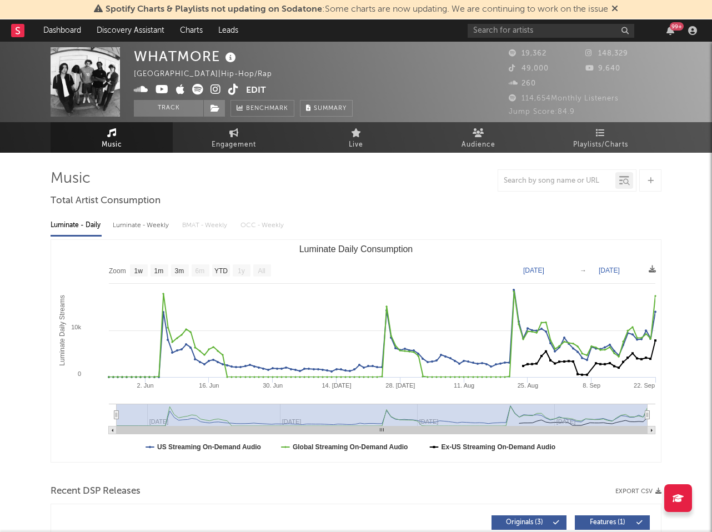
click at [212, 88] on icon at bounding box center [215, 89] width 11 height 11
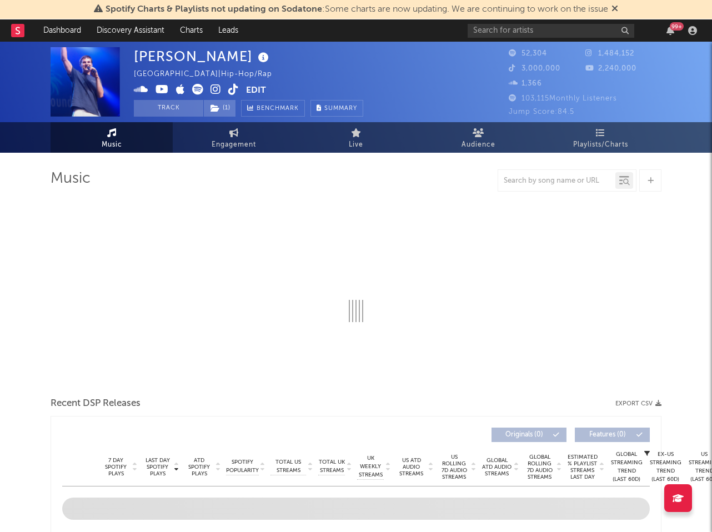
select select "6m"
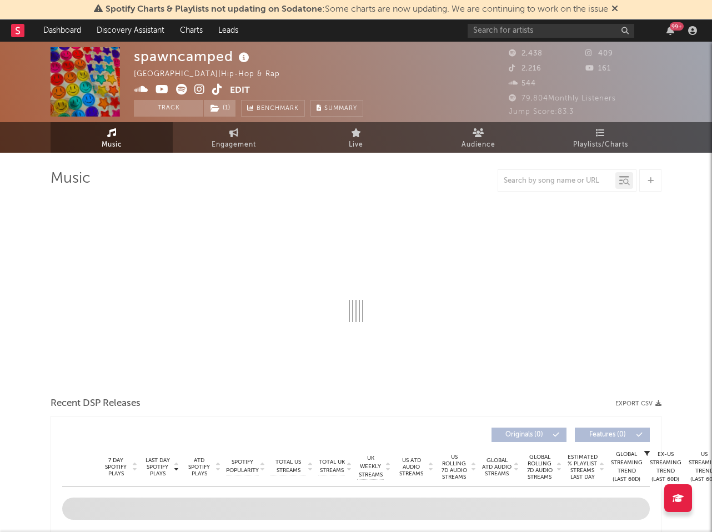
select select "1w"
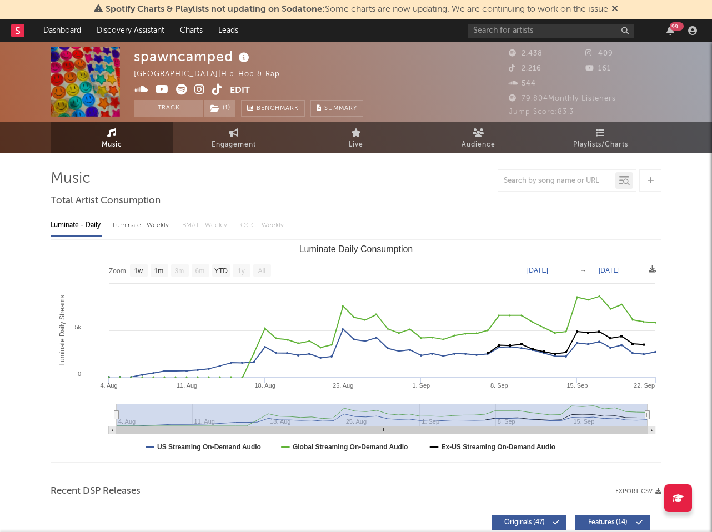
click at [199, 89] on icon at bounding box center [199, 89] width 11 height 11
click at [182, 91] on icon at bounding box center [181, 89] width 11 height 11
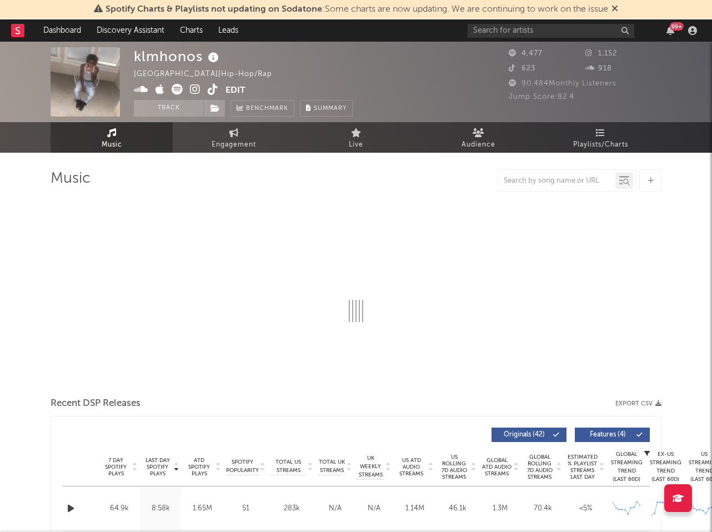
select select "6m"
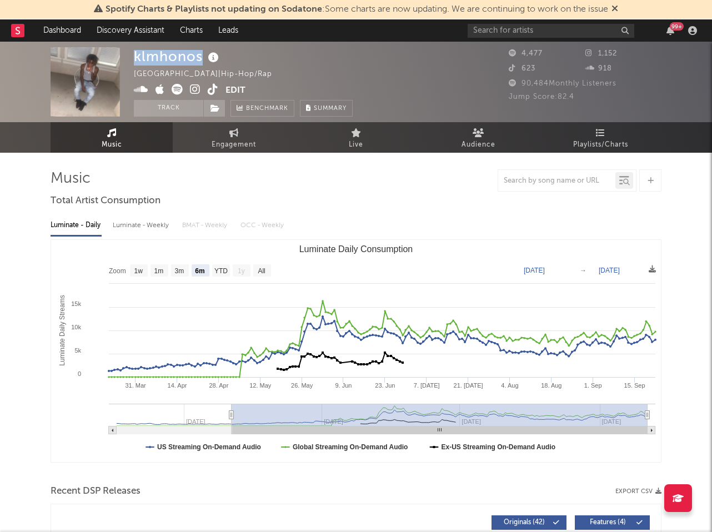
drag, startPoint x: 135, startPoint y: 54, endPoint x: 200, endPoint y: 53, distance: 64.4
click at [200, 53] on div "klmhonos" at bounding box center [178, 56] width 88 height 18
copy div "klmhonos"
click at [197, 86] on icon at bounding box center [195, 89] width 11 height 11
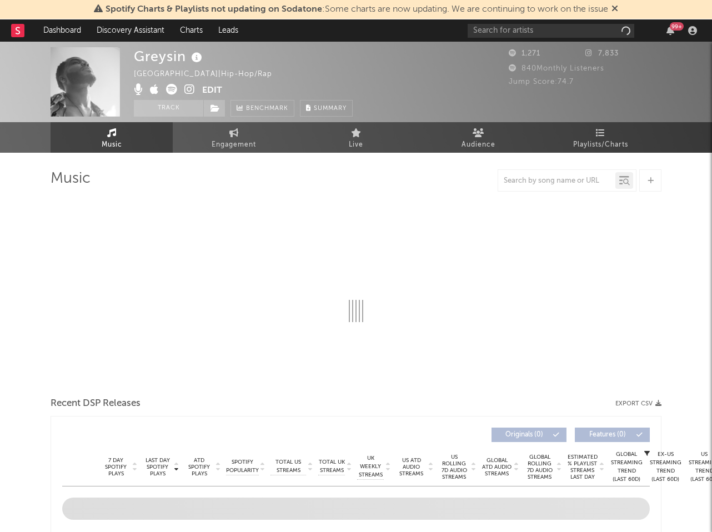
select select "1w"
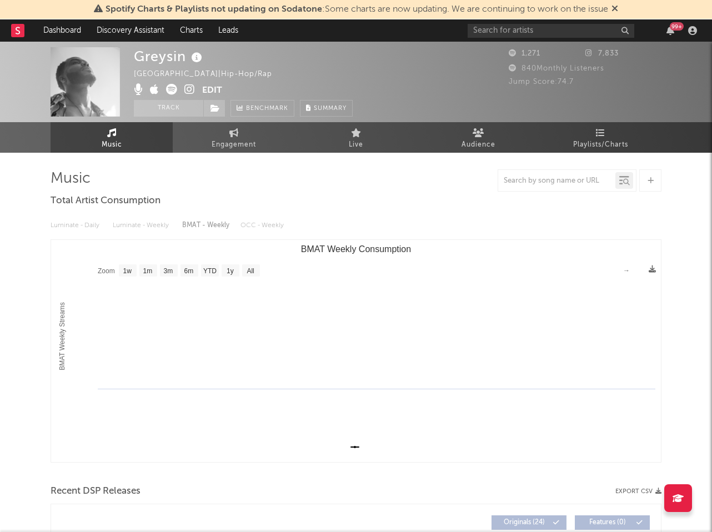
click at [190, 92] on icon at bounding box center [189, 89] width 11 height 11
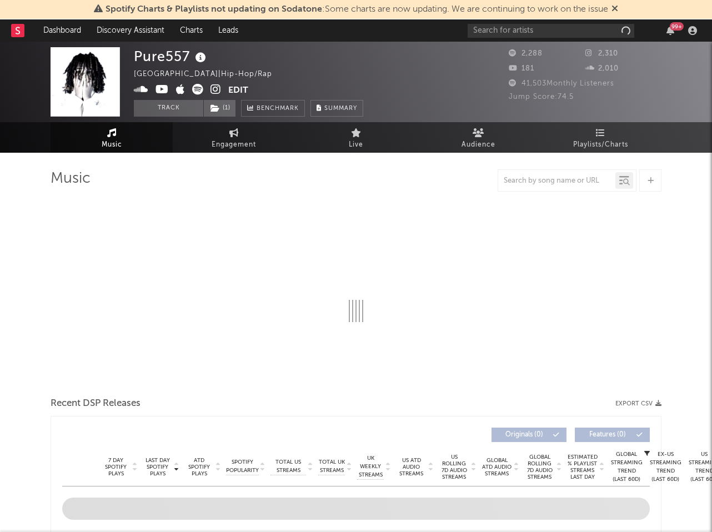
select select "6m"
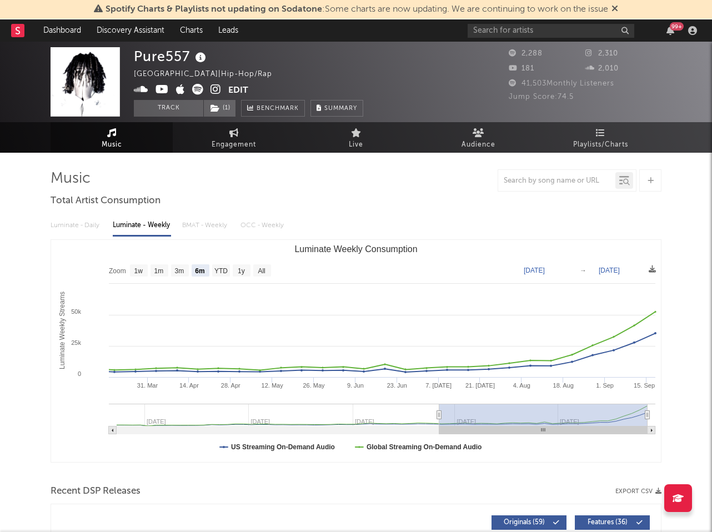
click at [218, 90] on icon at bounding box center [215, 89] width 11 height 11
click at [178, 55] on div "Pure557" at bounding box center [171, 56] width 75 height 18
copy div "Pure557"
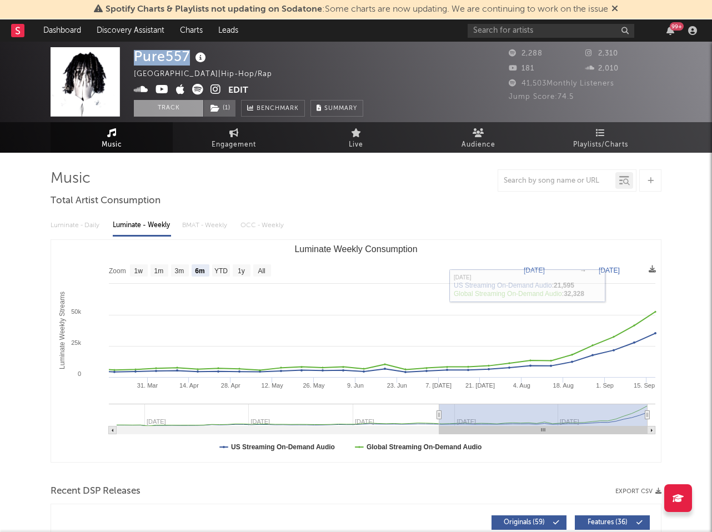
click at [169, 104] on button "Track" at bounding box center [168, 108] width 69 height 17
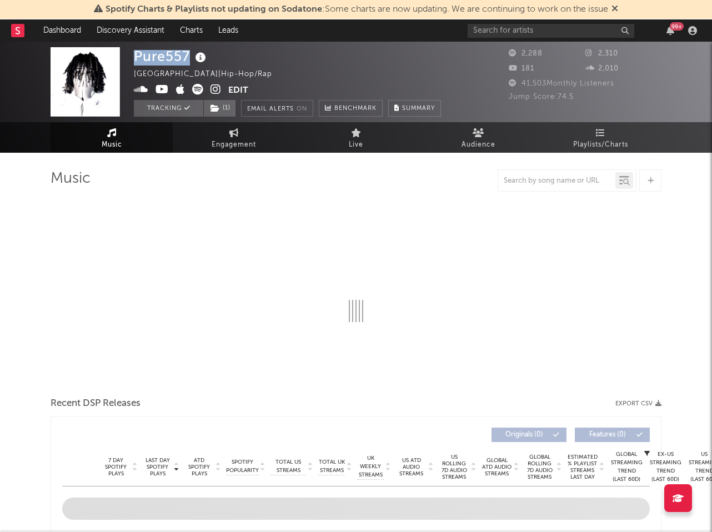
select select "6m"
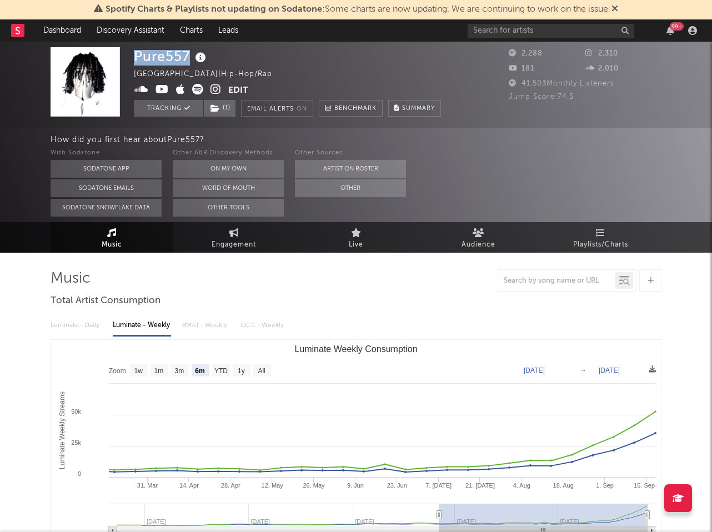
click at [218, 88] on icon at bounding box center [215, 89] width 11 height 11
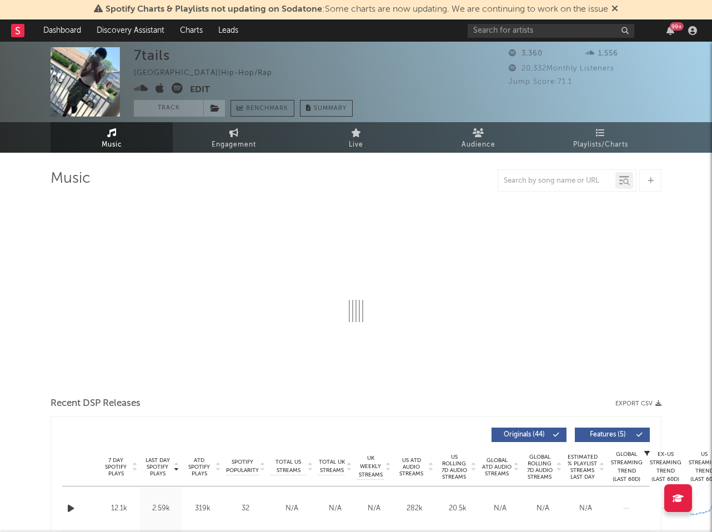
select select "6m"
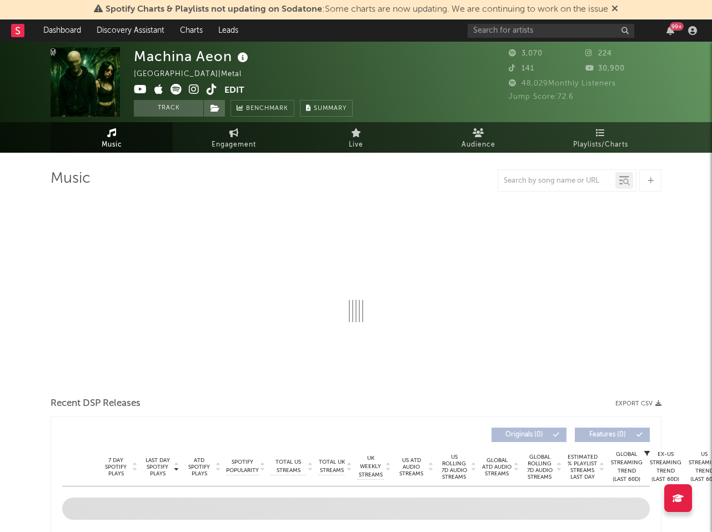
select select "6m"
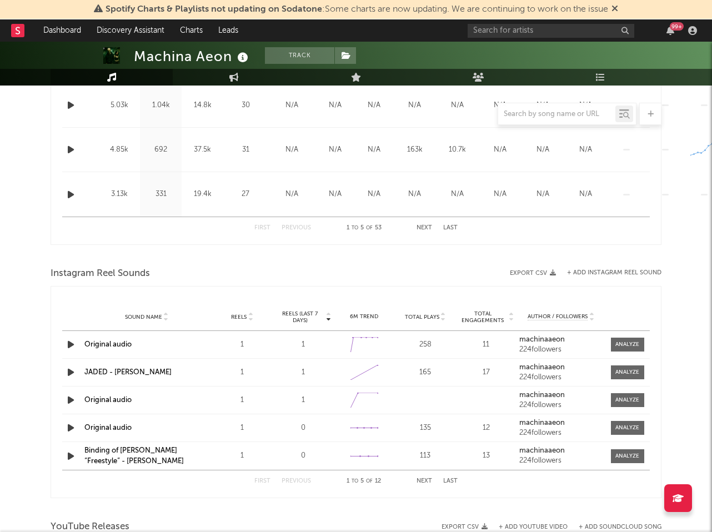
scroll to position [919, 0]
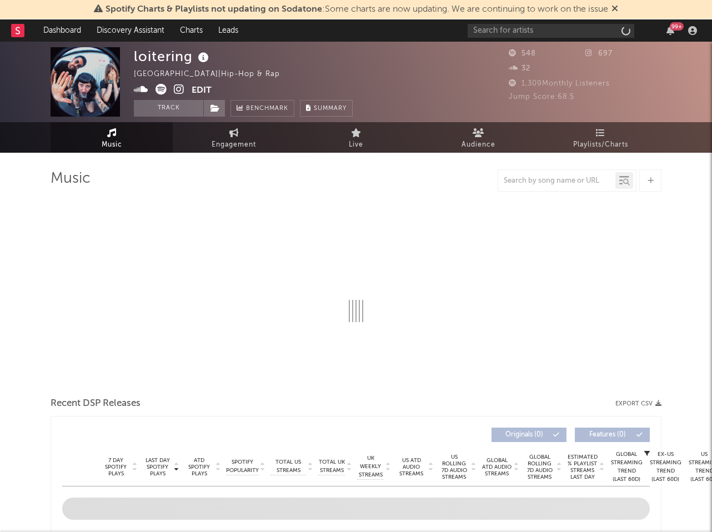
select select "1w"
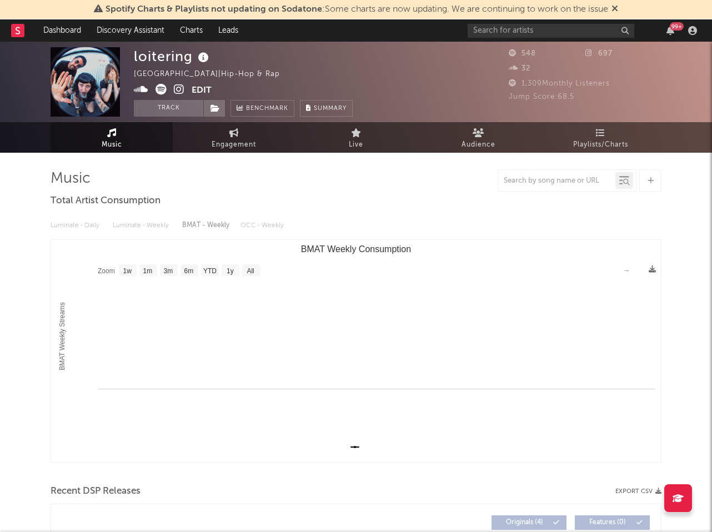
click at [182, 92] on icon at bounding box center [179, 89] width 11 height 11
click at [159, 90] on icon at bounding box center [160, 89] width 11 height 11
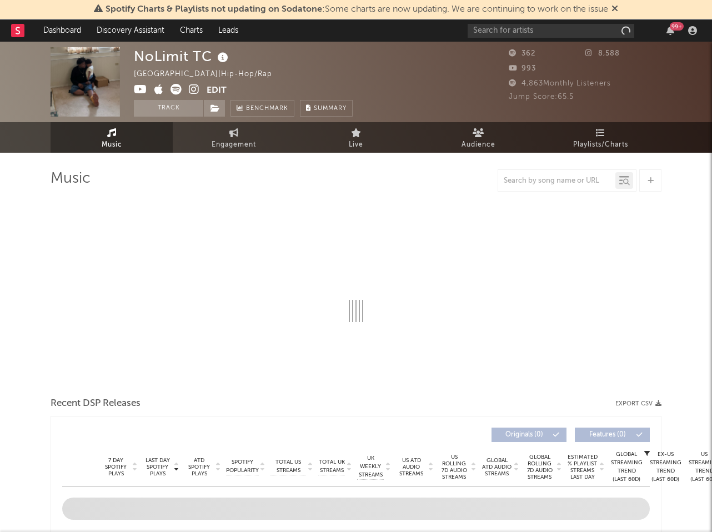
select select "1w"
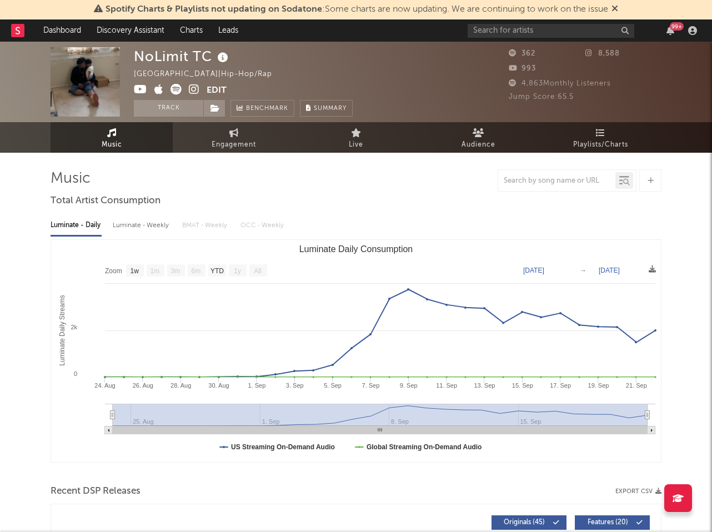
click at [193, 88] on icon at bounding box center [194, 89] width 11 height 11
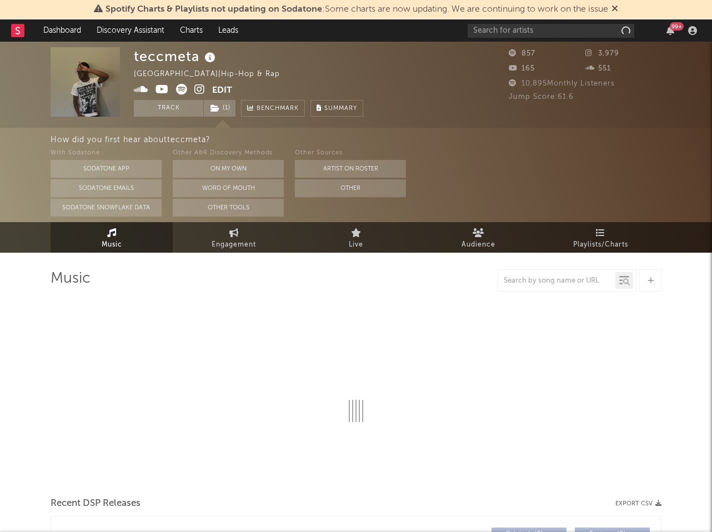
select select "6m"
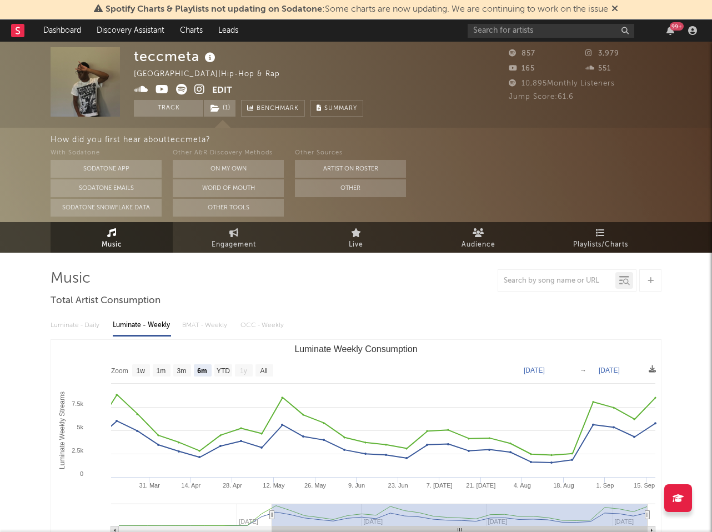
click at [203, 94] on icon at bounding box center [199, 89] width 11 height 11
click at [505, 31] on input "text" at bounding box center [550, 31] width 167 height 14
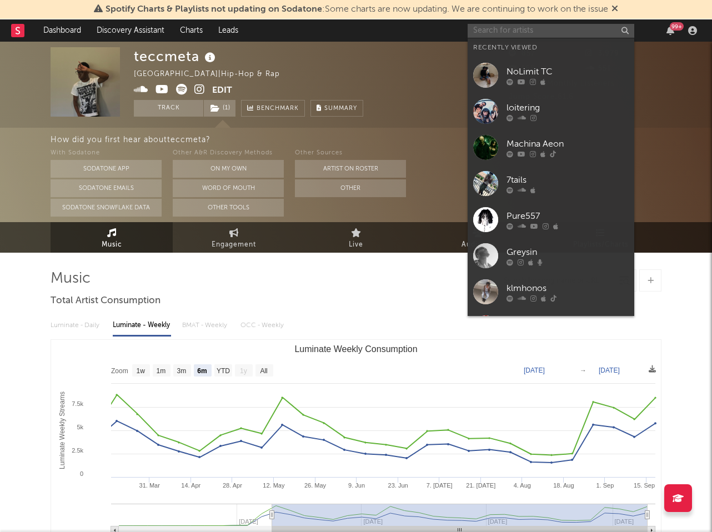
paste input "Zythaprophet"
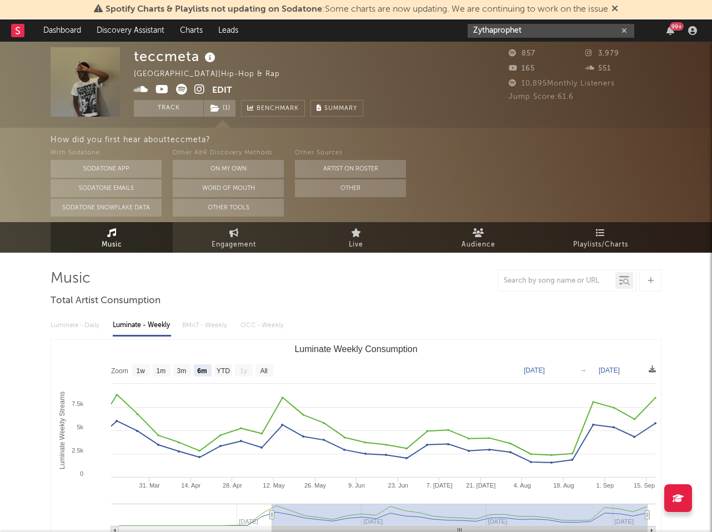
click at [537, 29] on input "Zythaprophet" at bounding box center [550, 31] width 167 height 14
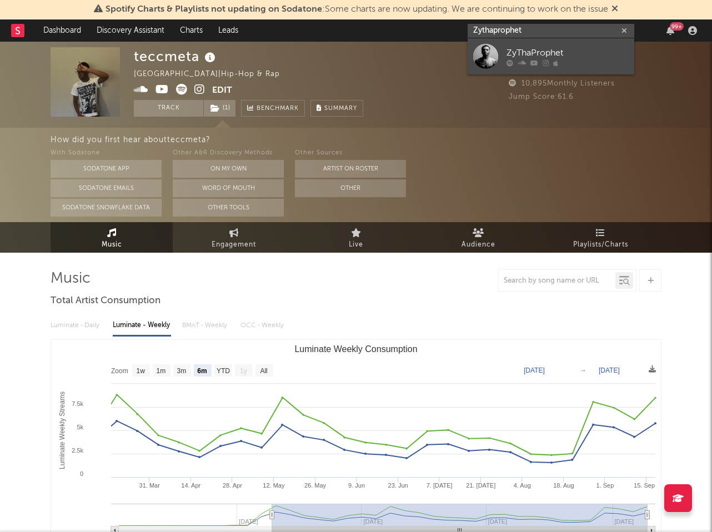
type input "Zythaprophet"
click at [535, 50] on div "ZyThaProphet" at bounding box center [567, 52] width 122 height 13
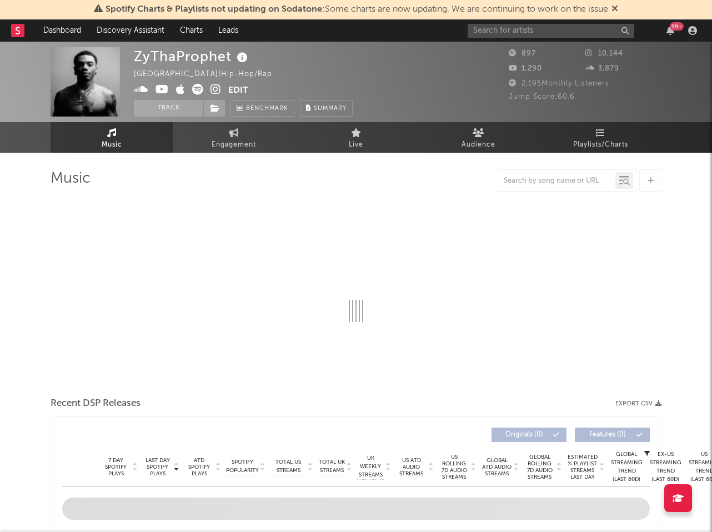
select select "1w"
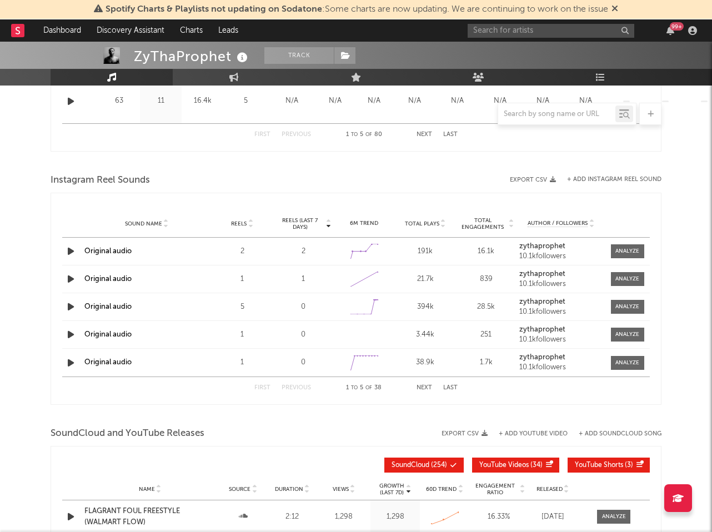
scroll to position [692, 0]
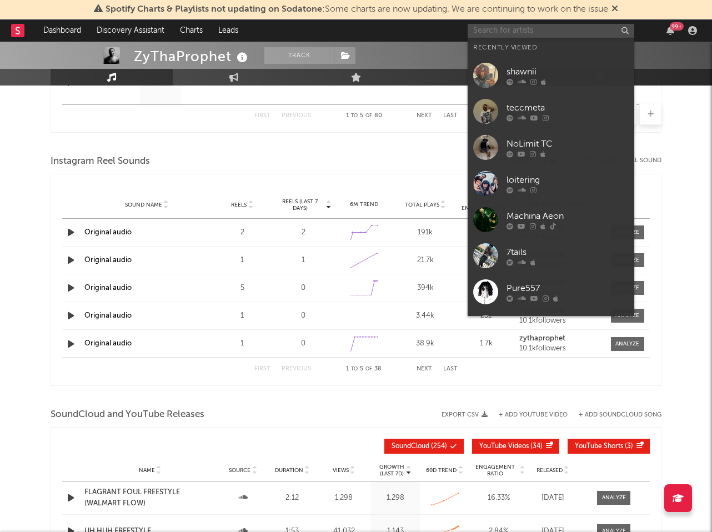
click at [506, 29] on input "text" at bounding box center [550, 31] width 167 height 14
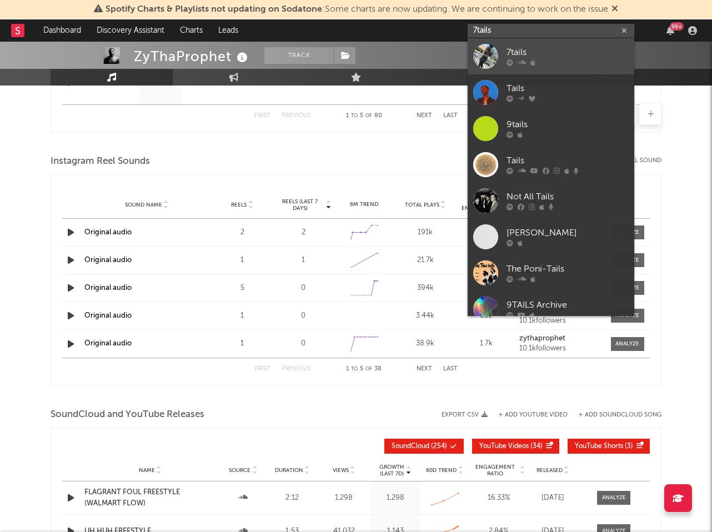
type input "7tails"
click at [533, 45] on link "7tails" at bounding box center [550, 56] width 167 height 36
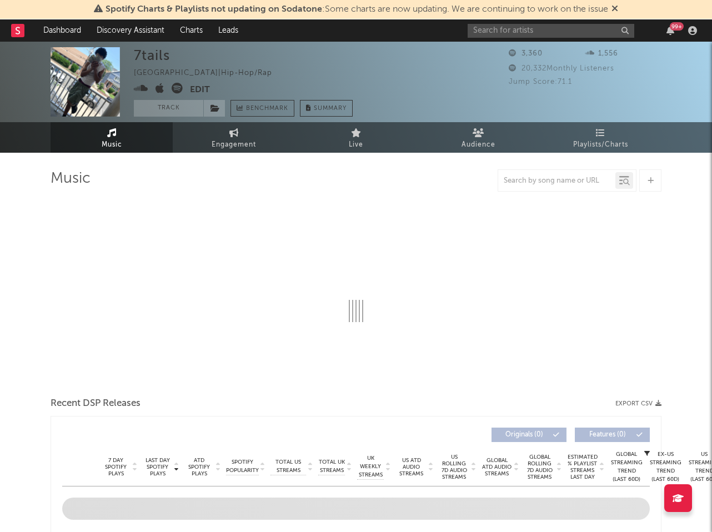
select select "6m"
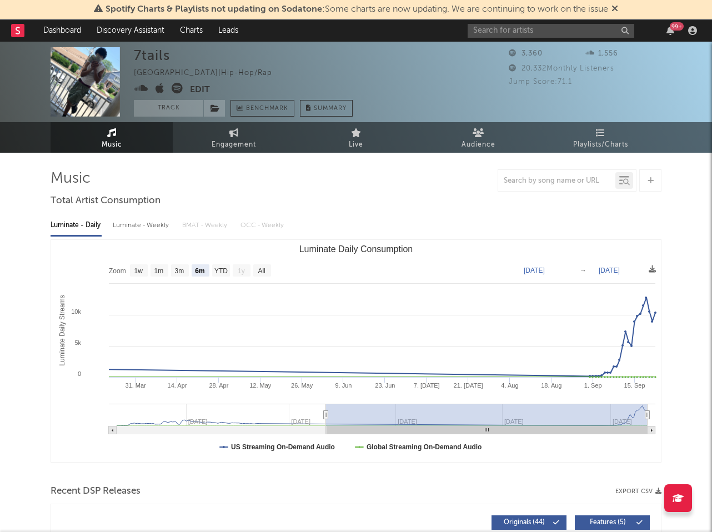
click at [195, 90] on button "Edit" at bounding box center [200, 90] width 20 height 14
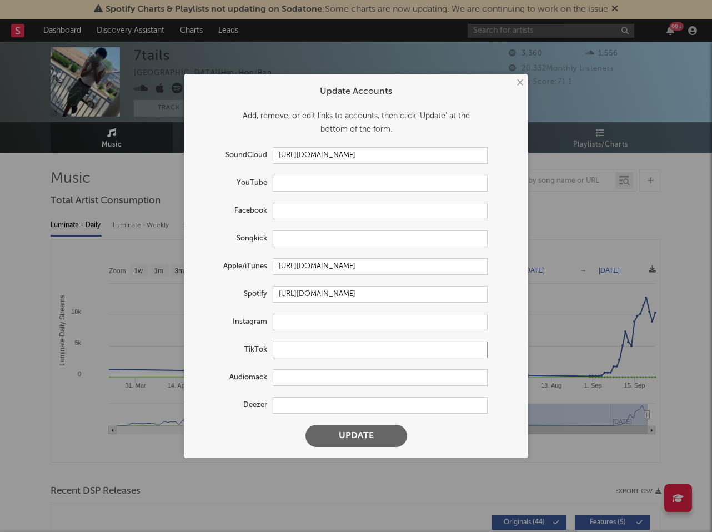
click at [323, 353] on input "text" at bounding box center [380, 349] width 215 height 17
paste input "https://www.tiktok.com/@7tailstheone?lang=en"
type input "https://www.tiktok.com/@7tailstheone?lang=en"
click at [346, 433] on button "Update" at bounding box center [356, 436] width 102 height 22
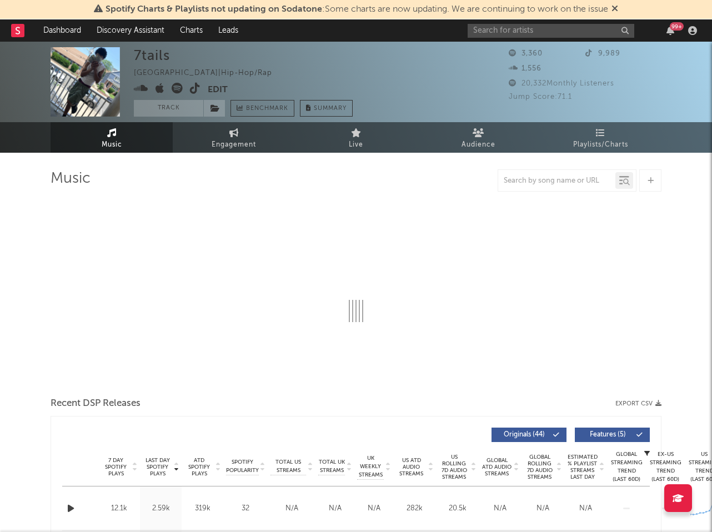
select select "6m"
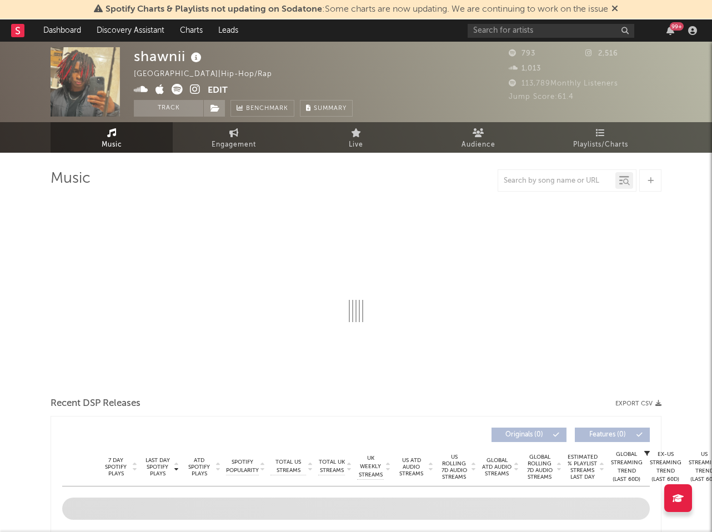
select select "1w"
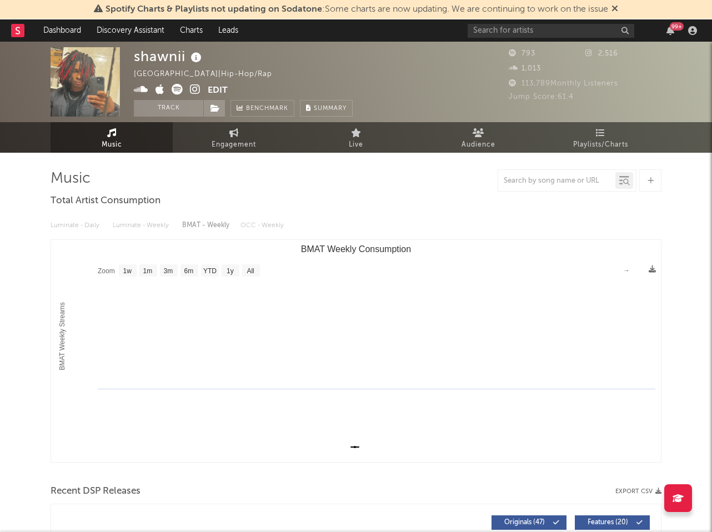
click at [194, 88] on icon at bounding box center [195, 89] width 11 height 11
click at [532, 29] on input "text" at bounding box center [550, 31] width 167 height 14
type input "x"
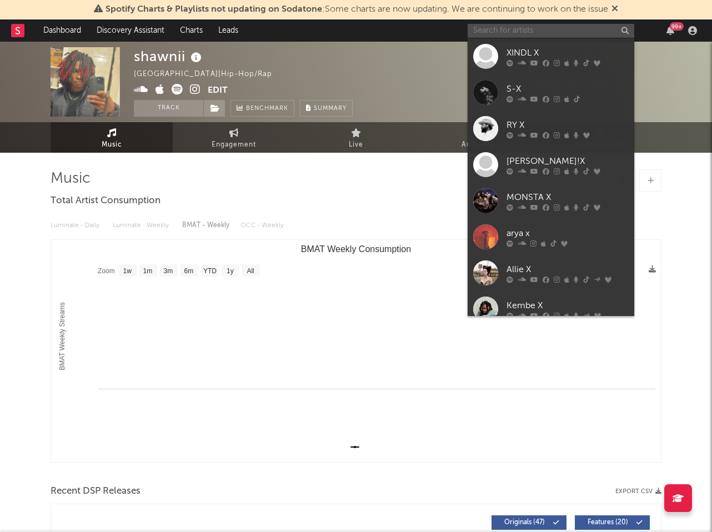
paste input "Luuh jam"
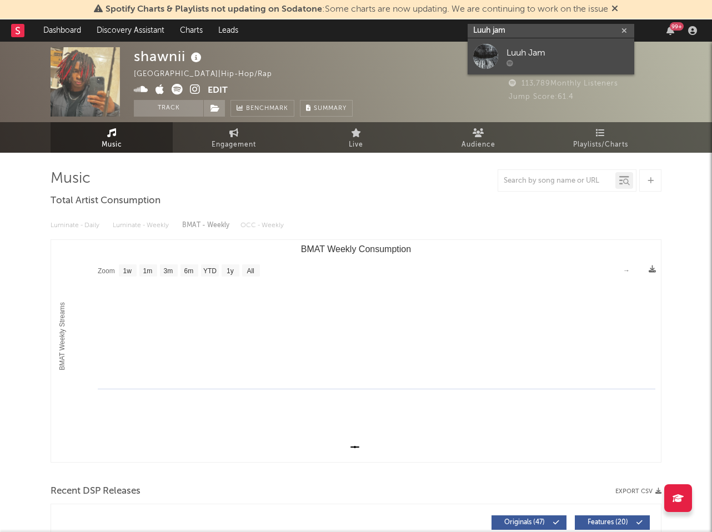
type input "Luuh jam"
click at [541, 42] on link "Luuh Jam" at bounding box center [550, 56] width 167 height 36
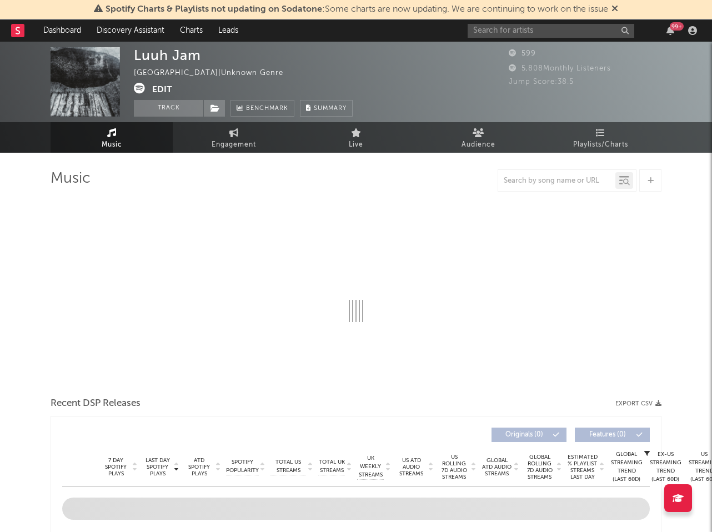
select select "1w"
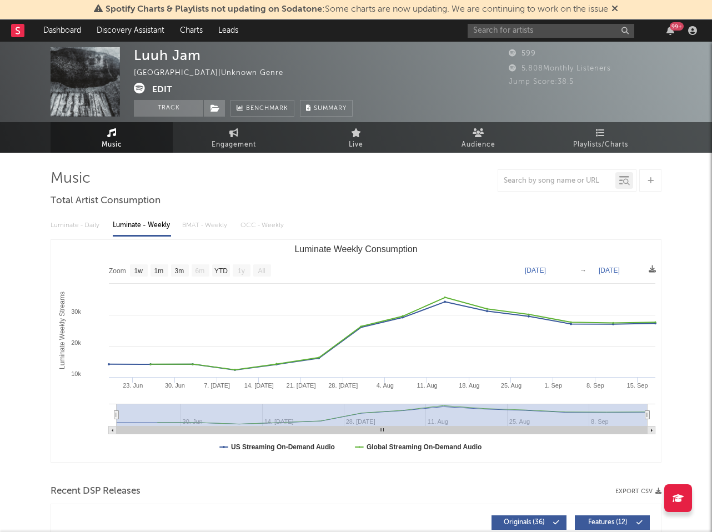
click at [143, 91] on icon at bounding box center [139, 88] width 11 height 11
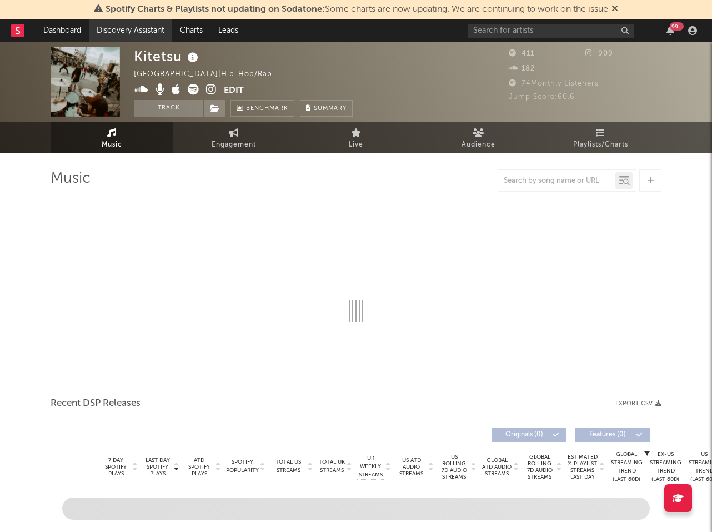
select select "1w"
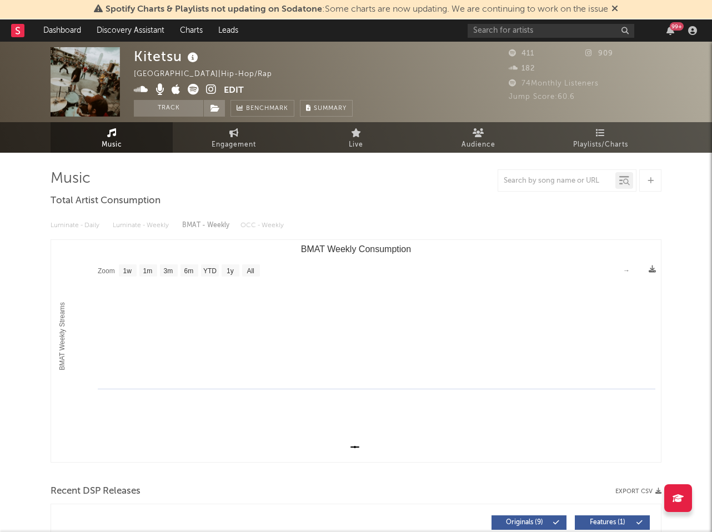
click at [159, 64] on div "Kitetsu" at bounding box center [167, 56] width 67 height 18
copy div "Kitetsu"
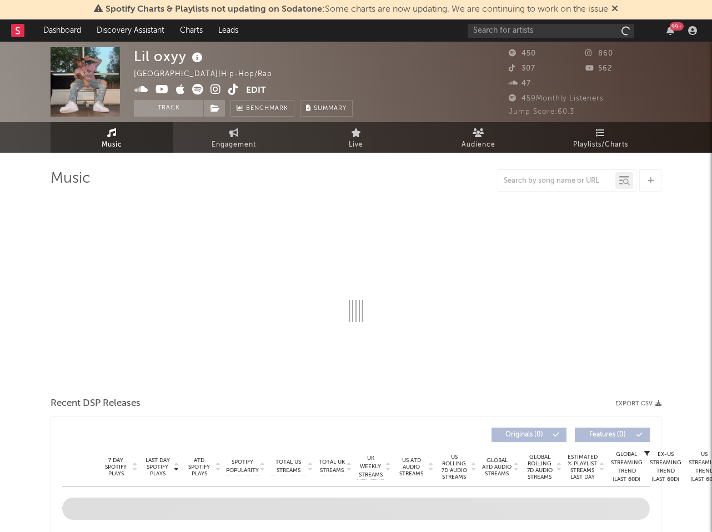
select select "1w"
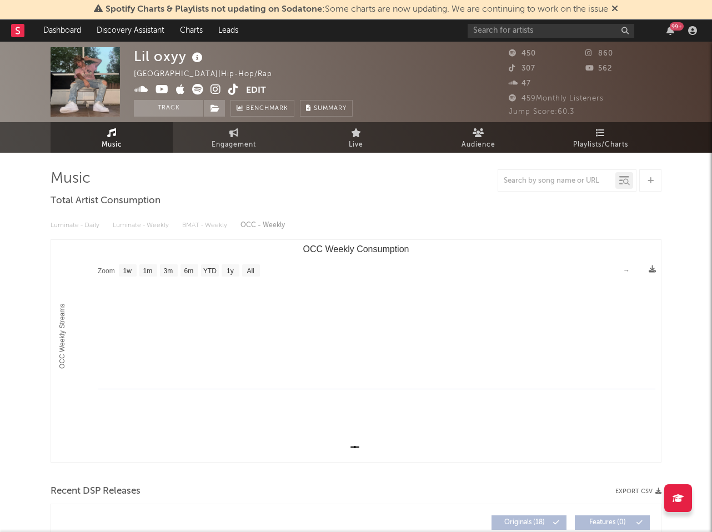
click at [213, 89] on icon at bounding box center [215, 89] width 11 height 11
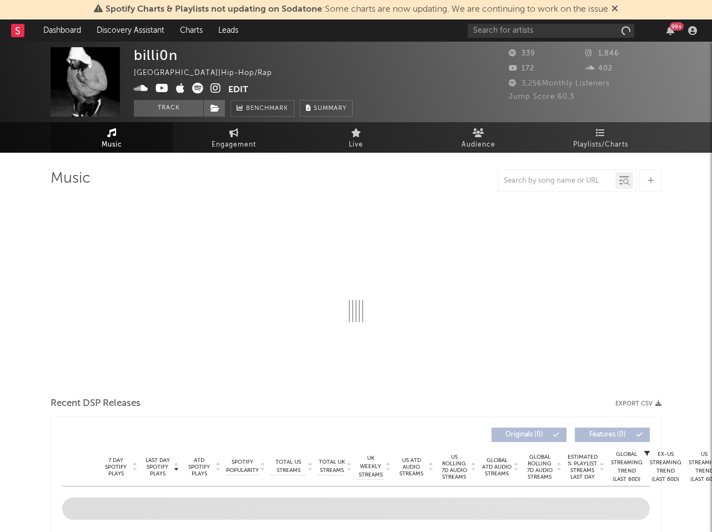
select select "1w"
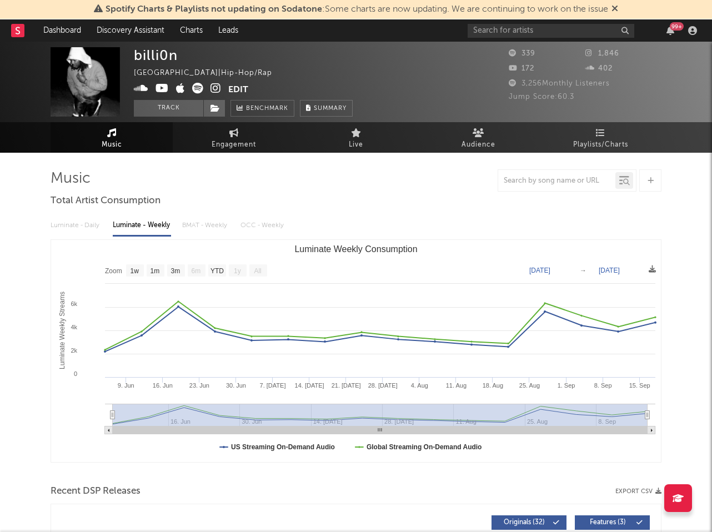
click at [212, 90] on icon at bounding box center [215, 88] width 11 height 11
click at [197, 87] on icon at bounding box center [197, 88] width 11 height 11
click at [184, 100] on button "Track" at bounding box center [168, 108] width 69 height 17
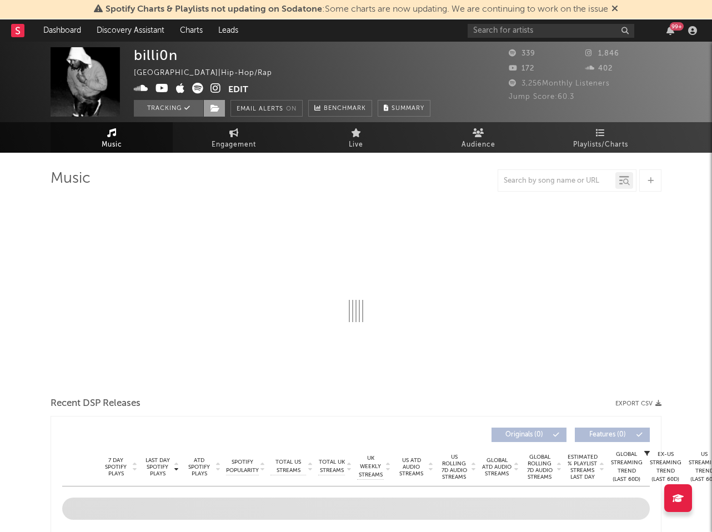
select select "1w"
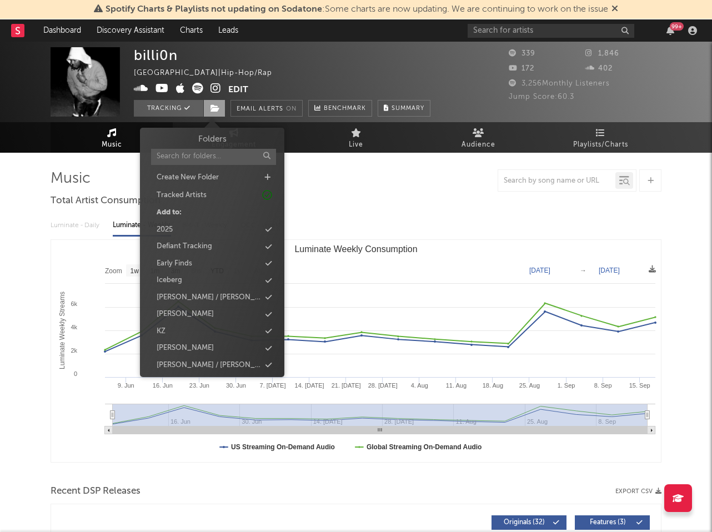
click at [211, 107] on icon at bounding box center [214, 108] width 9 height 8
click at [286, 67] on div "billi0n [GEOGRAPHIC_DATA] | Hip-Hop/Rap Edit Tracking Email Alerts On Benchmark…" at bounding box center [282, 81] width 296 height 69
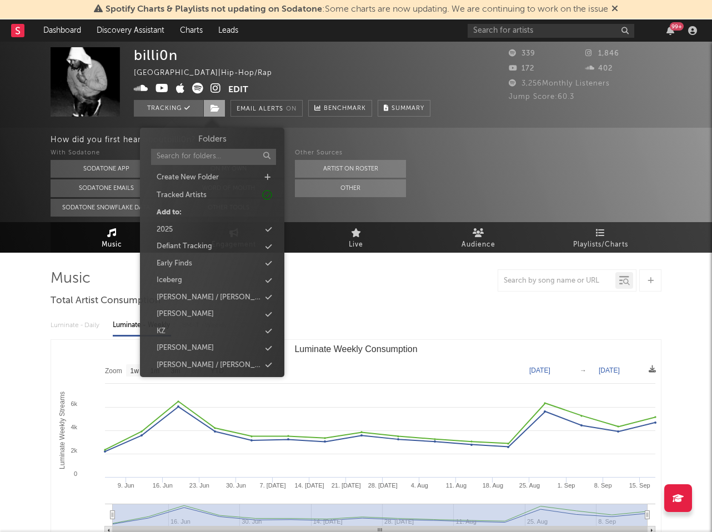
click at [219, 107] on icon at bounding box center [214, 108] width 9 height 8
click at [212, 233] on div "2025" at bounding box center [212, 230] width 128 height 14
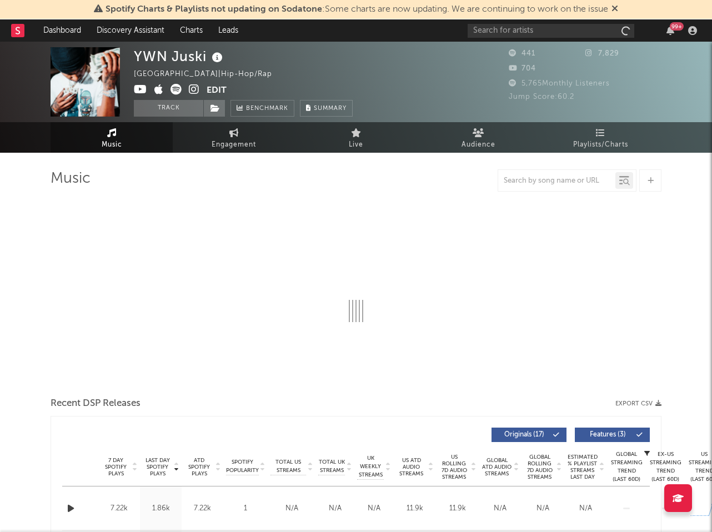
select select "6m"
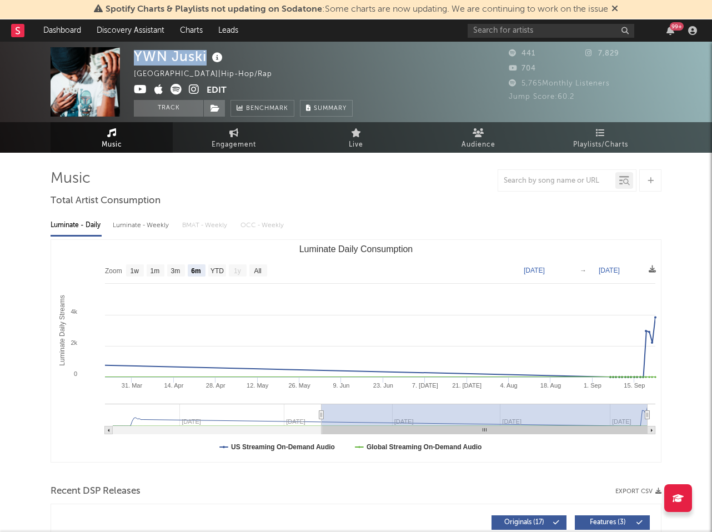
drag, startPoint x: 135, startPoint y: 56, endPoint x: 208, endPoint y: 54, distance: 72.7
click at [208, 54] on div "YWN Juski" at bounding box center [180, 56] width 92 height 18
copy div "YWN Juski"
click at [137, 88] on icon at bounding box center [140, 89] width 13 height 11
click at [194, 87] on icon at bounding box center [194, 89] width 11 height 11
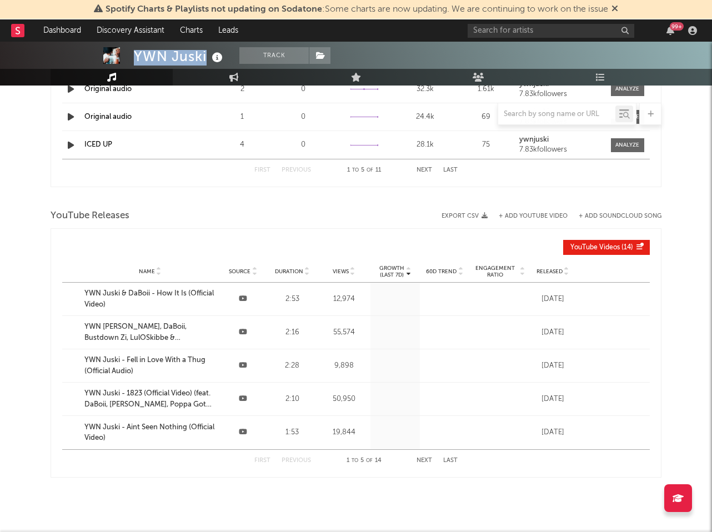
scroll to position [903, 1]
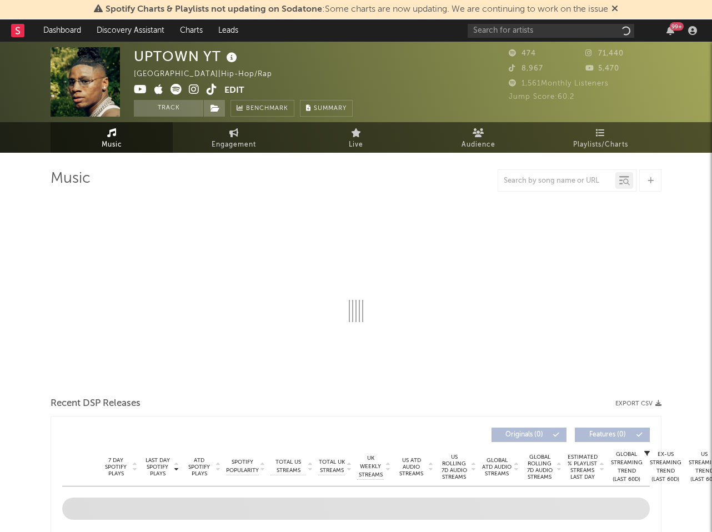
select select "6m"
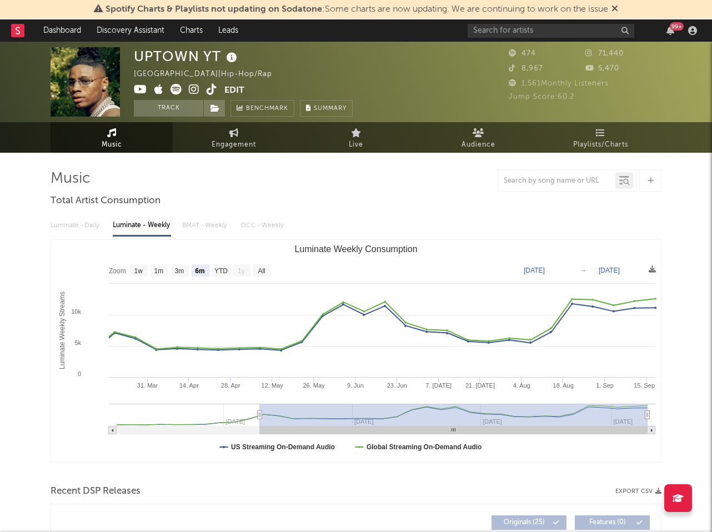
click at [194, 87] on icon at bounding box center [194, 89] width 11 height 11
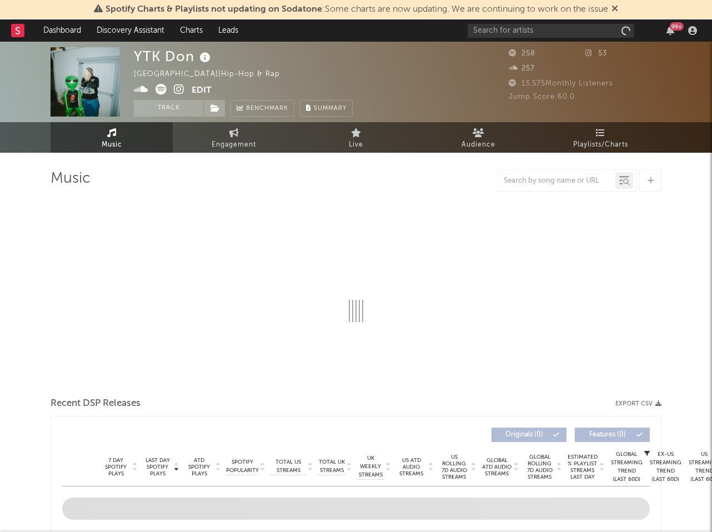
select select "1w"
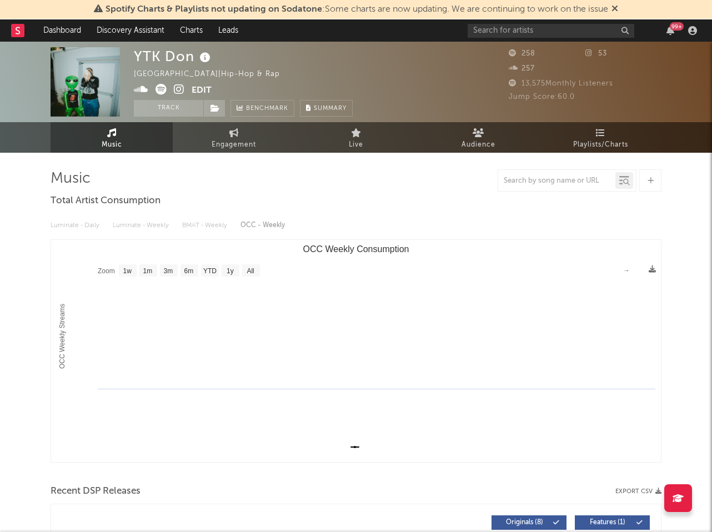
click at [175, 89] on icon at bounding box center [179, 89] width 11 height 11
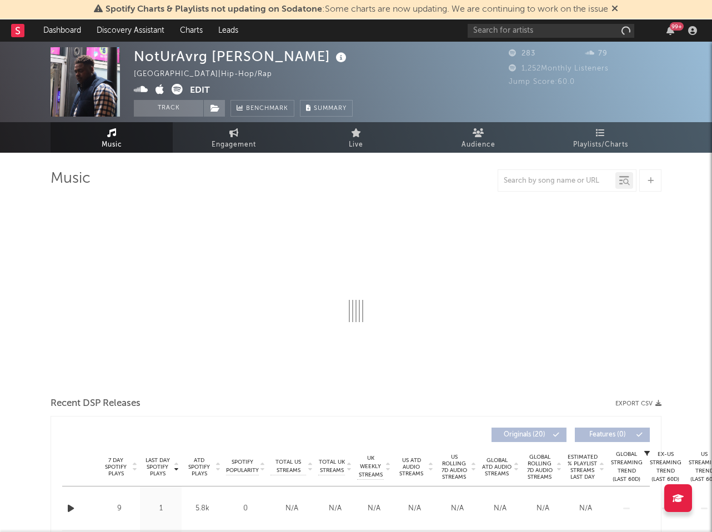
select select "1w"
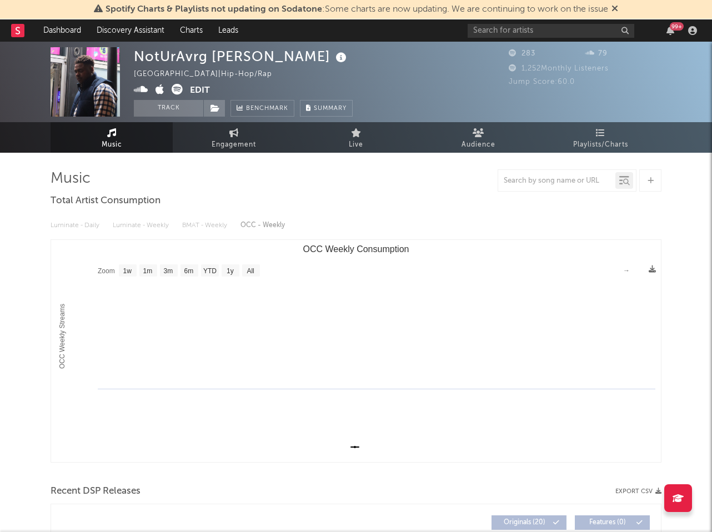
click at [179, 90] on icon at bounding box center [177, 89] width 11 height 11
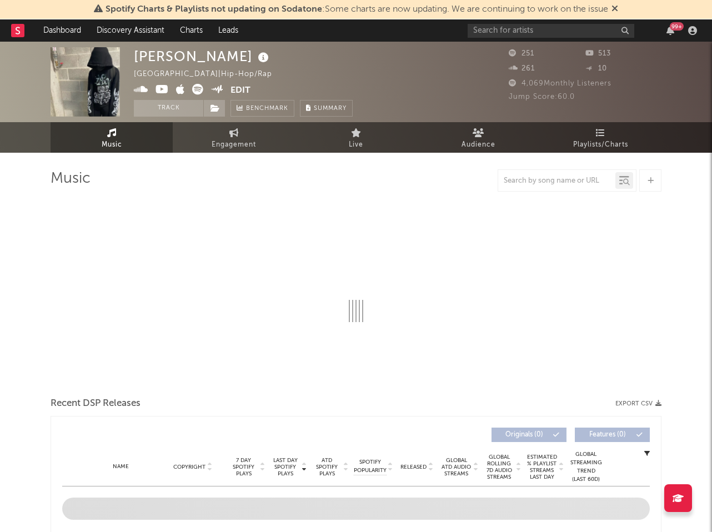
select select "1w"
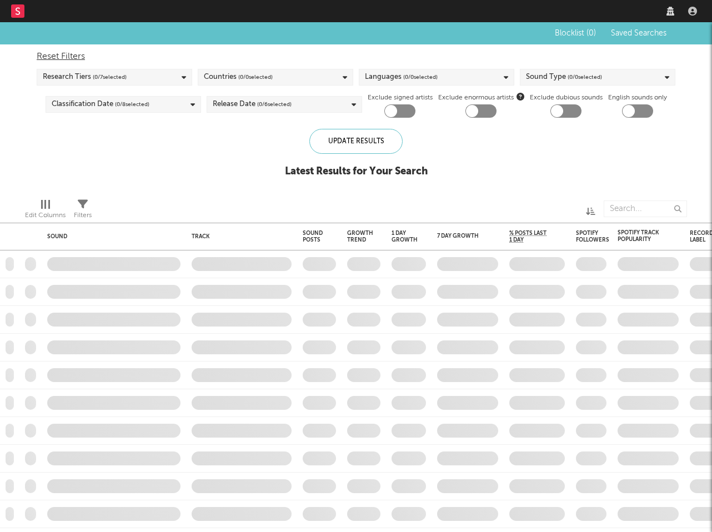
checkbox input "true"
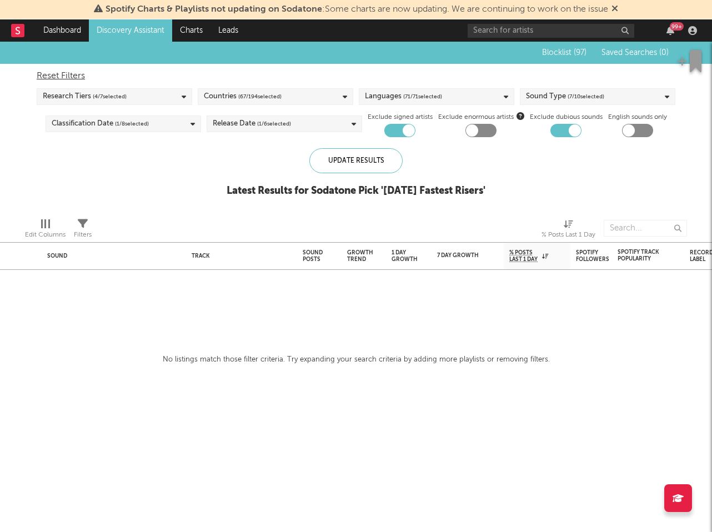
click at [138, 29] on link "Discovery Assistant" at bounding box center [130, 30] width 83 height 22
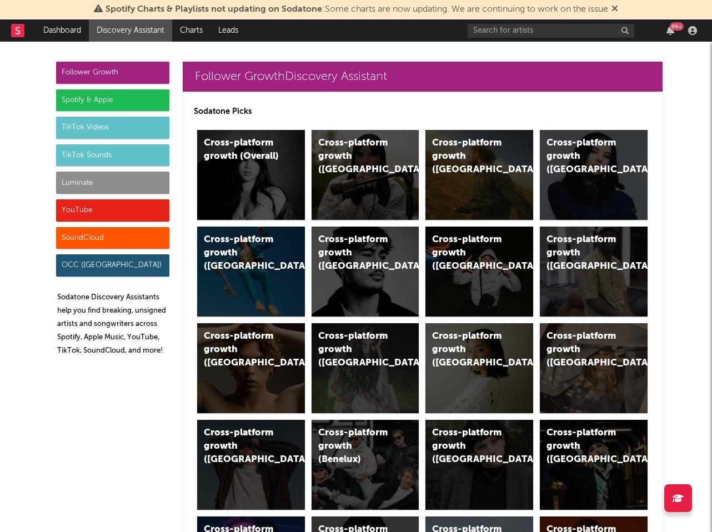
click at [117, 146] on div "TikTok Sounds" at bounding box center [112, 155] width 113 height 22
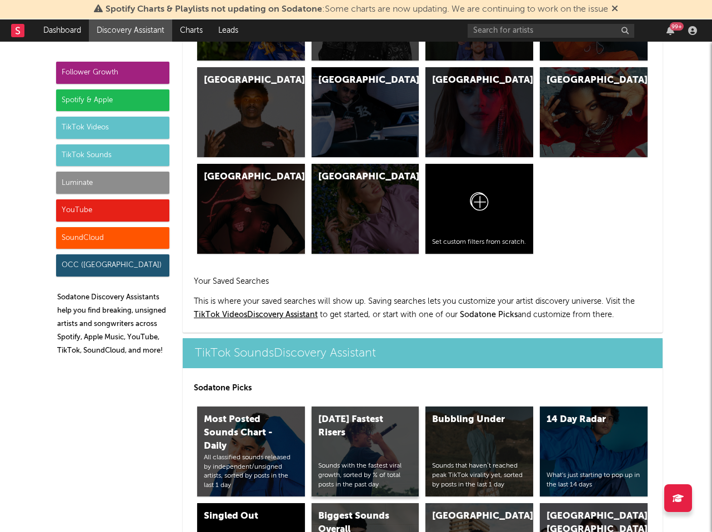
scroll to position [3896, 0]
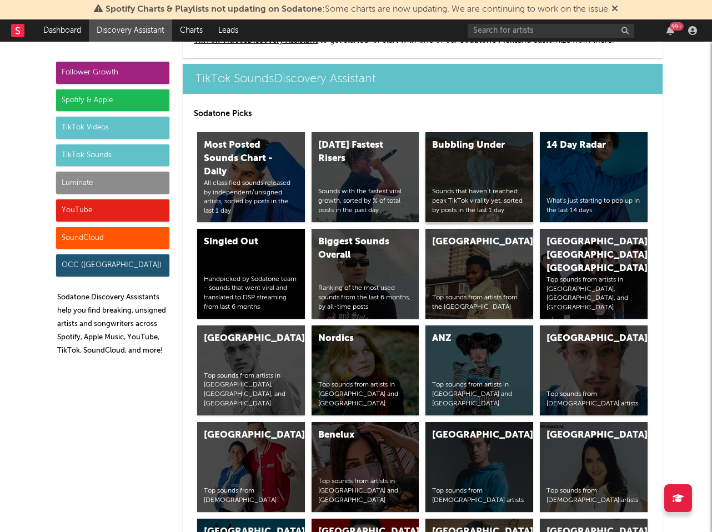
click at [487, 164] on div "Bubbling Under Sounds that haven’t reached peak TikTok virality yet, sorted by …" at bounding box center [479, 177] width 108 height 90
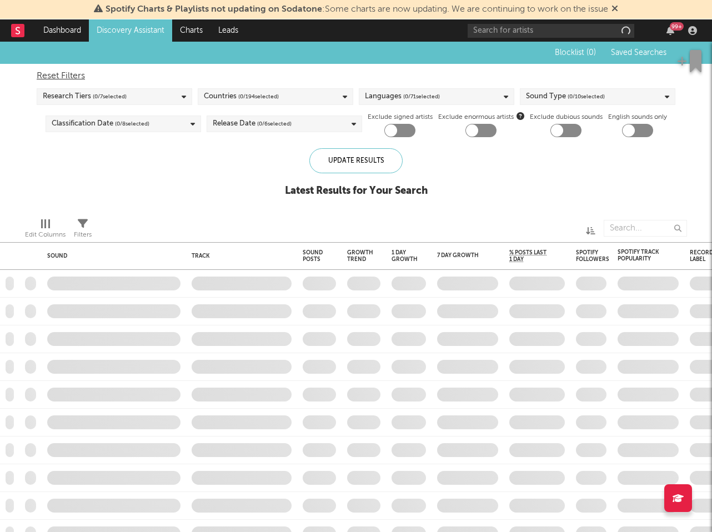
checkbox input "true"
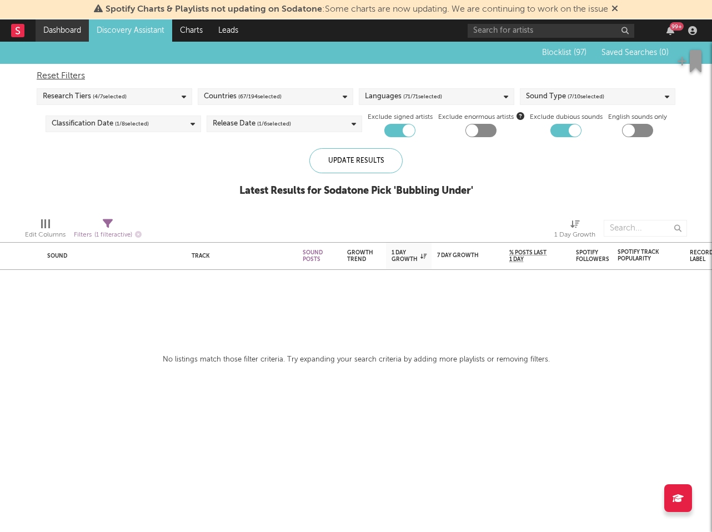
click at [63, 29] on link "Dashboard" at bounding box center [62, 30] width 53 height 22
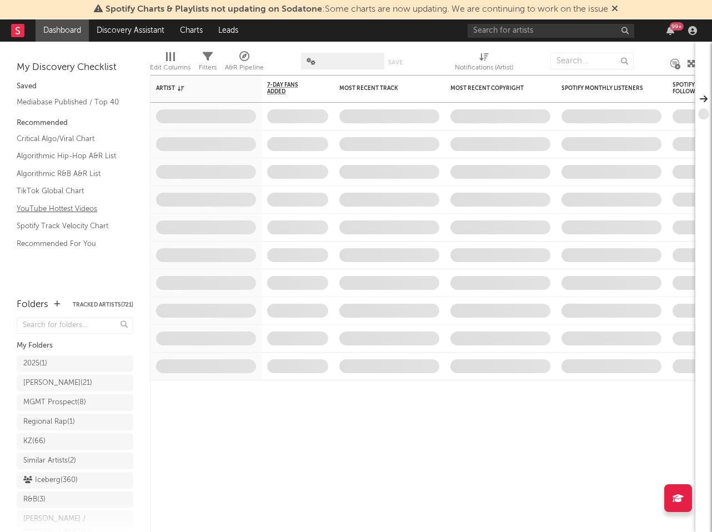
click at [82, 210] on link "YouTube Hottest Videos" at bounding box center [69, 209] width 105 height 12
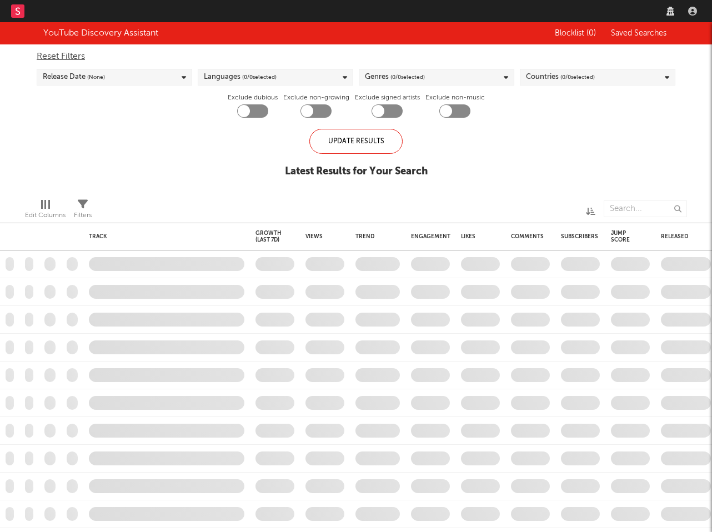
checkbox input "true"
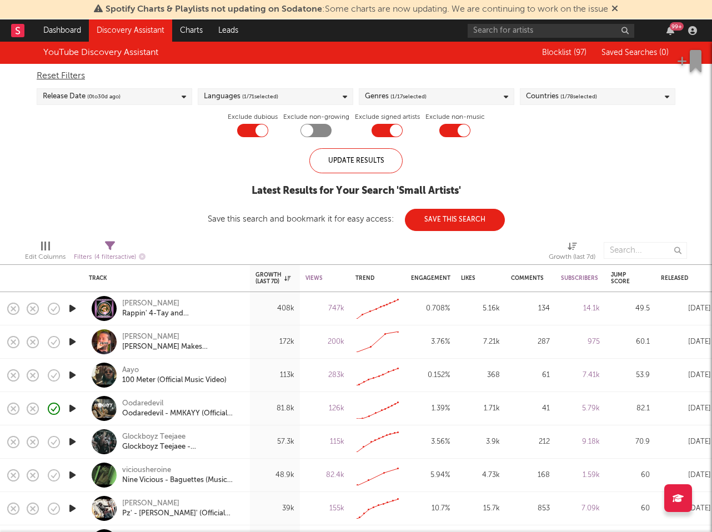
click at [120, 29] on link "Discovery Assistant" at bounding box center [130, 30] width 83 height 22
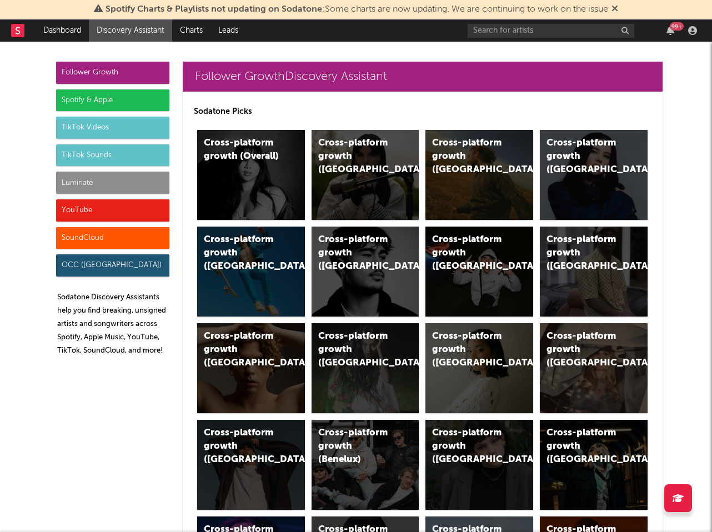
click at [143, 206] on div "YouTube" at bounding box center [112, 210] width 113 height 22
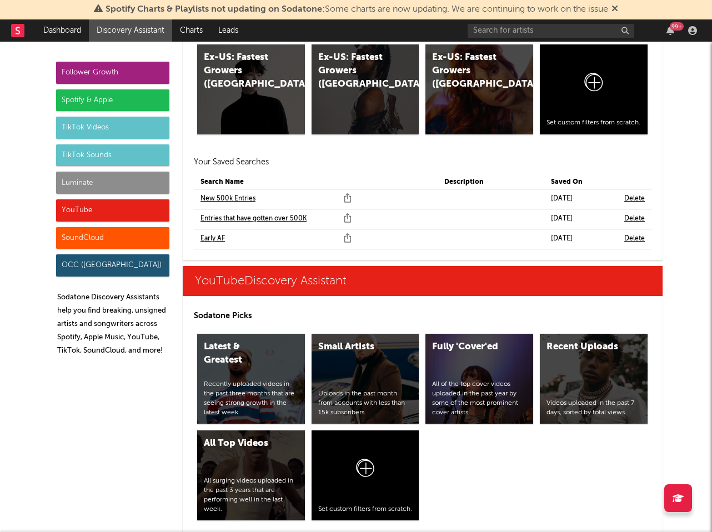
scroll to position [6448, 0]
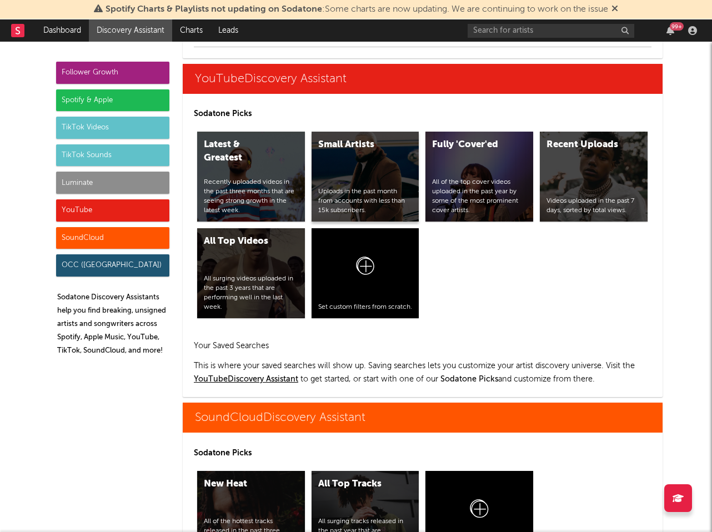
click at [387, 173] on div "Small Artists Uploads in the past month from accounts with less than 15k subscr…" at bounding box center [365, 177] width 108 height 90
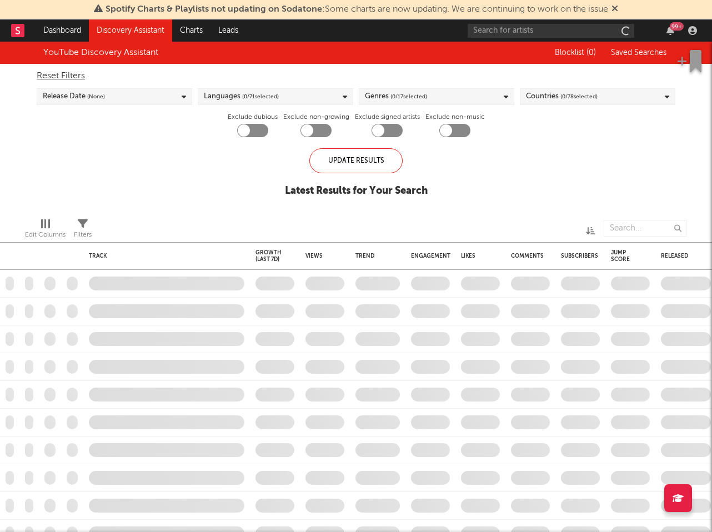
checkbox input "true"
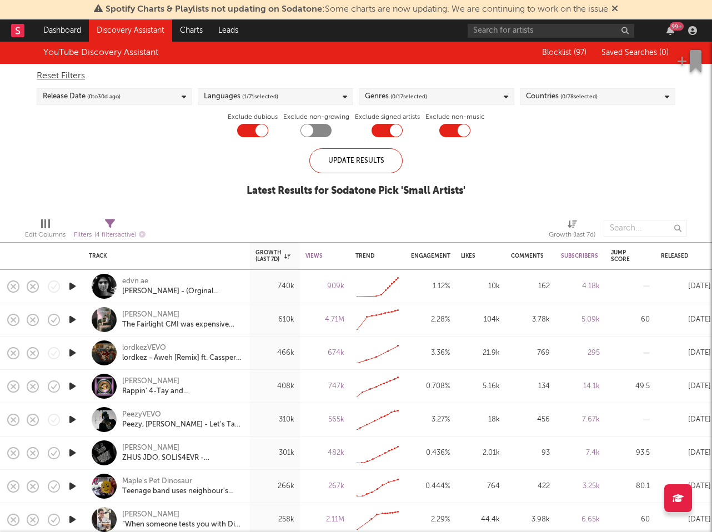
click at [430, 90] on div "Genres ( 0 / 17 selected)" at bounding box center [436, 96] width 155 height 17
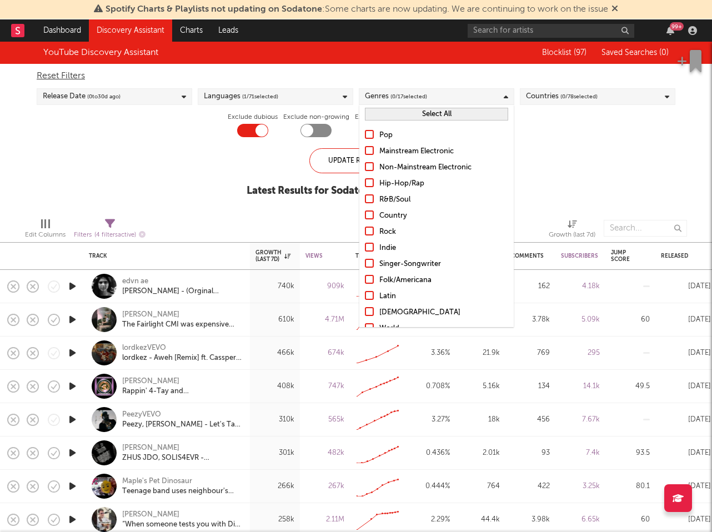
click at [407, 187] on div "Hip-Hop/Rap" at bounding box center [443, 183] width 129 height 13
click at [365, 187] on input "Hip-Hop/Rap" at bounding box center [365, 183] width 0 height 13
click at [342, 162] on div "Update Results" at bounding box center [355, 160] width 93 height 25
